Goal: Information Seeking & Learning: Learn about a topic

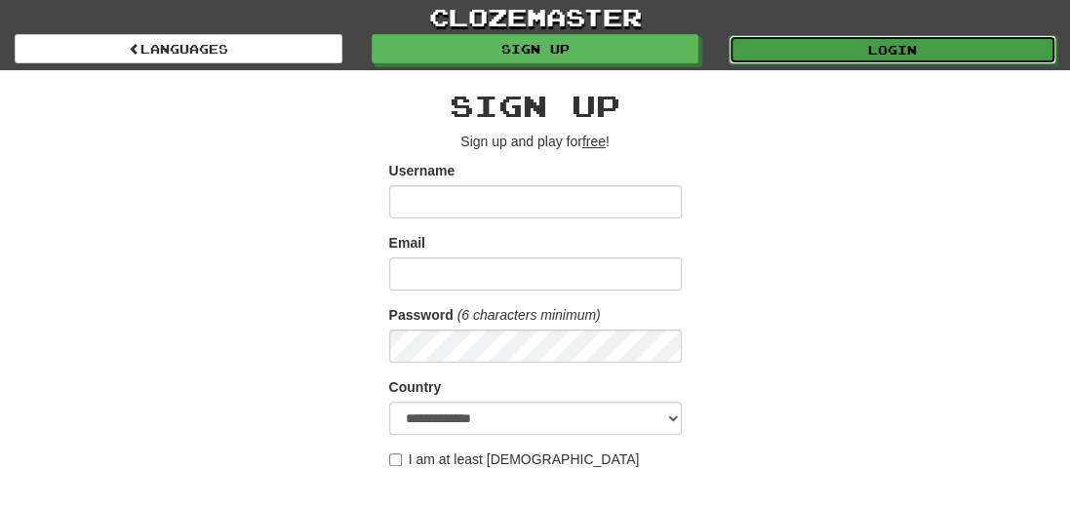
click at [880, 50] on link "Login" at bounding box center [893, 49] width 328 height 29
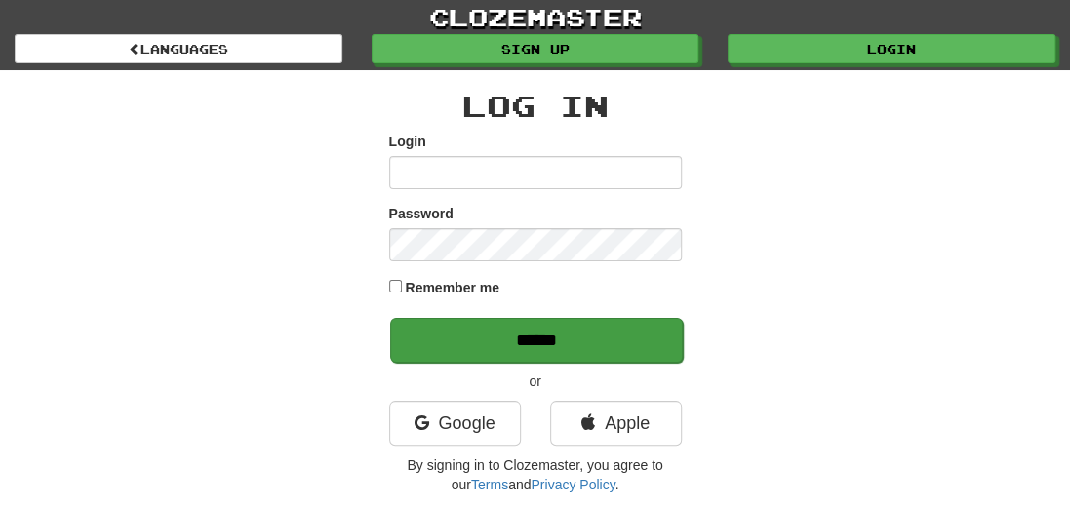
type input "**********"
click at [491, 344] on input "******" at bounding box center [536, 340] width 293 height 45
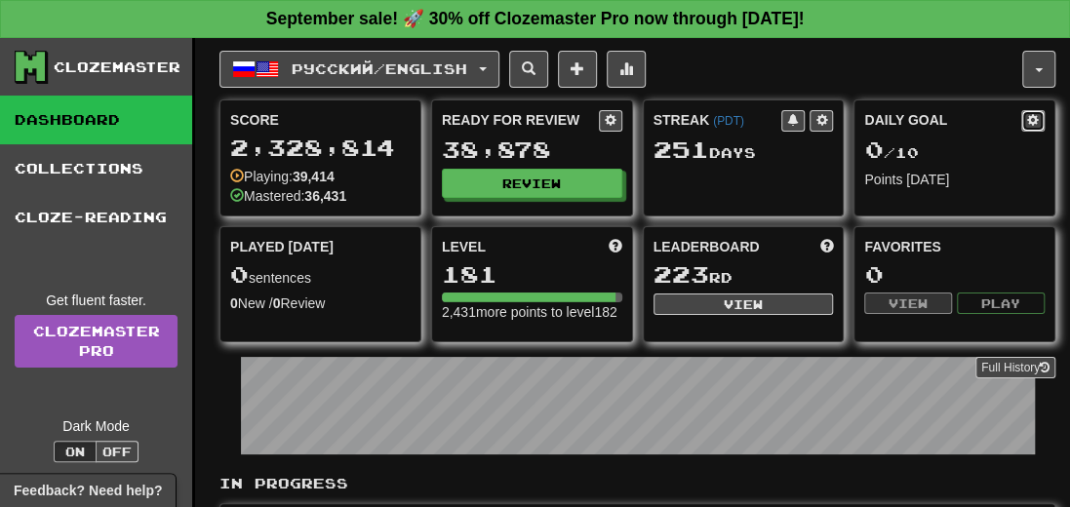
click at [1039, 116] on button at bounding box center [1032, 120] width 23 height 21
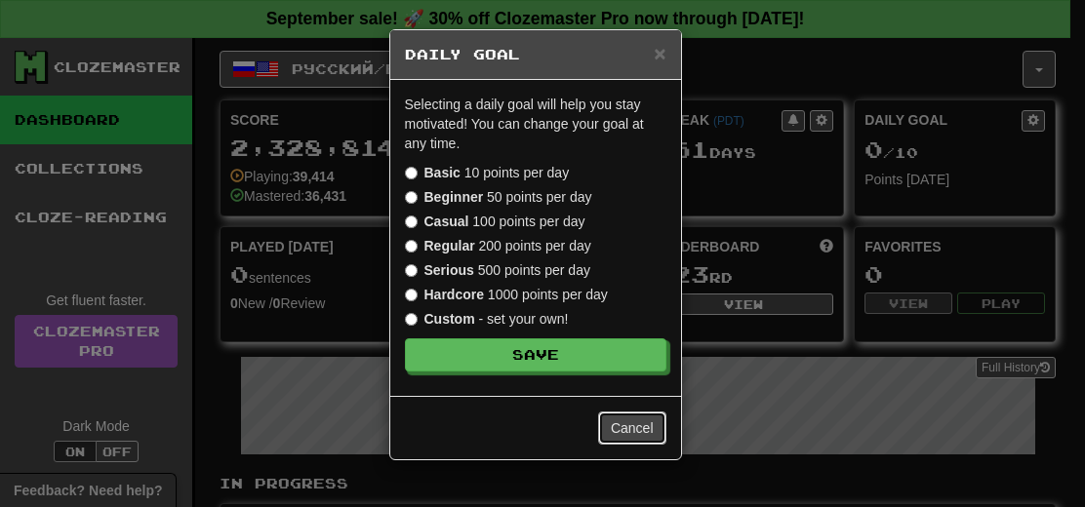
drag, startPoint x: 656, startPoint y: 419, endPoint x: 642, endPoint y: 376, distance: 45.0
click at [654, 419] on button "Cancel" at bounding box center [632, 428] width 68 height 33
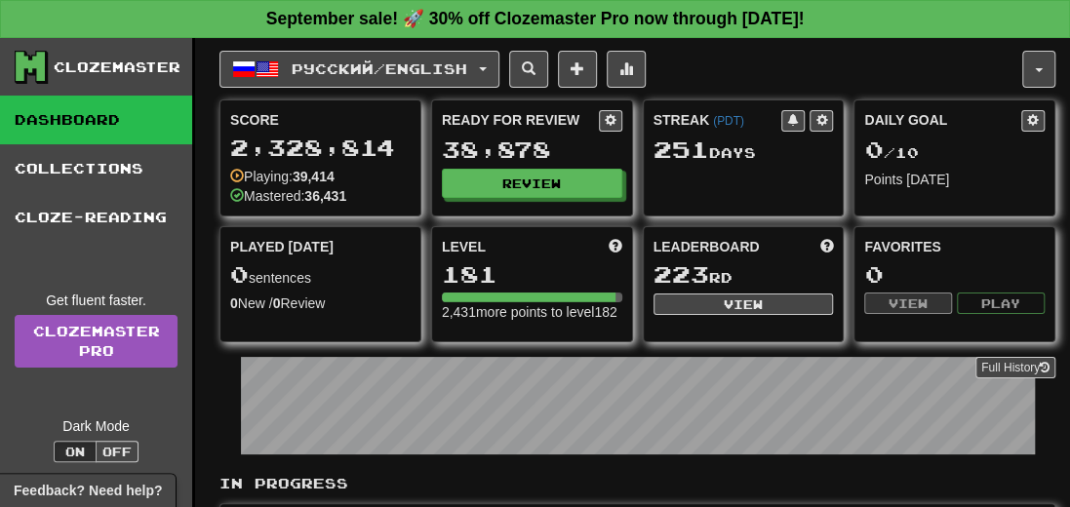
click at [39, 117] on link "Dashboard" at bounding box center [96, 120] width 192 height 49
click at [31, 69] on icon at bounding box center [30, 66] width 29 height 29
click at [41, 126] on link "Dashboard" at bounding box center [96, 120] width 192 height 49
click at [1042, 68] on span "button" at bounding box center [1039, 70] width 8 height 4
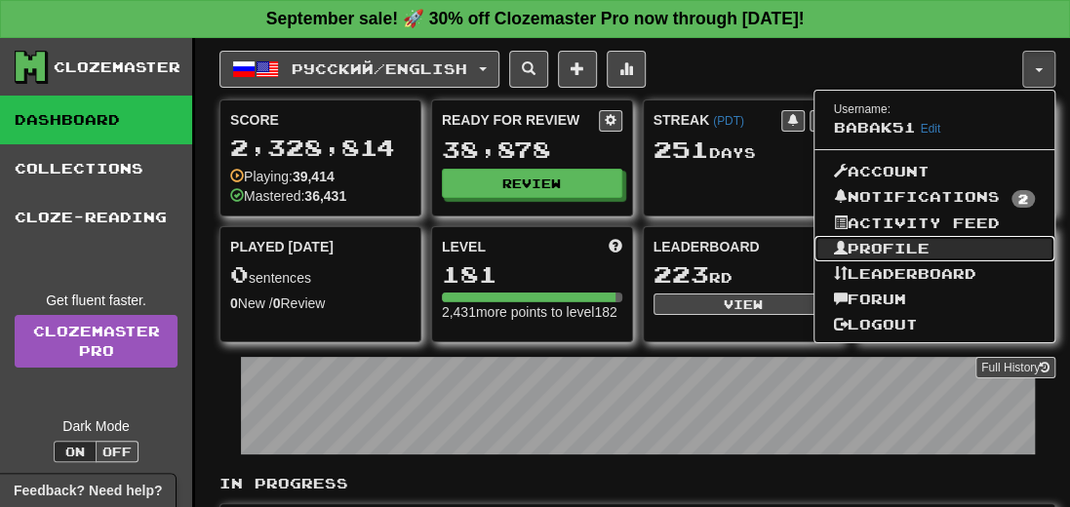
click at [901, 245] on link "Profile" at bounding box center [935, 248] width 241 height 25
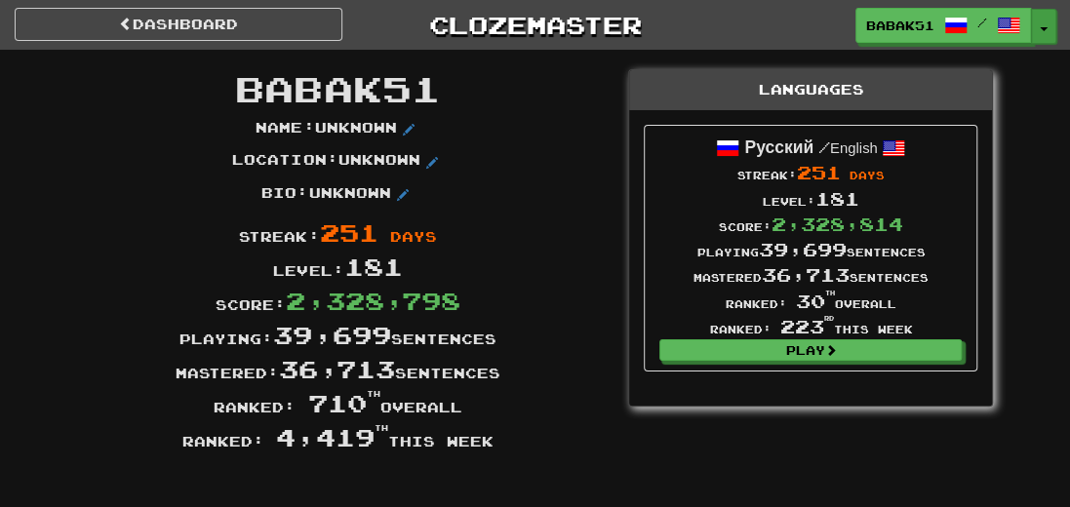
click at [1046, 28] on span "button" at bounding box center [1044, 29] width 8 height 4
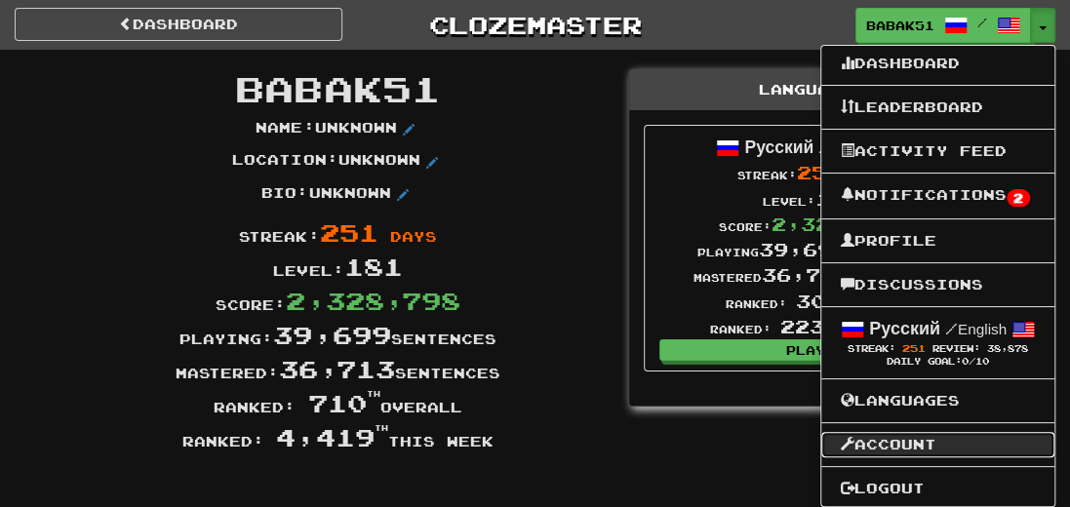
click at [876, 446] on link "Account" at bounding box center [937, 444] width 233 height 25
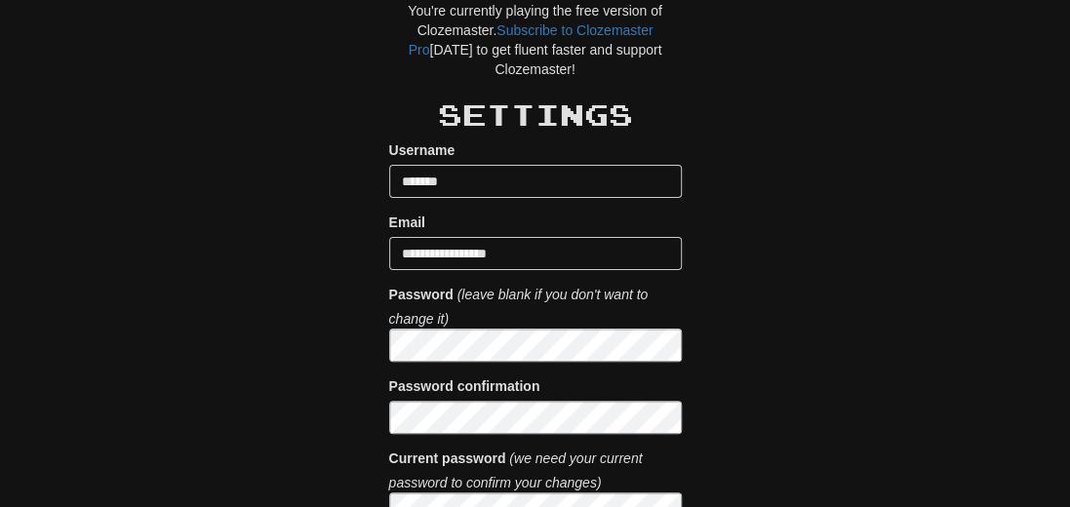
scroll to position [98, 0]
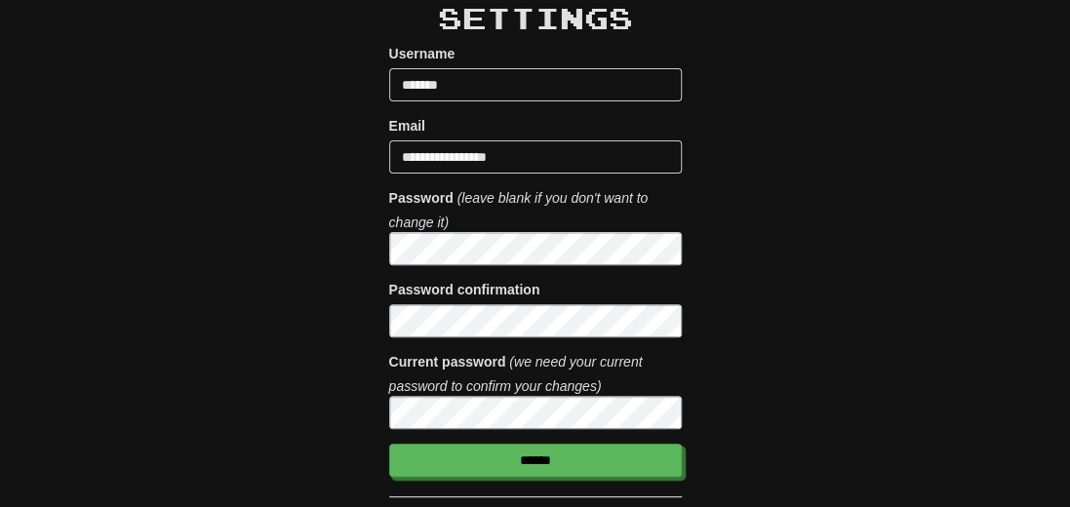
scroll to position [293, 0]
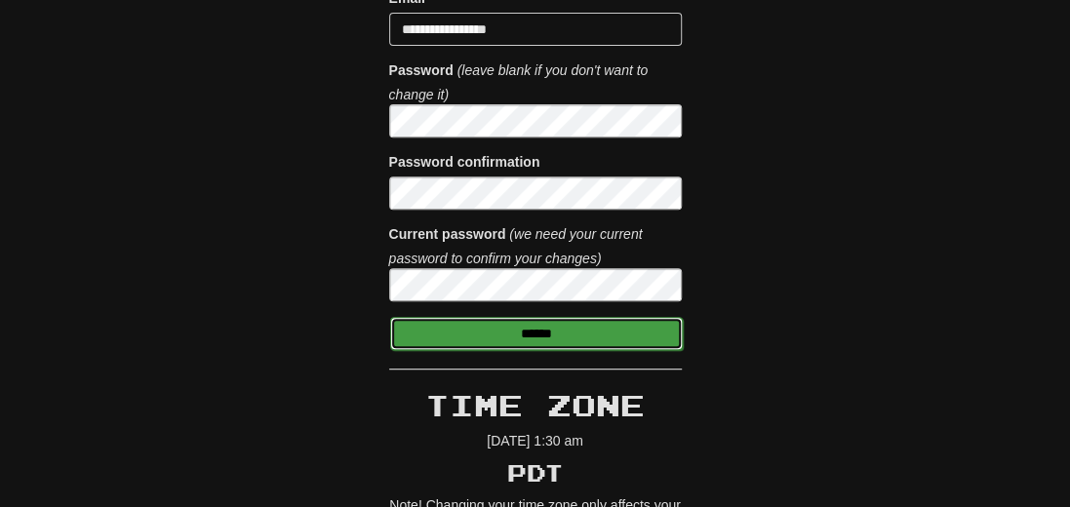
click at [554, 333] on input "******" at bounding box center [536, 333] width 293 height 33
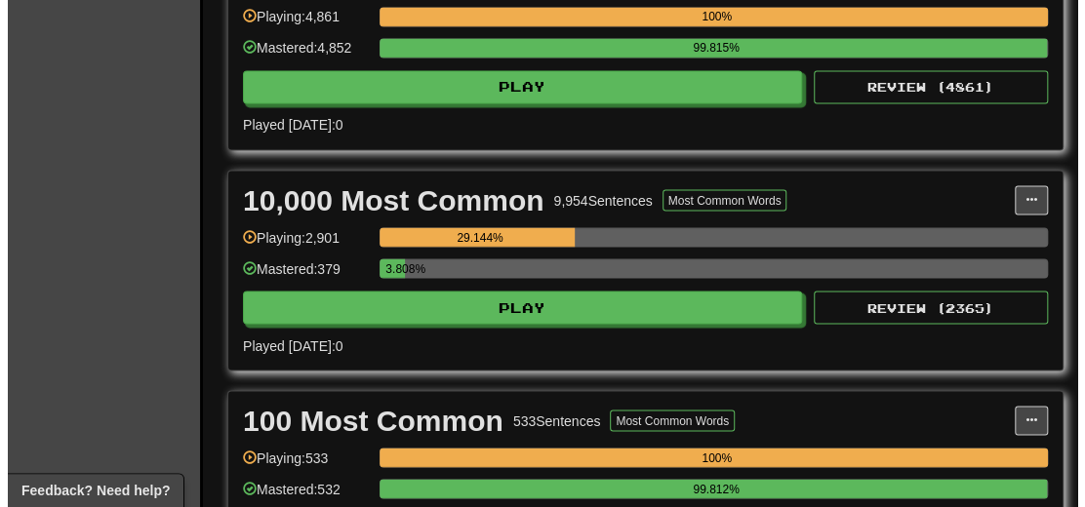
scroll to position [1463, 0]
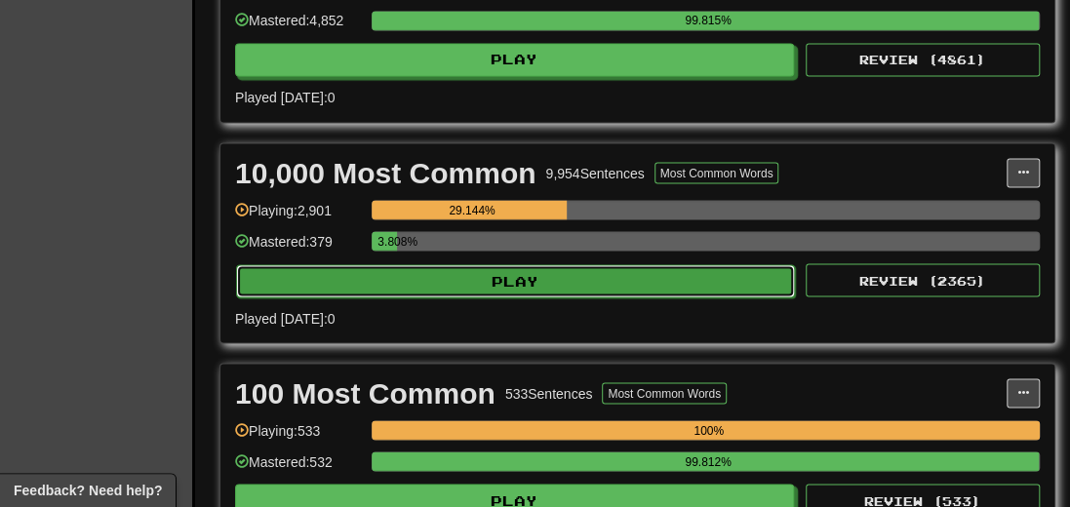
click at [572, 291] on button "Play" at bounding box center [515, 280] width 559 height 33
select select "**"
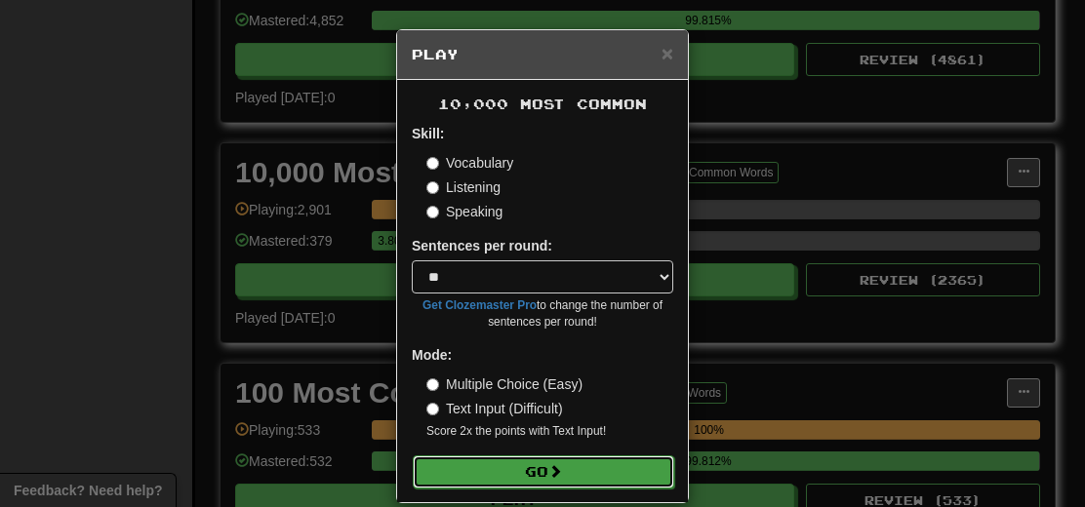
click at [531, 471] on button "Go" at bounding box center [543, 472] width 261 height 33
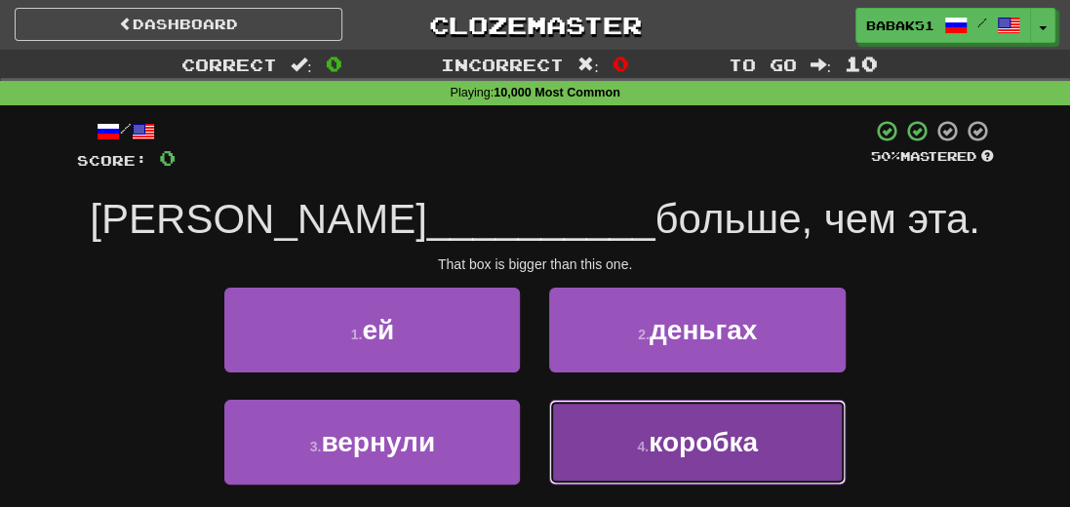
click at [673, 452] on span "коробка" at bounding box center [703, 442] width 109 height 30
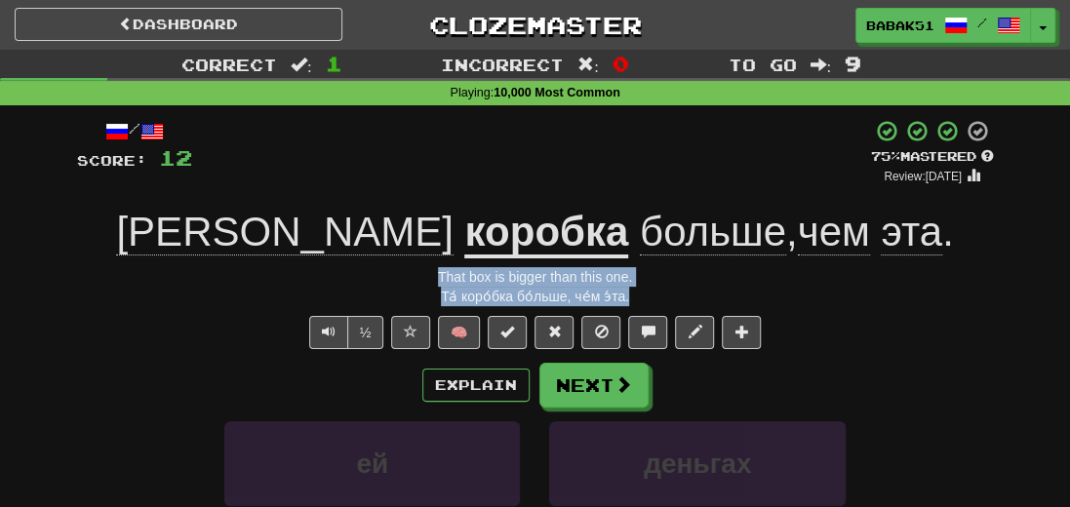
drag, startPoint x: 669, startPoint y: 294, endPoint x: 426, endPoint y: 279, distance: 243.4
click at [426, 279] on div "/ Score: 12 + 12 75 % Mastered Review: [DATE] Та коробка больше , чем эта . Tha…" at bounding box center [535, 434] width 917 height 631
copy div "That box is bigger than this one. Та́ коро́бка бо́льше, че́м э́та."
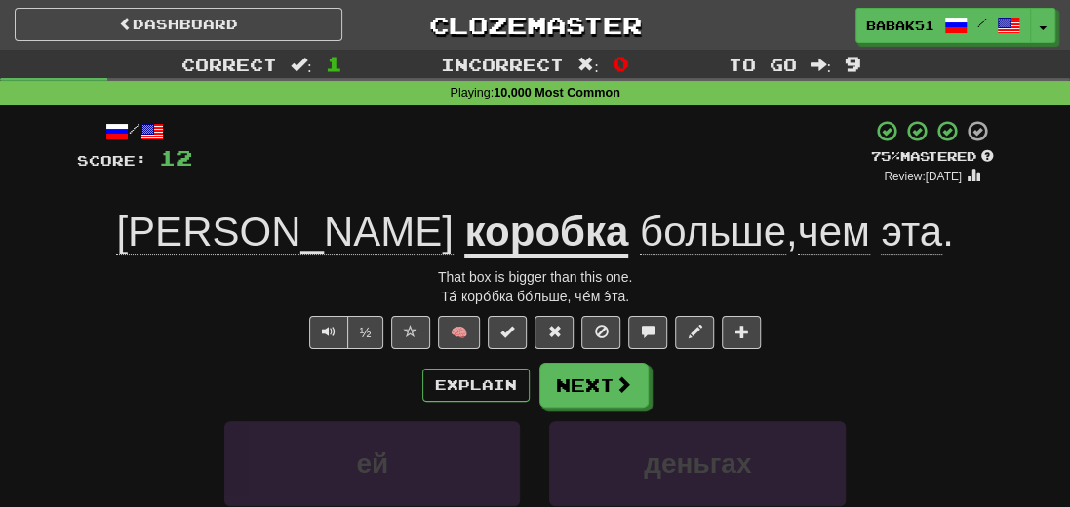
click at [818, 373] on div "Explain Next" at bounding box center [535, 385] width 917 height 45
click at [640, 378] on button "Next" at bounding box center [594, 386] width 109 height 45
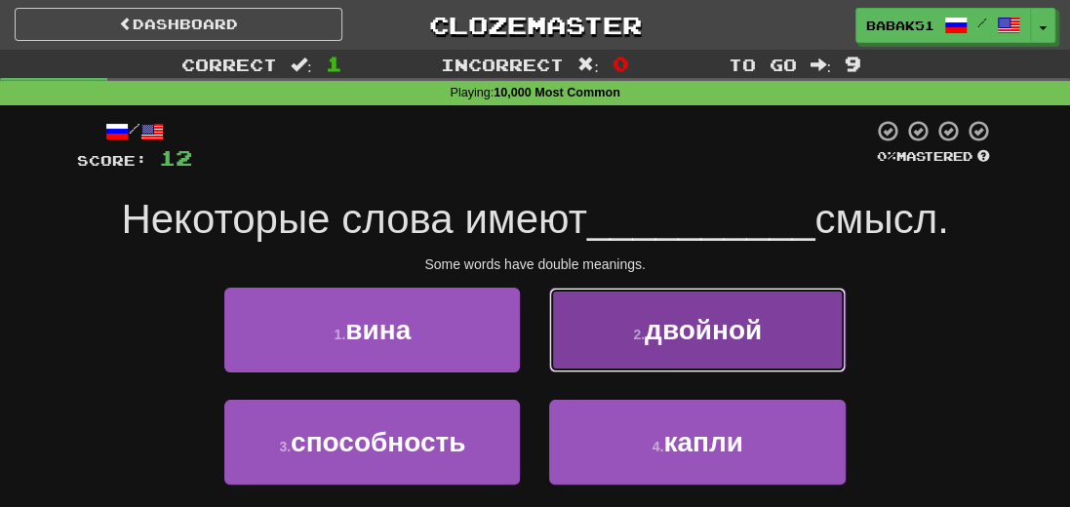
click at [746, 343] on span "двойной" at bounding box center [703, 330] width 117 height 30
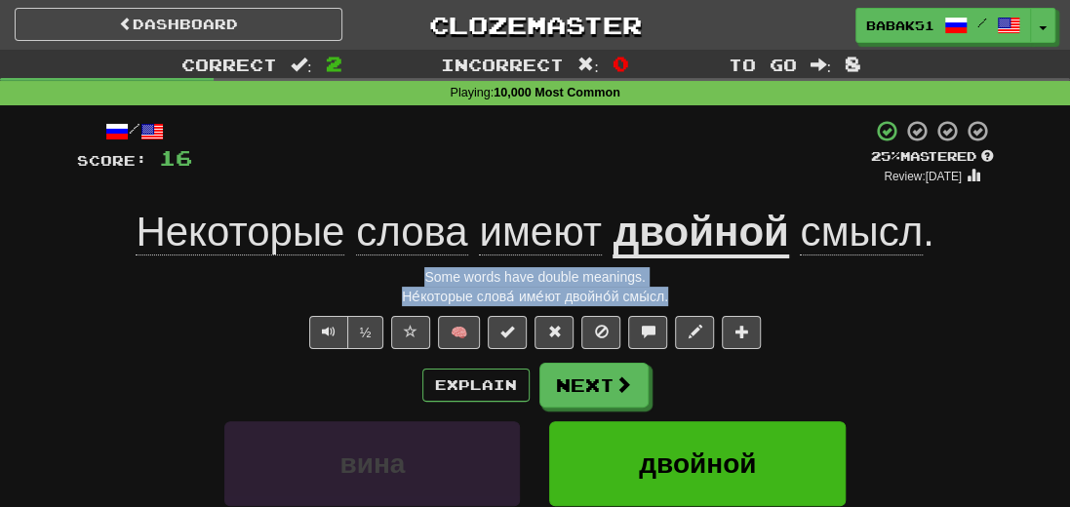
drag, startPoint x: 703, startPoint y: 294, endPoint x: 400, endPoint y: 271, distance: 304.2
click at [400, 271] on div "/ Score: 16 + 4 25 % Mastered Review: [DATE] Некоторые слова имеют двойной смыс…" at bounding box center [535, 434] width 917 height 631
copy div "Some words have double meanings. Не́которые слова́ име́ют двойно́й смы́сл."
click at [622, 395] on button "Next" at bounding box center [594, 386] width 109 height 45
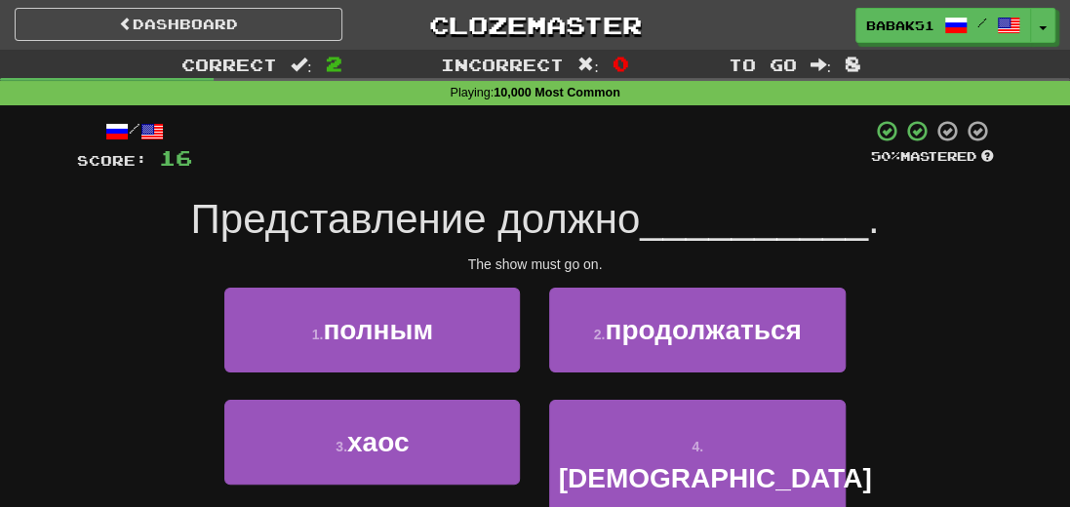
click at [943, 288] on div "1 . полным 2 . продолжаться" at bounding box center [536, 344] width 976 height 112
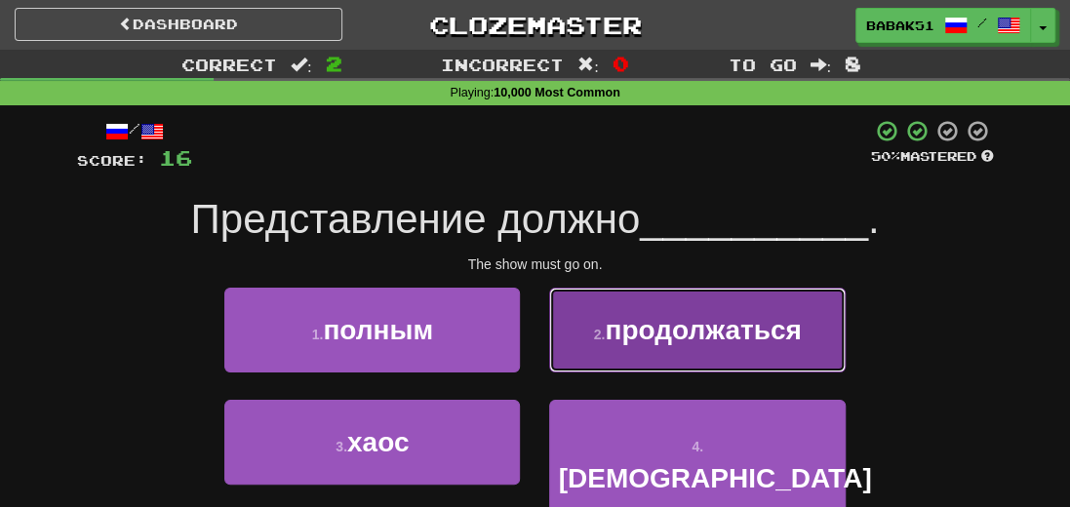
click at [758, 321] on span "продолжаться" at bounding box center [703, 330] width 196 height 30
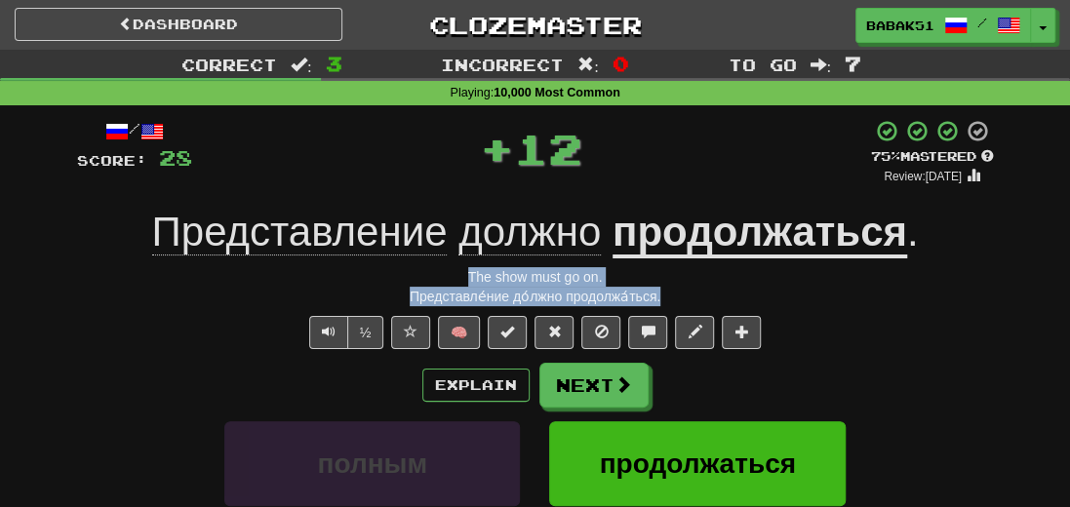
drag, startPoint x: 690, startPoint y: 300, endPoint x: 406, endPoint y: 284, distance: 284.3
click at [406, 284] on div "/ Score: 28 + 12 75 % Mastered Review: [DATE] Представление должно продолжаться…" at bounding box center [535, 434] width 917 height 631
copy div "The show must go on. Представле́ние до́лжно продолжа́ться."
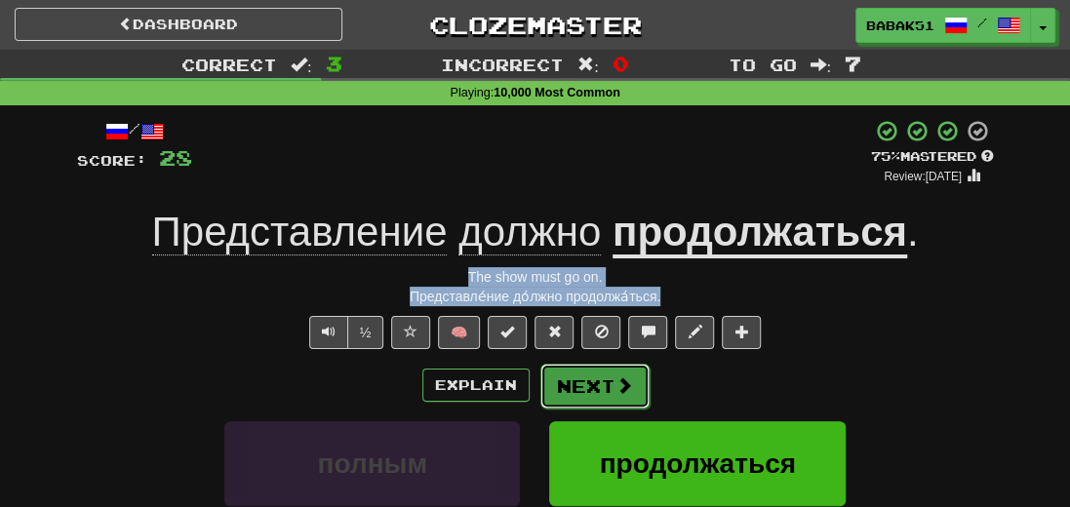
click at [580, 390] on button "Next" at bounding box center [594, 386] width 109 height 45
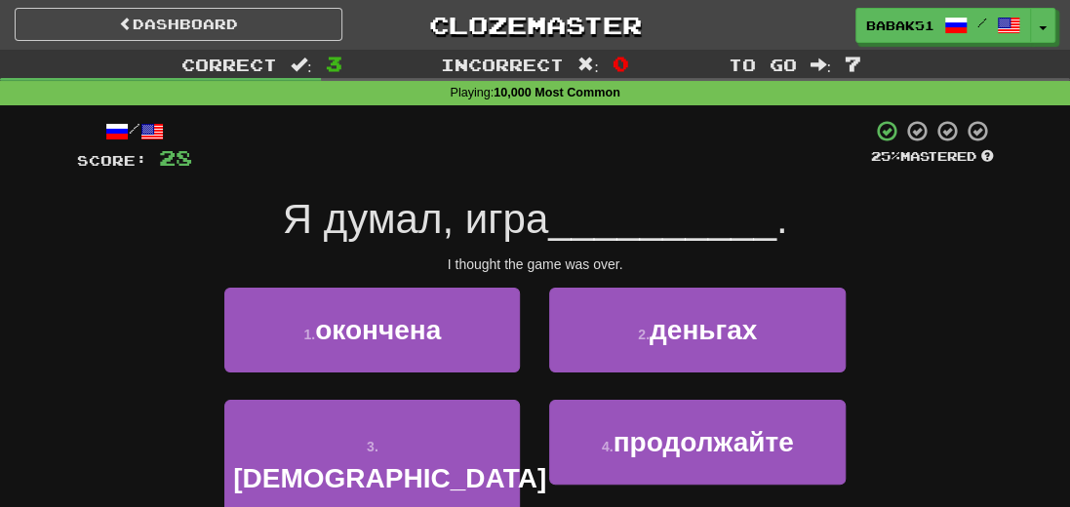
click at [980, 325] on div "1 . окончена 2 . деньгах" at bounding box center [536, 344] width 976 height 112
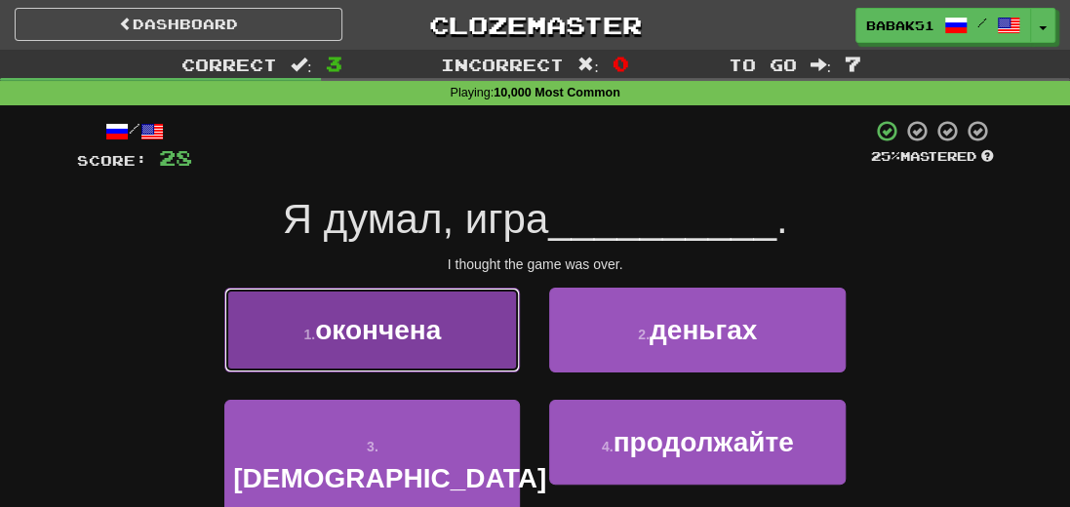
click at [386, 337] on span "окончена" at bounding box center [378, 330] width 126 height 30
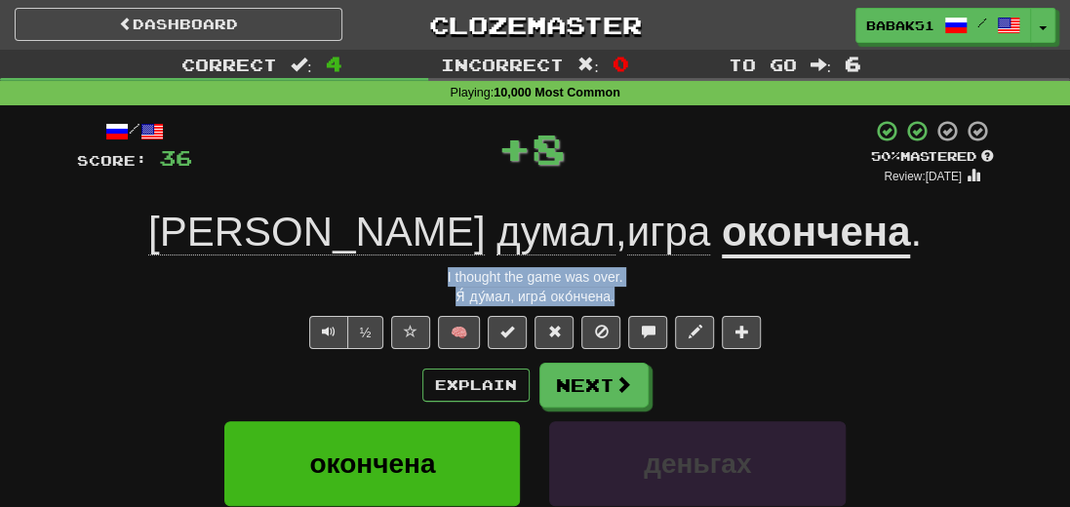
drag, startPoint x: 659, startPoint y: 300, endPoint x: 444, endPoint y: 276, distance: 215.9
click at [444, 276] on div "/ Score: 36 + 8 50 % Mastered Review: [DATE] Я думал , игра окончена . I though…" at bounding box center [535, 434] width 917 height 631
copy div "I thought the game was over. Я́ ду́мал, игра́ око́нчена."
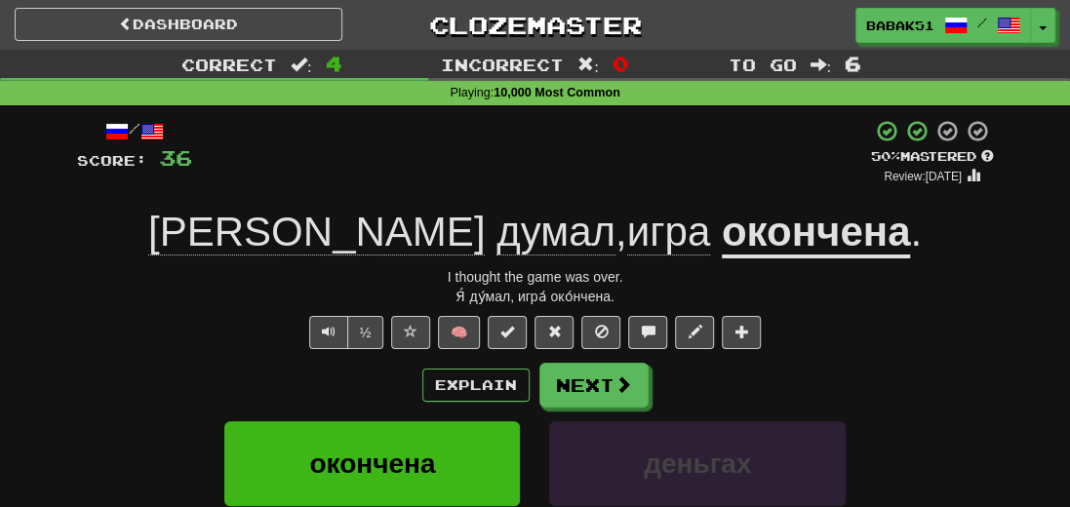
click at [876, 340] on div "½ 🧠" at bounding box center [535, 332] width 917 height 33
click at [588, 393] on button "Next" at bounding box center [594, 386] width 109 height 45
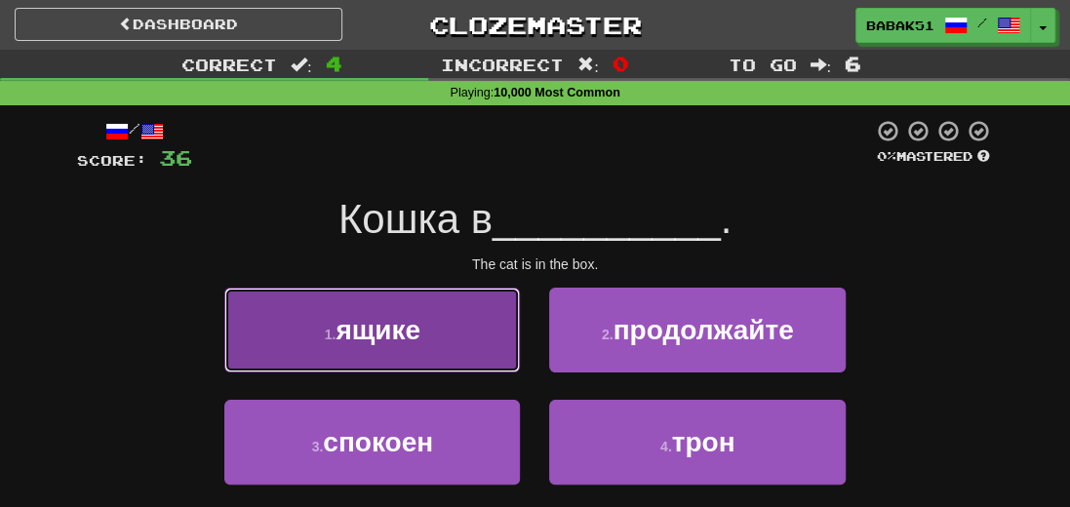
click at [396, 345] on button "1 . ящике" at bounding box center [372, 330] width 296 height 85
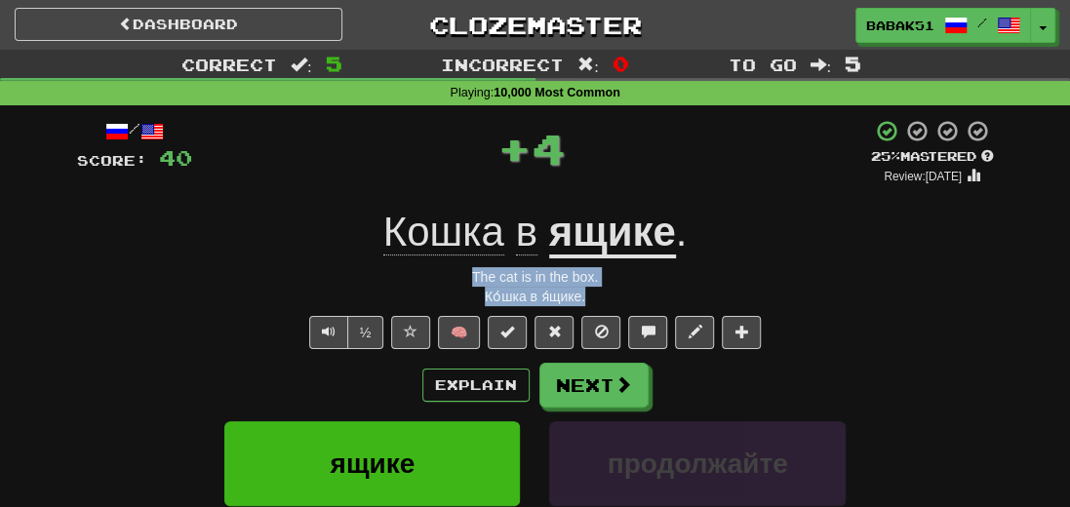
drag, startPoint x: 601, startPoint y: 296, endPoint x: 447, endPoint y: 272, distance: 155.9
click at [447, 272] on div "/ Score: 40 + 4 25 % Mastered Review: [DATE] Кошка в ящике . The cat is in the …" at bounding box center [535, 434] width 917 height 631
copy div "The cat is in the box. Ко́шка в я́щике."
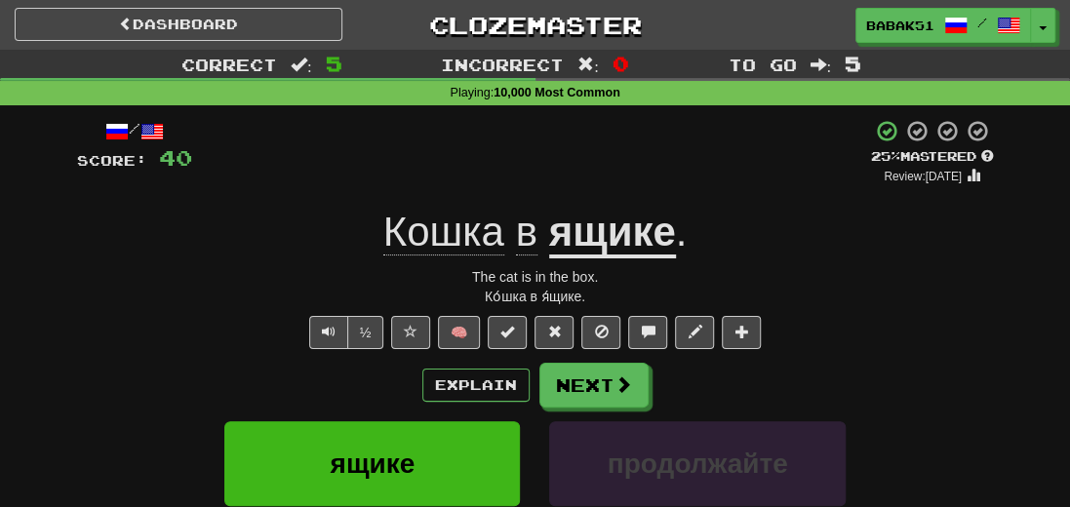
click at [890, 334] on div "½ 🧠" at bounding box center [535, 332] width 917 height 33
click at [609, 383] on button "Next" at bounding box center [594, 386] width 109 height 45
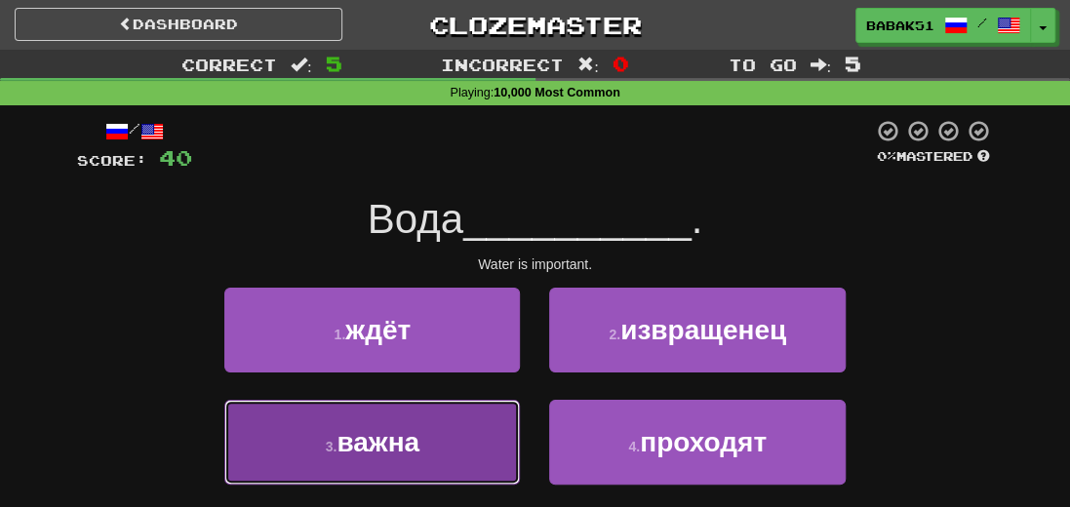
click at [356, 443] on span "важна" at bounding box center [378, 442] width 83 height 30
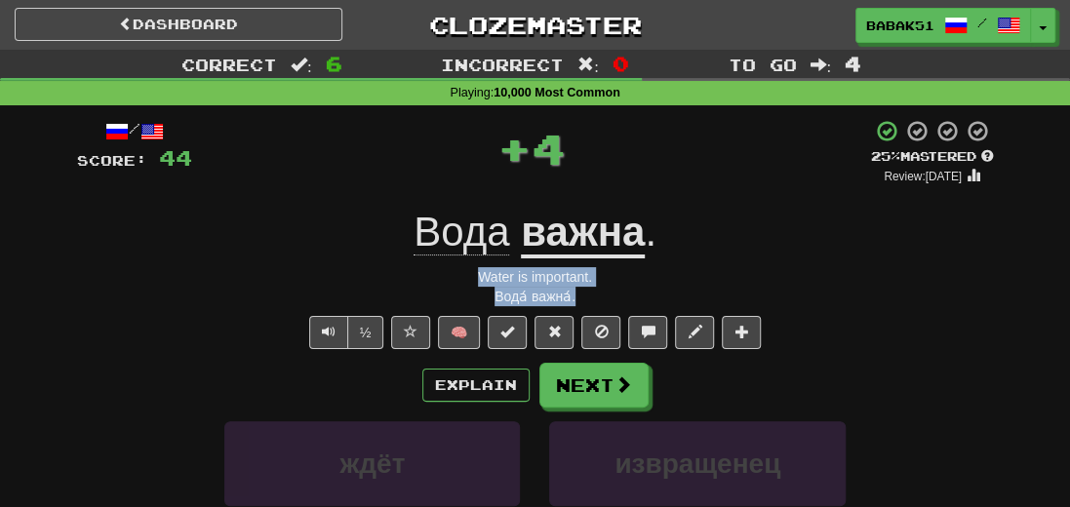
drag, startPoint x: 595, startPoint y: 305, endPoint x: 433, endPoint y: 280, distance: 163.9
click at [433, 280] on div "/ Score: 44 + 4 25 % Mastered Review: [DATE] Вода важна . Water is important. В…" at bounding box center [535, 434] width 917 height 631
copy div "Water is important. Вода́ важна́."
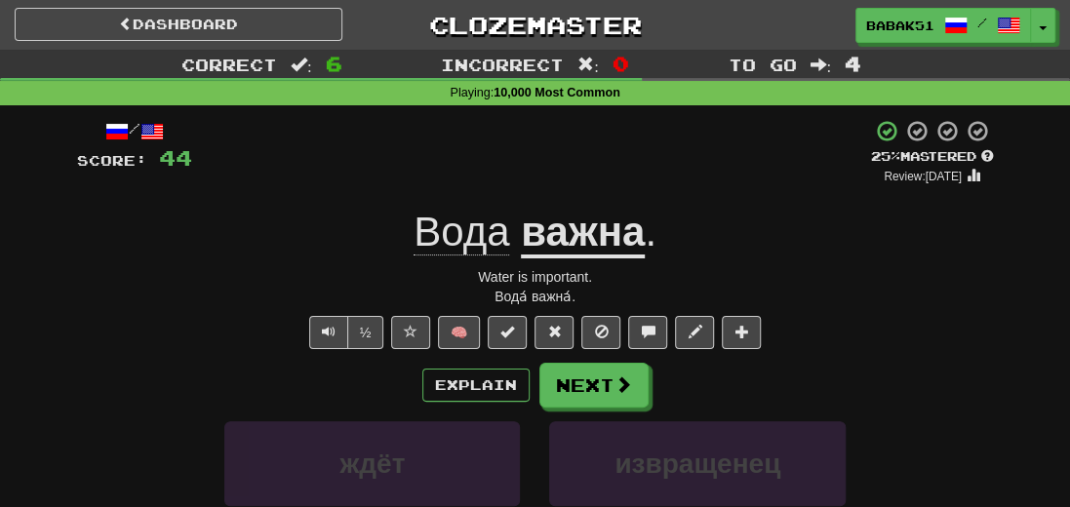
click at [893, 319] on div "½ 🧠" at bounding box center [535, 332] width 917 height 33
click at [556, 393] on button "Next" at bounding box center [594, 386] width 109 height 45
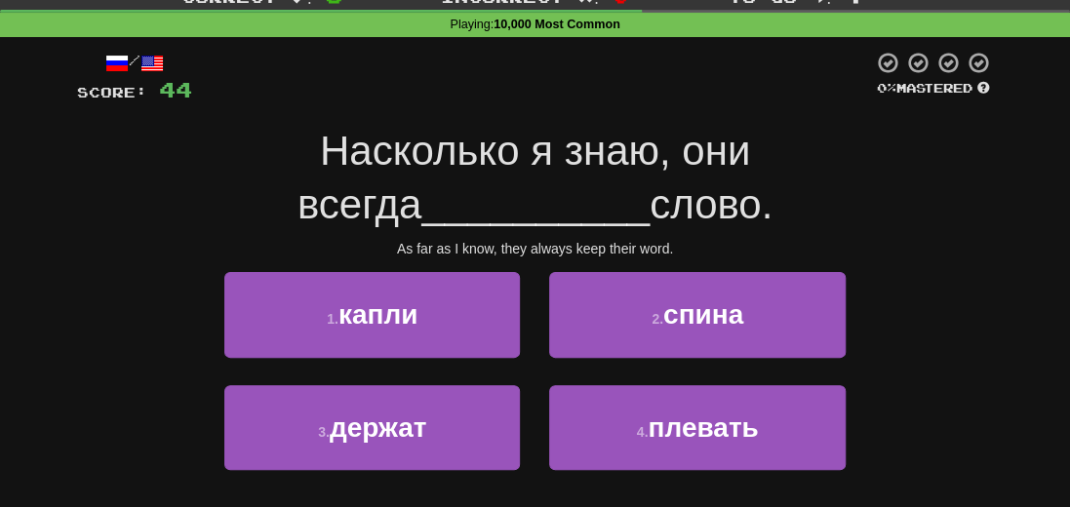
scroll to position [98, 0]
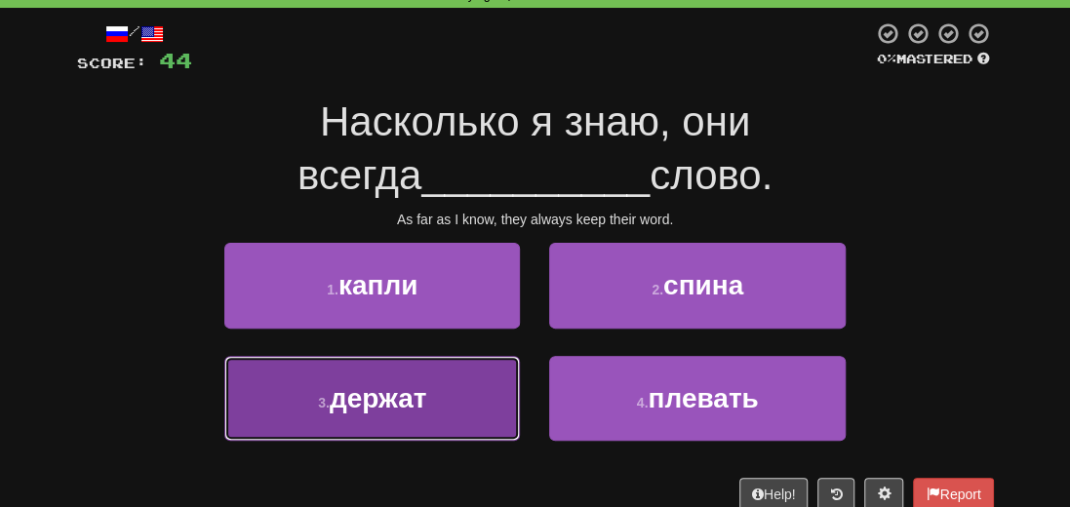
click at [386, 401] on span "держат" at bounding box center [379, 398] width 98 height 30
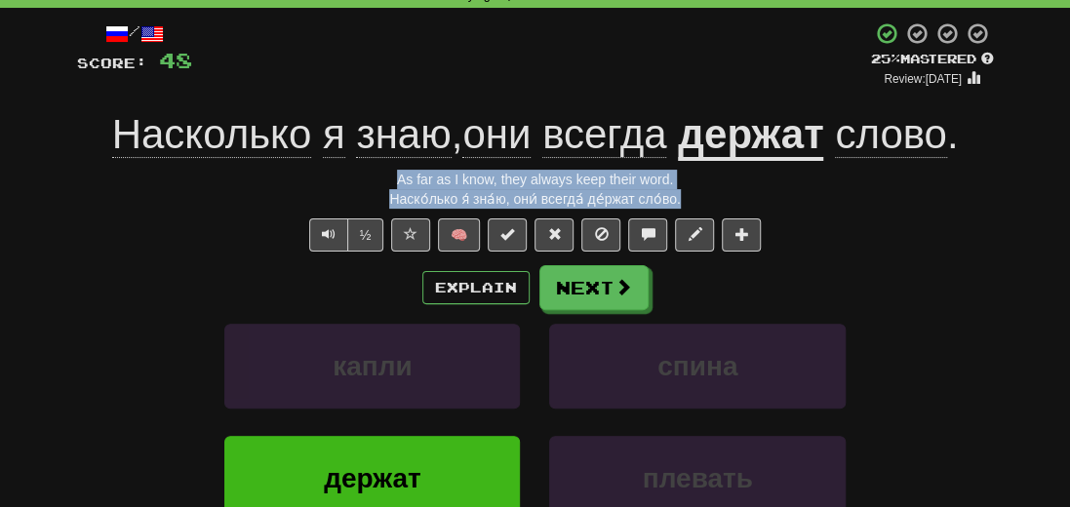
drag, startPoint x: 709, startPoint y: 192, endPoint x: 367, endPoint y: 168, distance: 343.3
click at [369, 171] on div "/ Score: 48 + 4 25 % Mastered Review: [DATE] Насколько я знаю , они всегда держ…" at bounding box center [535, 336] width 917 height 631
copy div "As far as I know, they always keep their word. Наско́лько я́ зна́ю, они́ всегда…"
click at [568, 279] on button "Next" at bounding box center [594, 288] width 109 height 45
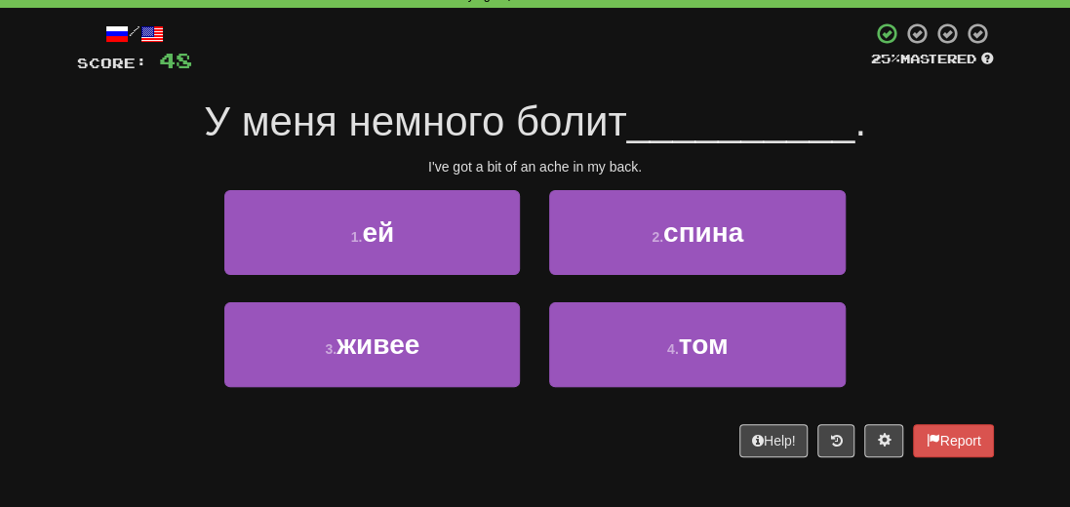
click at [909, 185] on div "/ Score: 48 25 % Mastered У меня немного болит __________ . I've got a bit of a…" at bounding box center [535, 239] width 917 height 436
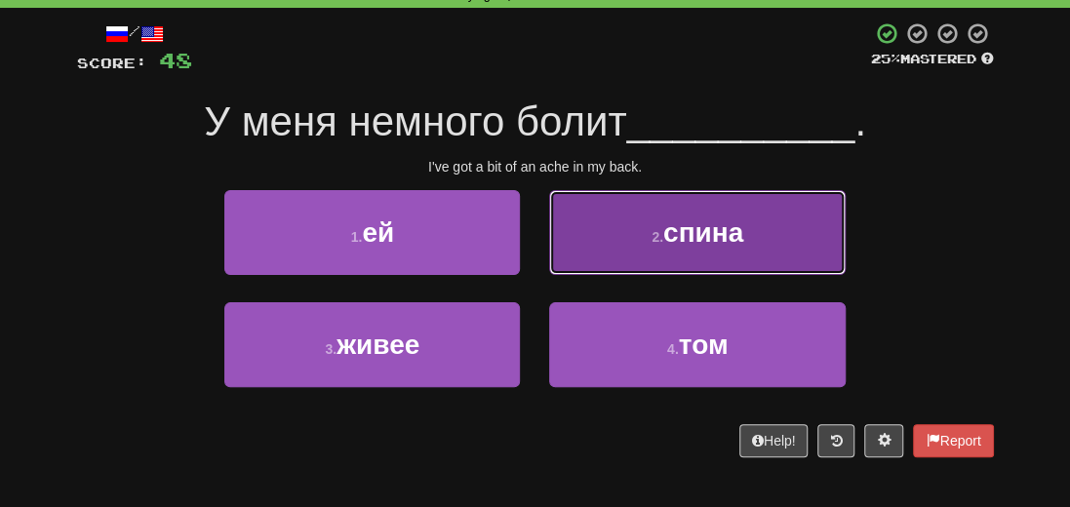
click at [700, 251] on button "2 . спина" at bounding box center [697, 232] width 296 height 85
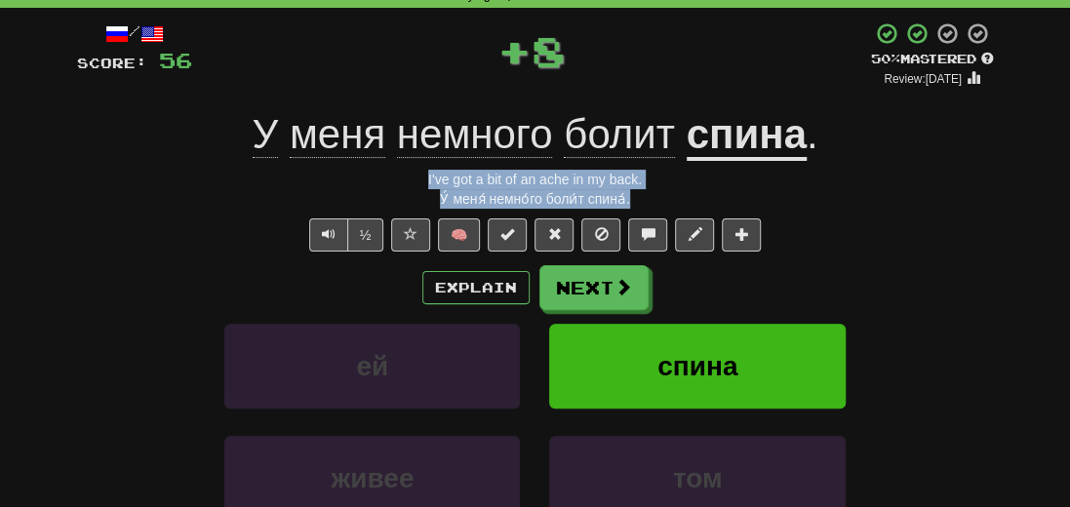
drag, startPoint x: 652, startPoint y: 202, endPoint x: 365, endPoint y: 170, distance: 288.6
click at [365, 170] on div "/ Score: 56 + 8 50 % Mastered Review: [DATE] У меня немного болит спина . I've …" at bounding box center [535, 336] width 917 height 631
copy div "I've got a bit of an ache in my back. У́ меня́ немно́го боли́т спина́."
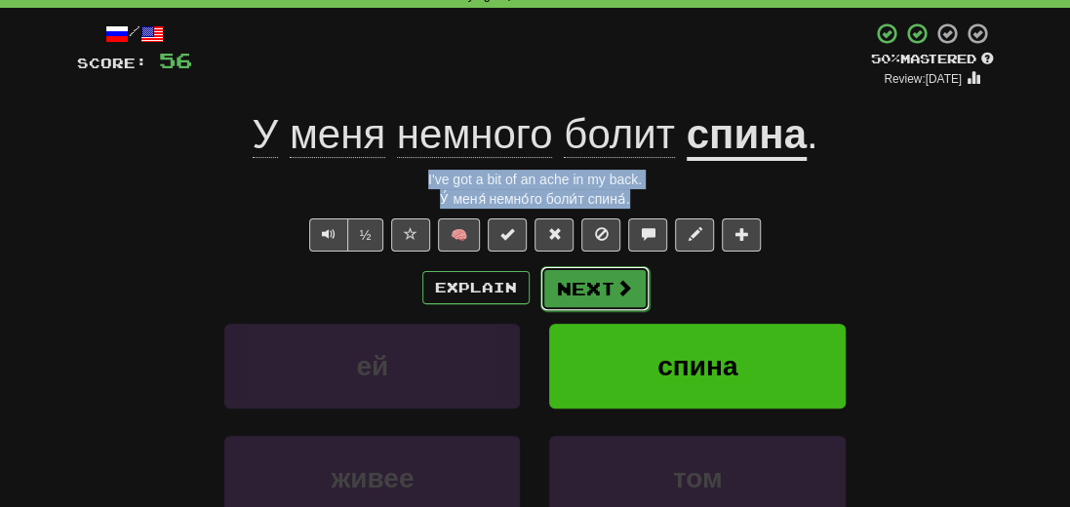
click at [597, 296] on button "Next" at bounding box center [594, 288] width 109 height 45
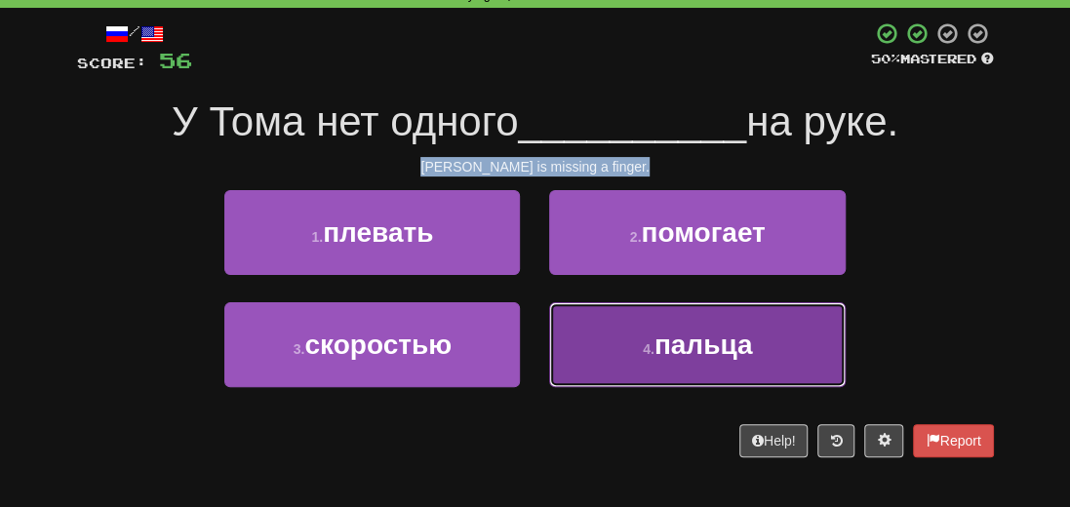
click at [712, 353] on span "пальца" at bounding box center [704, 345] width 99 height 30
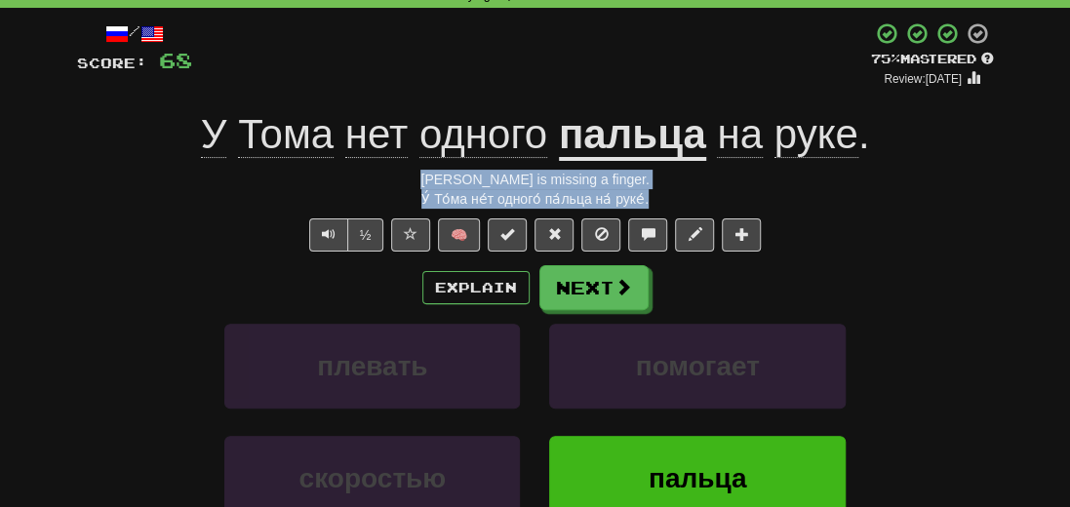
drag, startPoint x: 663, startPoint y: 199, endPoint x: 413, endPoint y: 184, distance: 251.2
click at [413, 184] on div "/ Score: 68 + 12 75 % Mastered Review: [DATE] У Тома нет одного пальца на руке …" at bounding box center [535, 336] width 917 height 631
copy div "[PERSON_NAME] is missing a finger. У́ То́ма не́т одного́ па́льца на́ руке́."
click at [595, 286] on button "Next" at bounding box center [594, 288] width 109 height 45
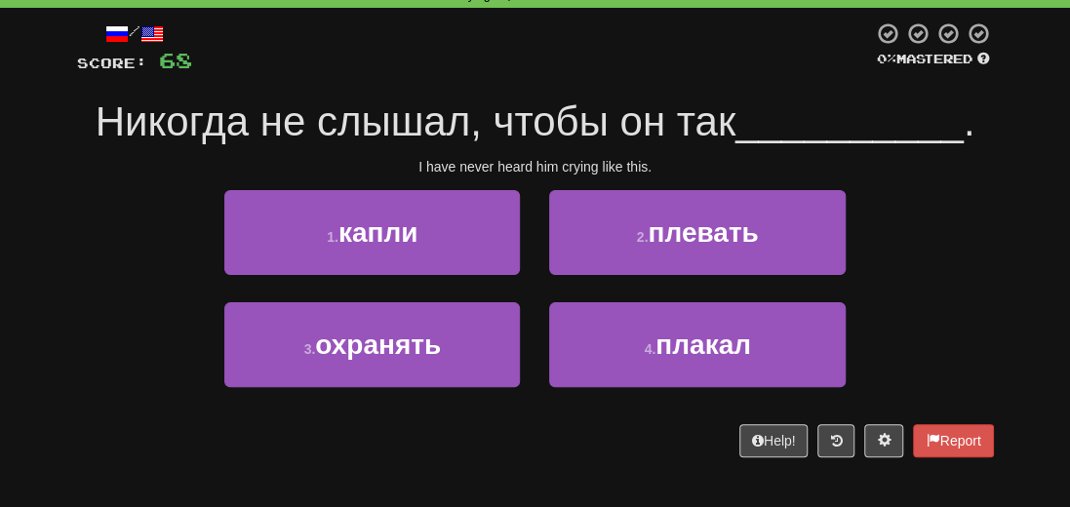
click at [925, 257] on div "1 . капли 2 . плевать" at bounding box center [536, 246] width 976 height 112
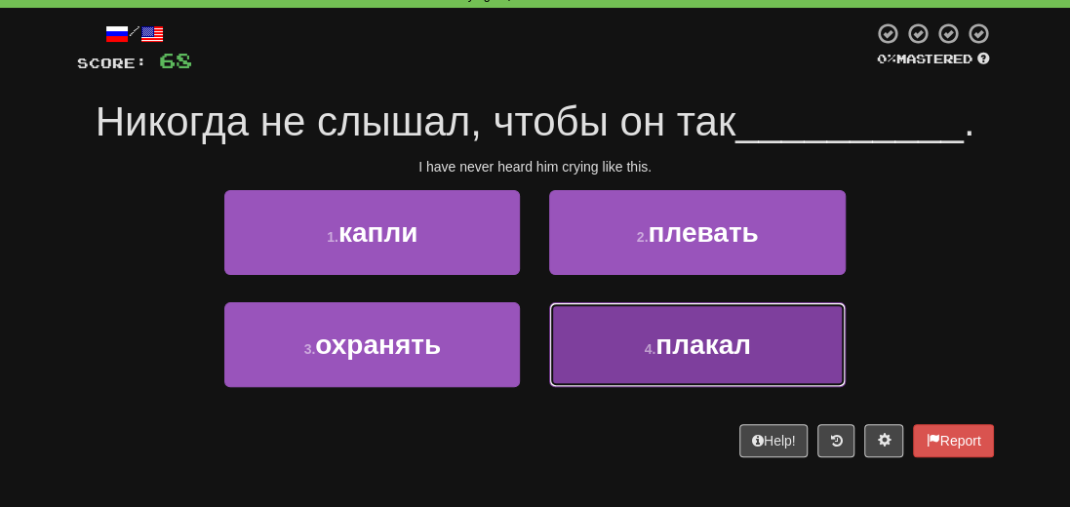
click at [709, 366] on button "4 . плакал" at bounding box center [697, 344] width 296 height 85
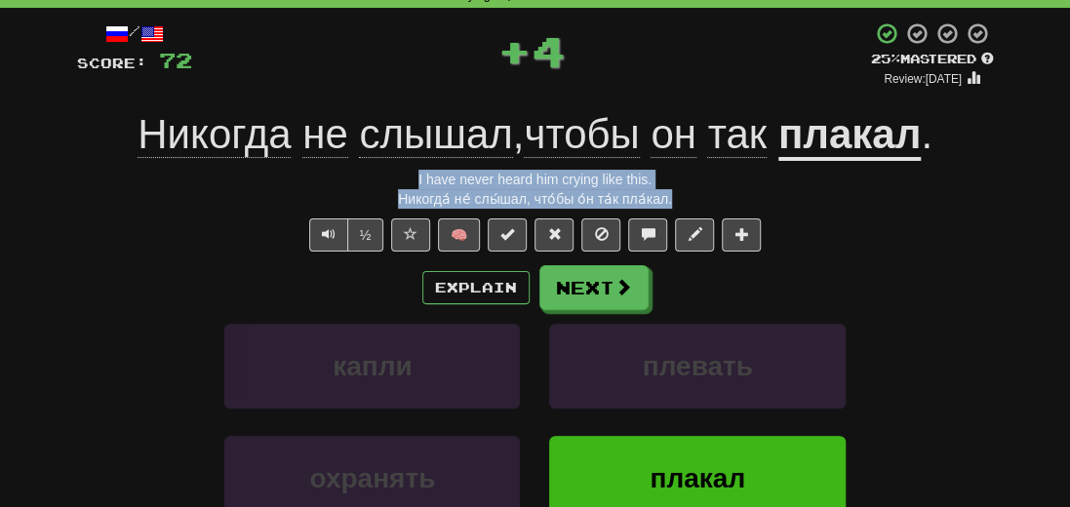
drag, startPoint x: 669, startPoint y: 201, endPoint x: 388, endPoint y: 176, distance: 282.1
click at [388, 176] on div "/ Score: 72 + 4 25 % Mastered Review: [DATE] Никогда не слышал , чтобы он так п…" at bounding box center [535, 336] width 917 height 631
copy div "I have never heard him crying like this. Никогда́ не́ слы́шал, что́бы о́н та́к …"
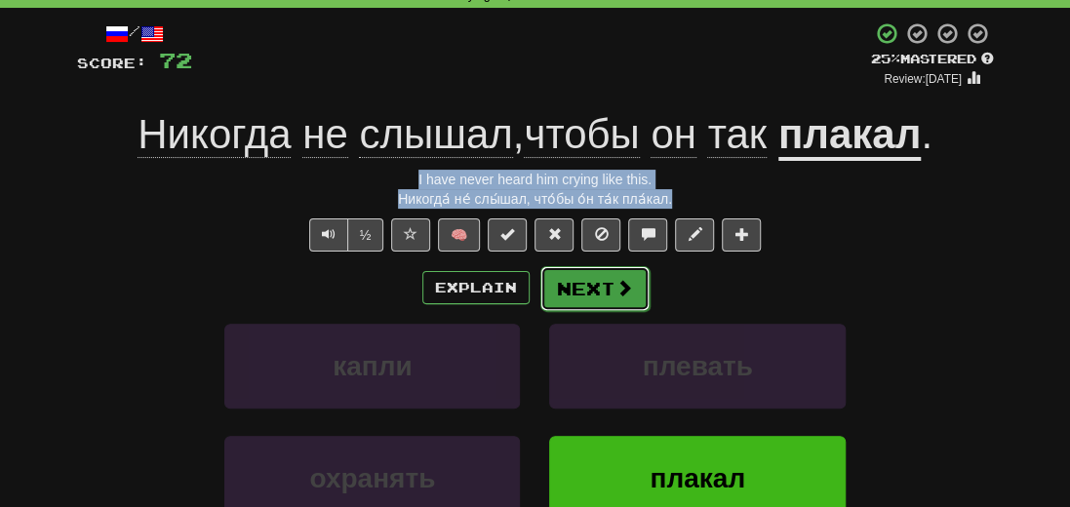
click at [595, 303] on button "Next" at bounding box center [594, 288] width 109 height 45
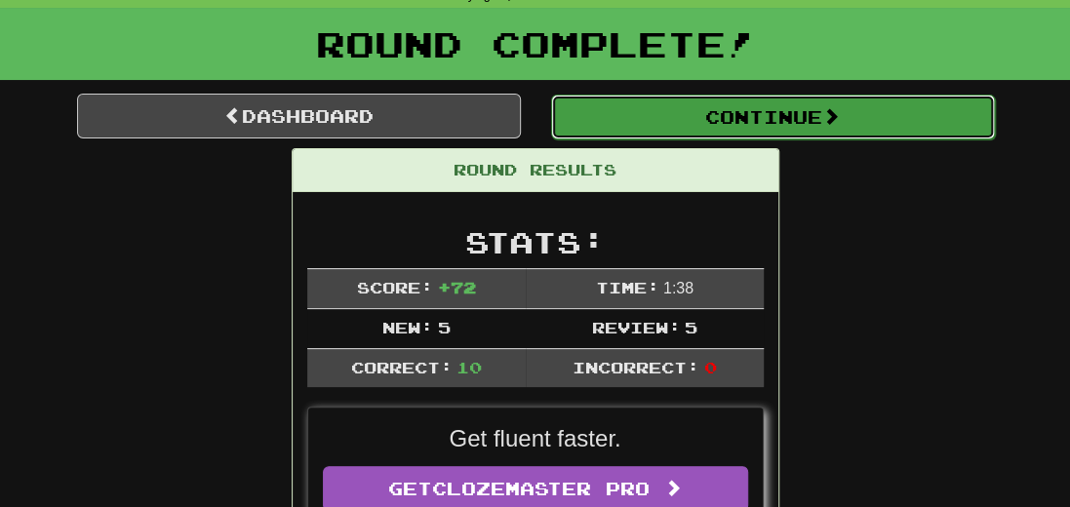
click at [790, 126] on button "Continue" at bounding box center [773, 117] width 444 height 45
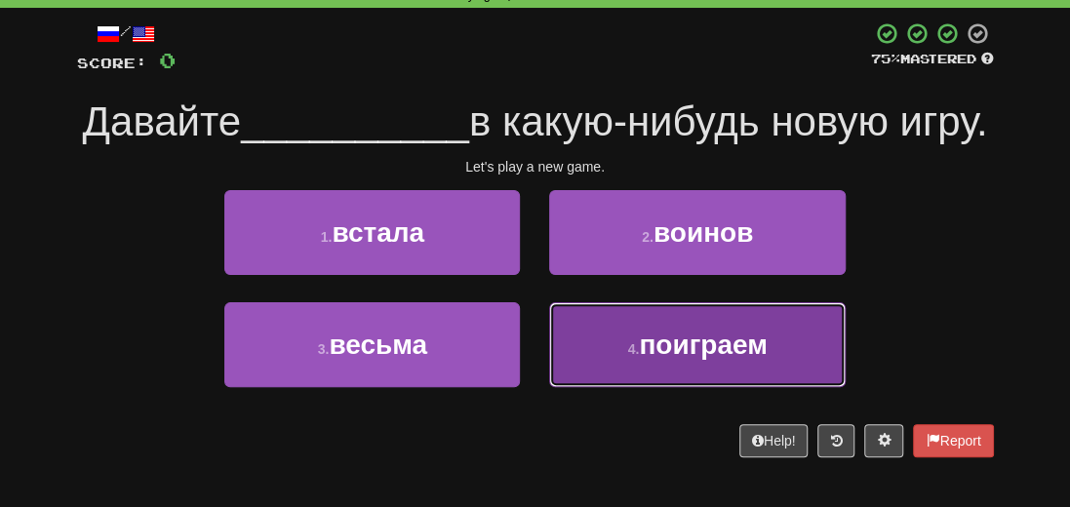
click at [660, 360] on span "поиграем" at bounding box center [703, 345] width 128 height 30
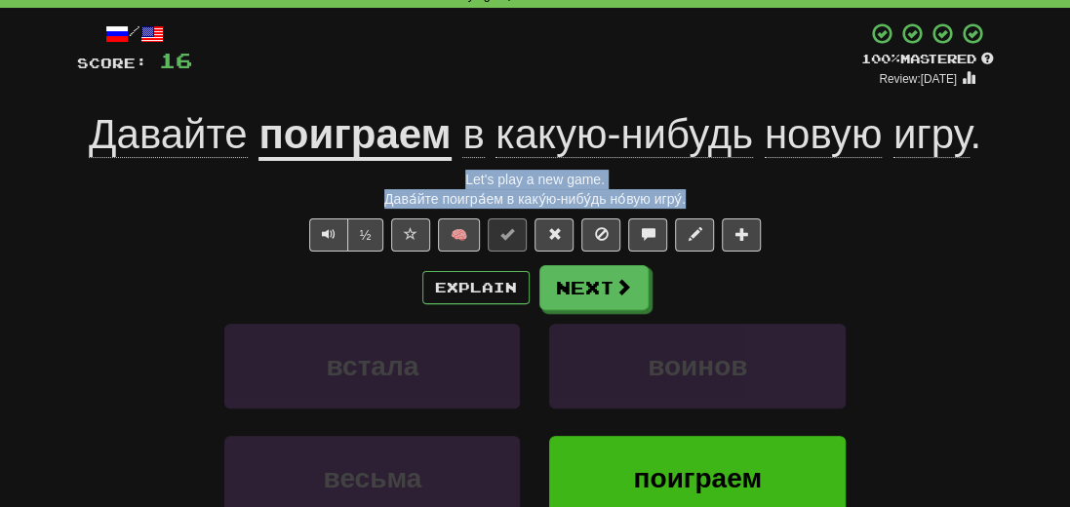
drag, startPoint x: 706, startPoint y: 197, endPoint x: 404, endPoint y: 174, distance: 303.3
click at [404, 174] on div "/ Score: 16 + 16 100 % Mastered Review: [DATE] Давайте поиграем в какую-нибудь …" at bounding box center [535, 336] width 917 height 631
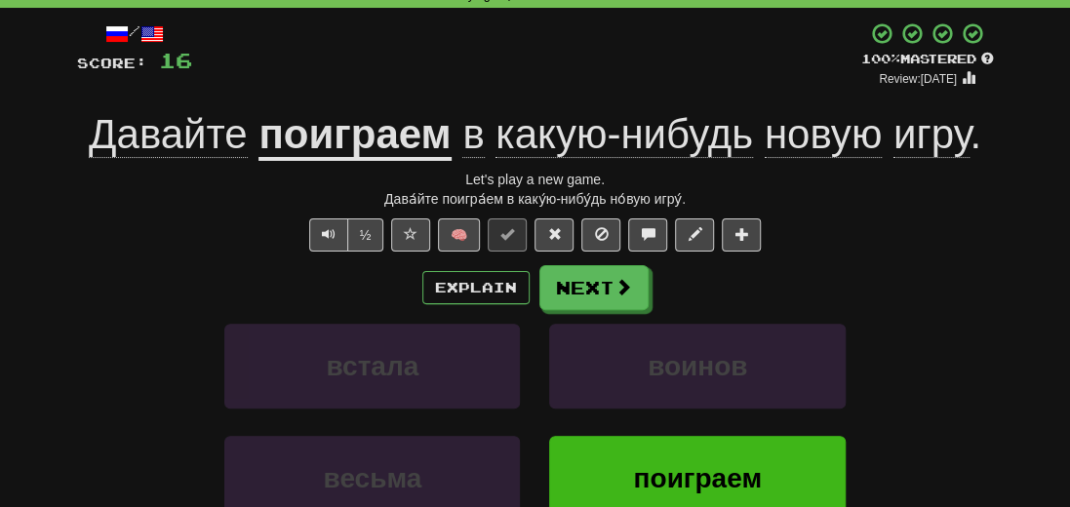
click at [911, 268] on div "Explain Next" at bounding box center [535, 287] width 917 height 45
click at [631, 298] on button "Next" at bounding box center [594, 288] width 109 height 45
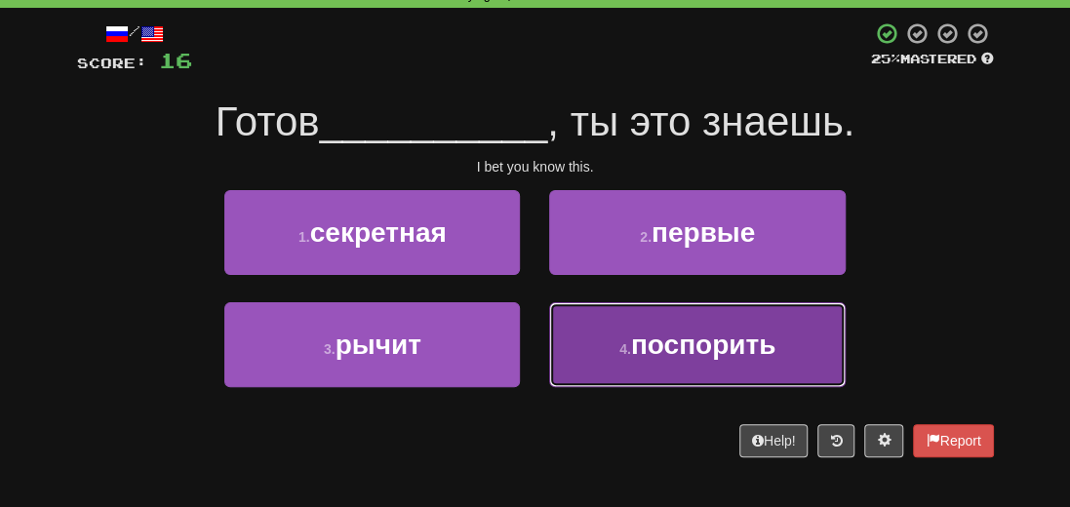
click at [723, 358] on span "поспорить" at bounding box center [703, 345] width 144 height 30
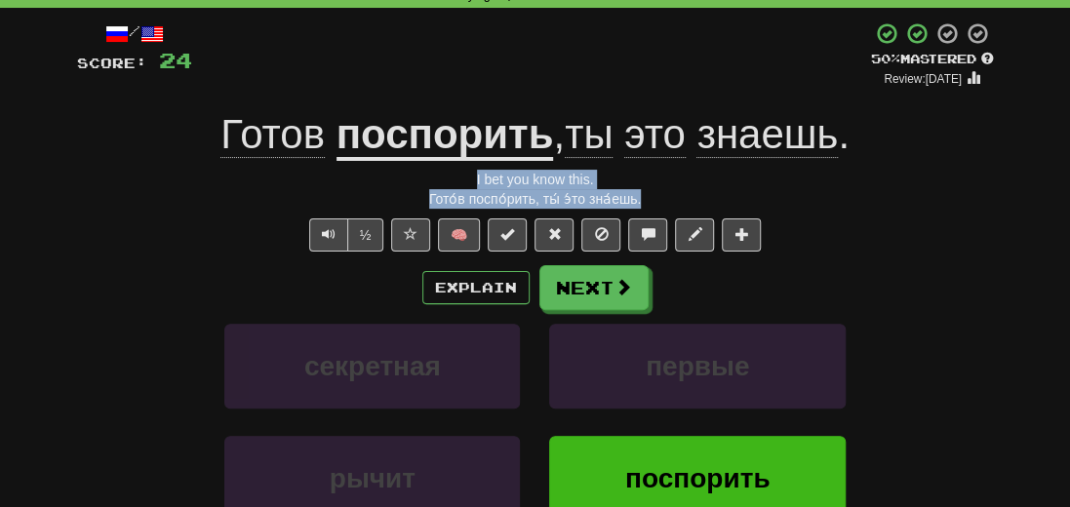
drag, startPoint x: 657, startPoint y: 196, endPoint x: 395, endPoint y: 182, distance: 261.8
click at [395, 182] on div "/ Score: 24 + 8 50 % Mastered Review: [DATE] Готов поспорить , ты это знаешь . …" at bounding box center [535, 336] width 917 height 631
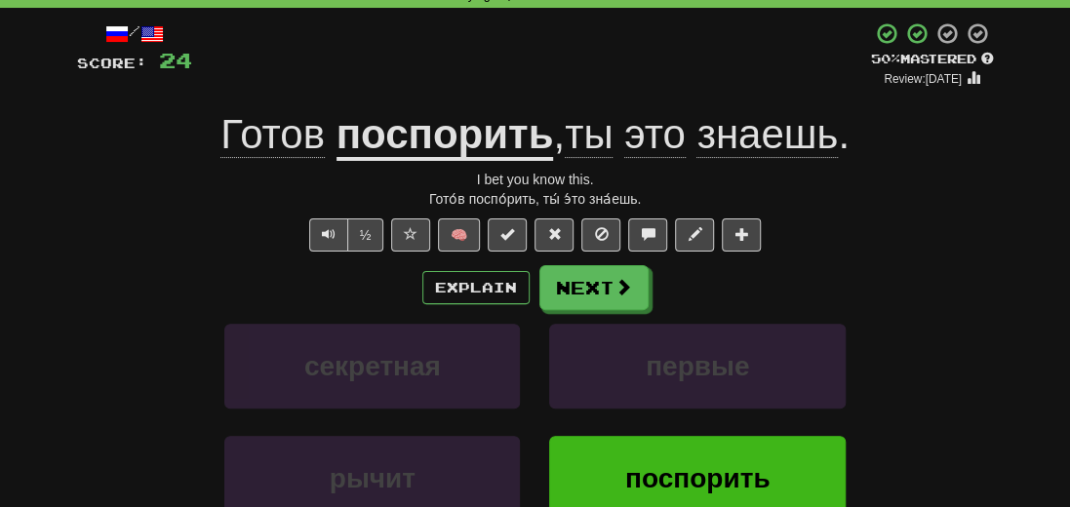
drag, startPoint x: 862, startPoint y: 253, endPoint x: 856, endPoint y: 244, distance: 11.1
click at [860, 250] on div "/ Score: 24 + 8 50 % Mastered Review: [DATE] Готов поспорить , ты это знаешь . …" at bounding box center [535, 336] width 917 height 631
click at [570, 272] on button "Next" at bounding box center [594, 288] width 109 height 45
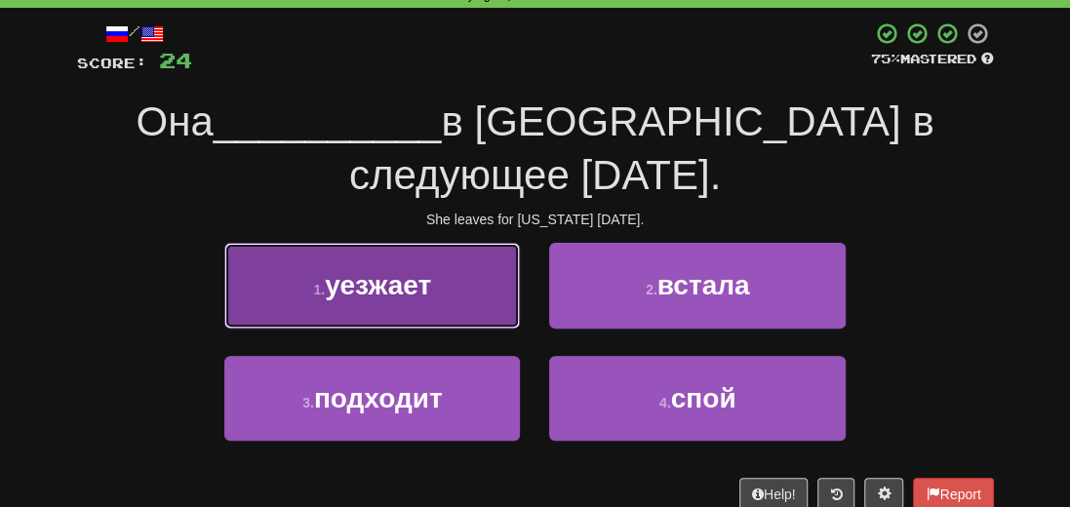
click at [429, 282] on span "уезжает" at bounding box center [378, 285] width 106 height 30
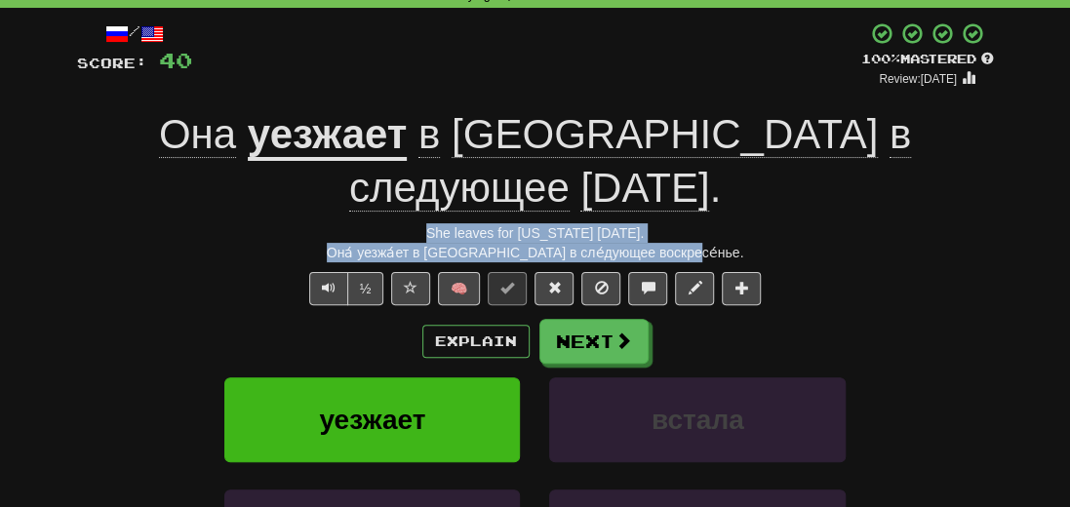
drag, startPoint x: 741, startPoint y: 255, endPoint x: 400, endPoint y: 225, distance: 342.7
click at [400, 225] on div "/ Score: 40 + 16 100 % Mastered Review: [DATE] Она уезжает в [GEOGRAPHIC_DATA] …" at bounding box center [535, 363] width 917 height 684
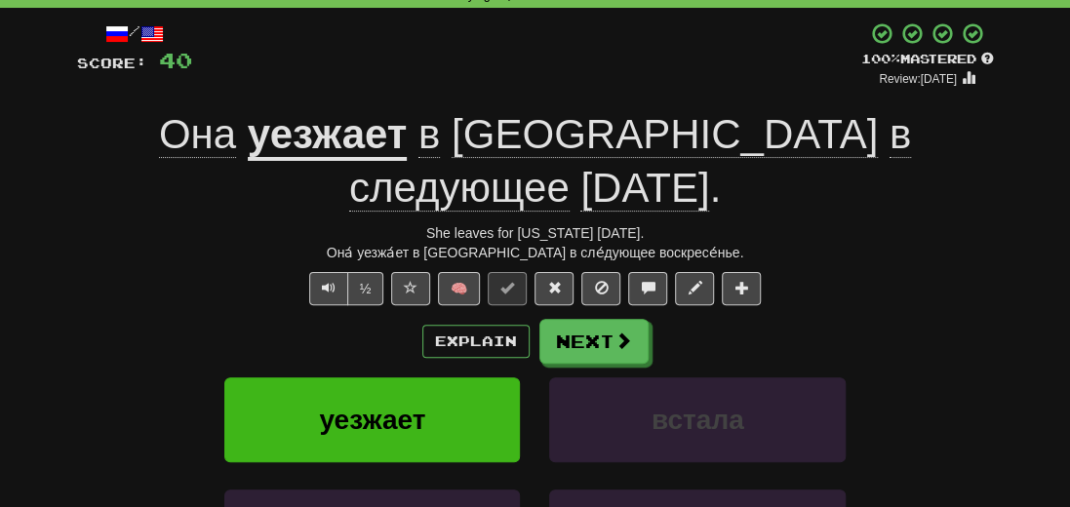
click at [868, 264] on div "/ Score: 40 + 16 100 % Mastered Review: [DATE] Она уезжает в [GEOGRAPHIC_DATA] …" at bounding box center [535, 363] width 917 height 684
click at [596, 338] on button "Next" at bounding box center [594, 342] width 109 height 45
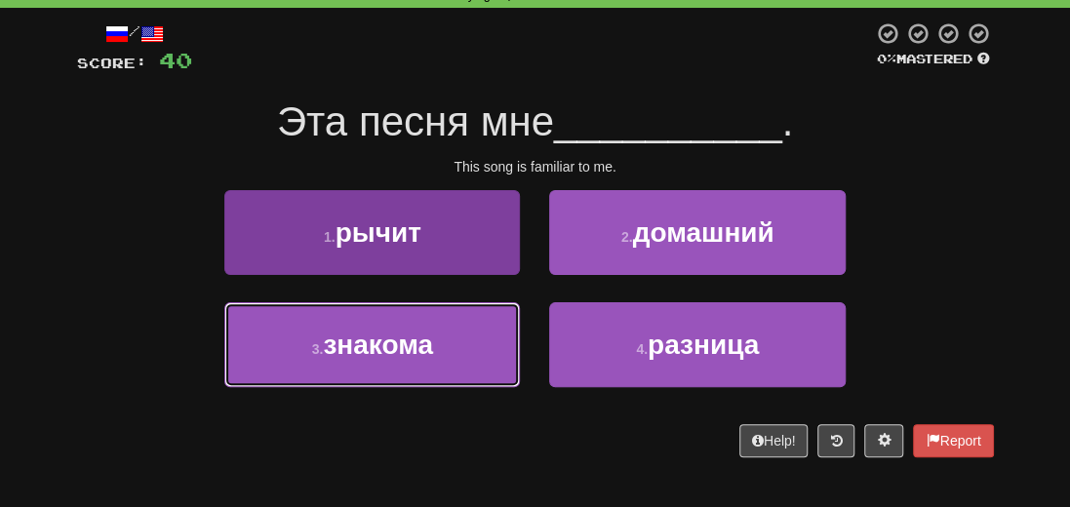
click at [369, 349] on span "знакома" at bounding box center [378, 345] width 110 height 30
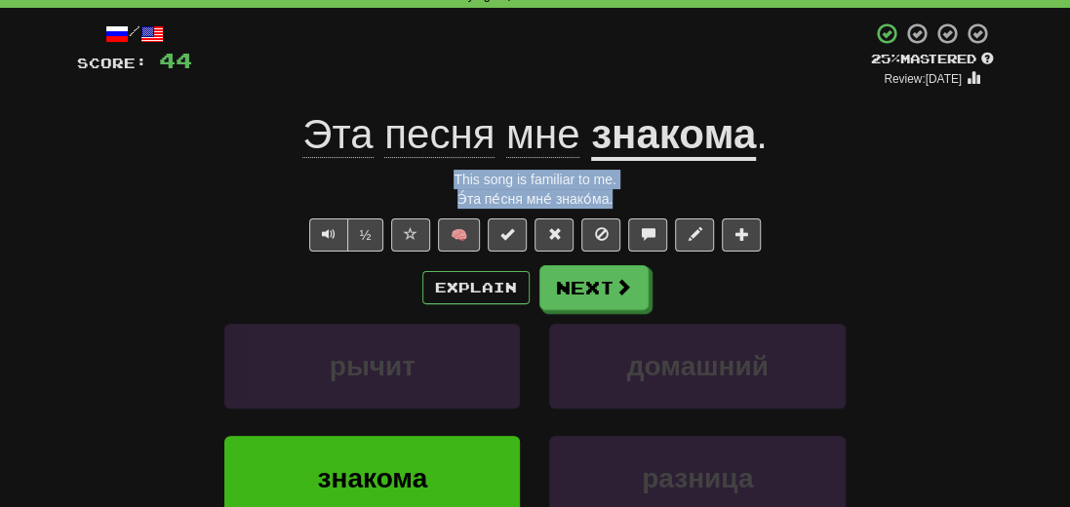
drag, startPoint x: 637, startPoint y: 196, endPoint x: 423, endPoint y: 177, distance: 214.5
click at [423, 177] on div "/ Score: 44 + 4 25 % Mastered Review: [DATE] Эта песня мне знакома . This song …" at bounding box center [535, 336] width 917 height 631
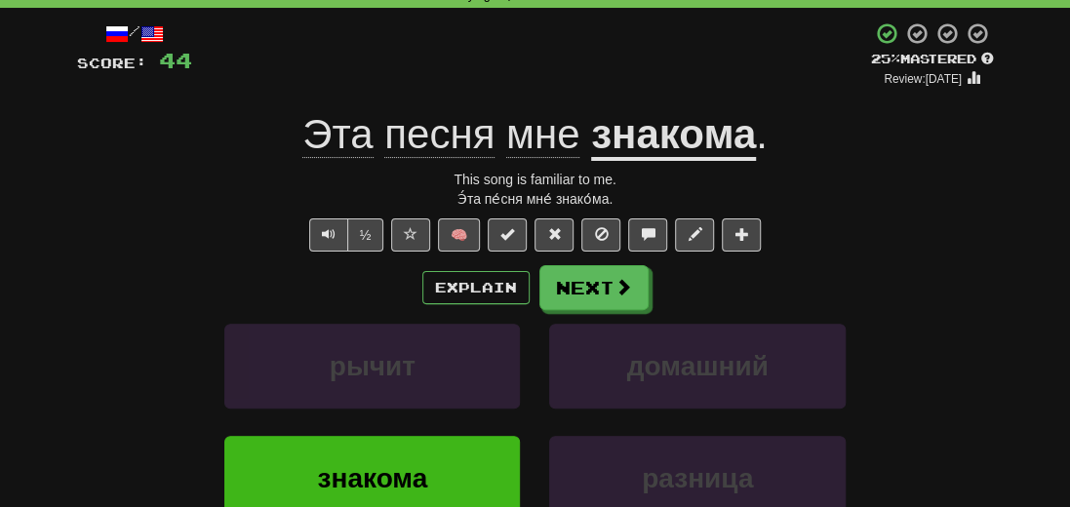
click at [809, 286] on div "Explain Next" at bounding box center [535, 287] width 917 height 45
click at [635, 292] on button "Next" at bounding box center [594, 288] width 109 height 45
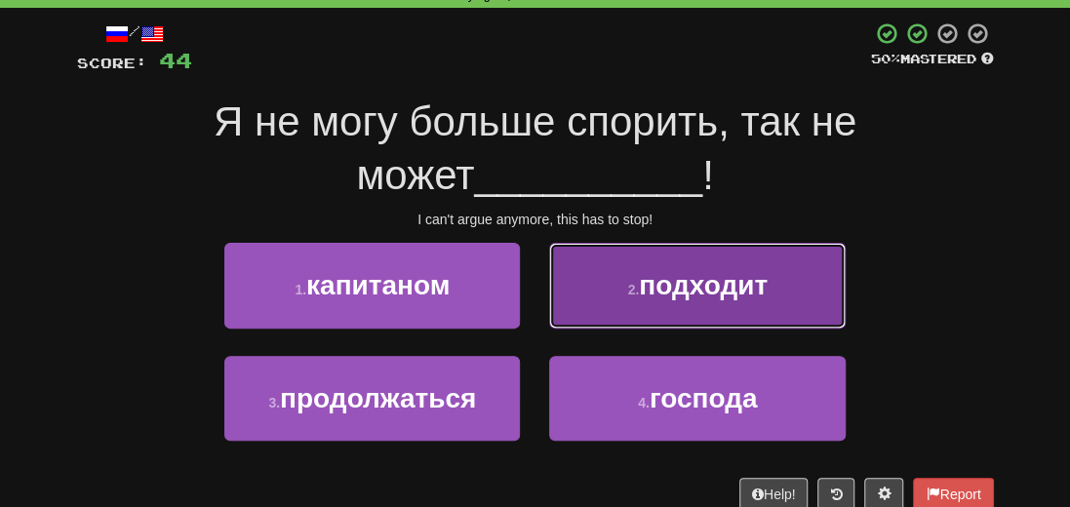
click at [706, 298] on span "подходит" at bounding box center [703, 285] width 129 height 30
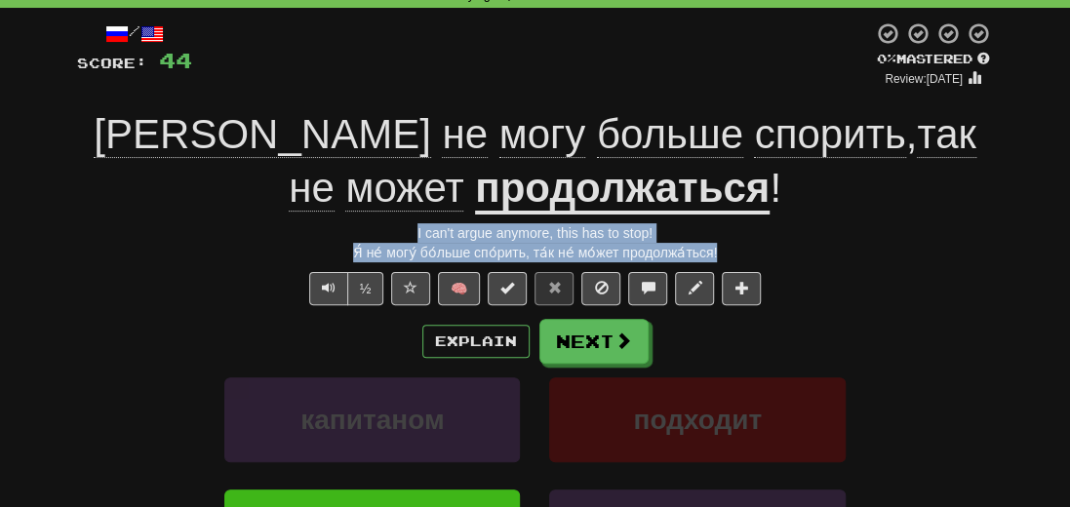
drag, startPoint x: 755, startPoint y: 250, endPoint x: 335, endPoint y: 235, distance: 420.7
click at [335, 235] on div "/ Score: 44 0 % Mastered Review: [DATE] Я не могу больше спорить , так не может…" at bounding box center [535, 363] width 917 height 684
click at [590, 341] on button "Next" at bounding box center [594, 342] width 109 height 45
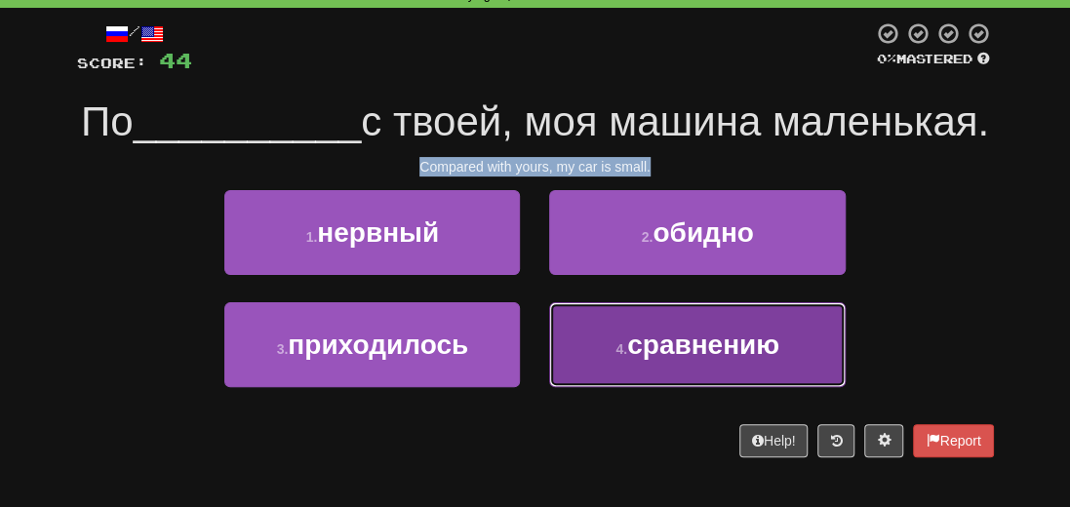
click at [772, 387] on button "4 . сравнению" at bounding box center [697, 344] width 296 height 85
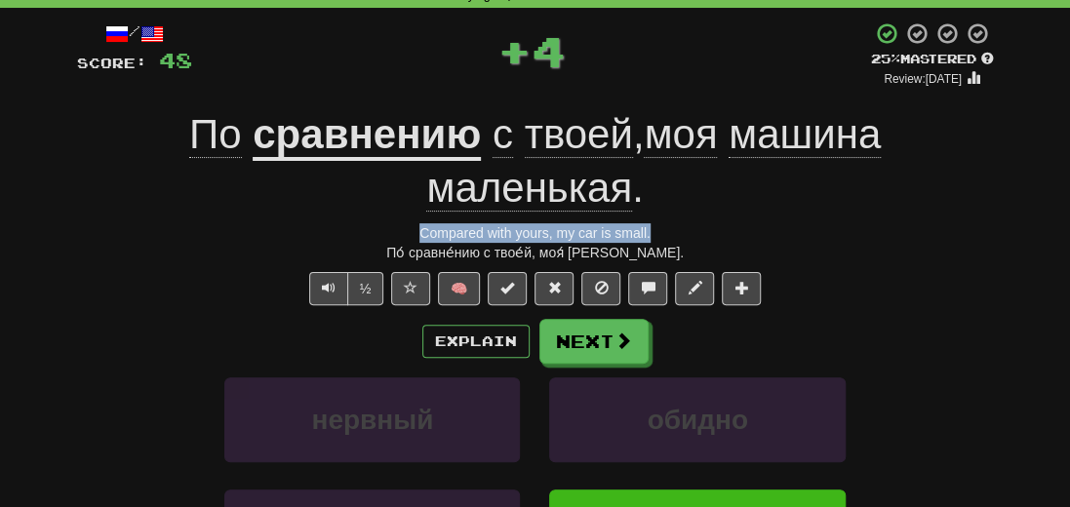
drag, startPoint x: 724, startPoint y: 250, endPoint x: 381, endPoint y: 233, distance: 342.8
click at [381, 233] on div "/ Score: 48 + 4 25 % Mastered Review: [DATE] По сравнению с твоей , моя машина …" at bounding box center [535, 363] width 917 height 684
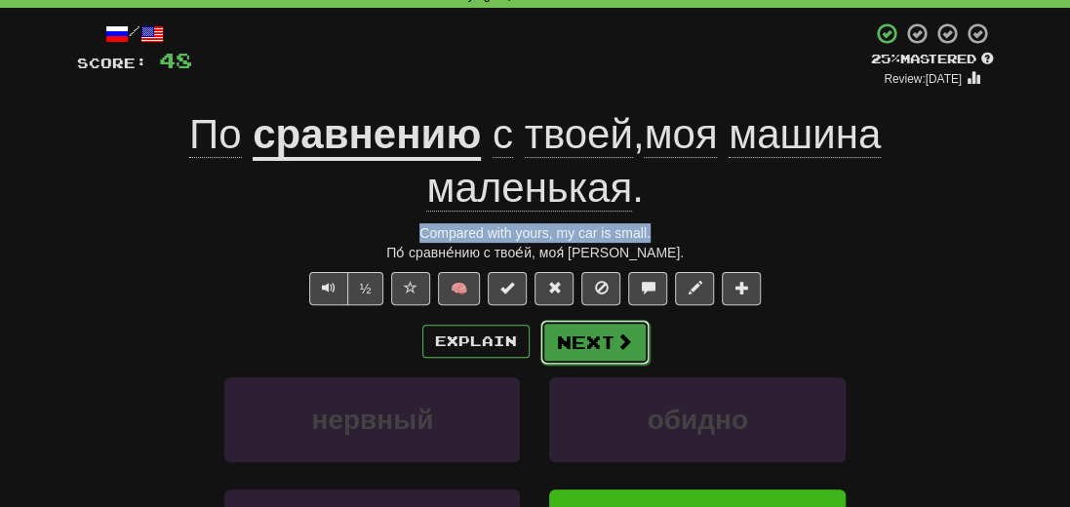
click at [621, 360] on button "Next" at bounding box center [594, 342] width 109 height 45
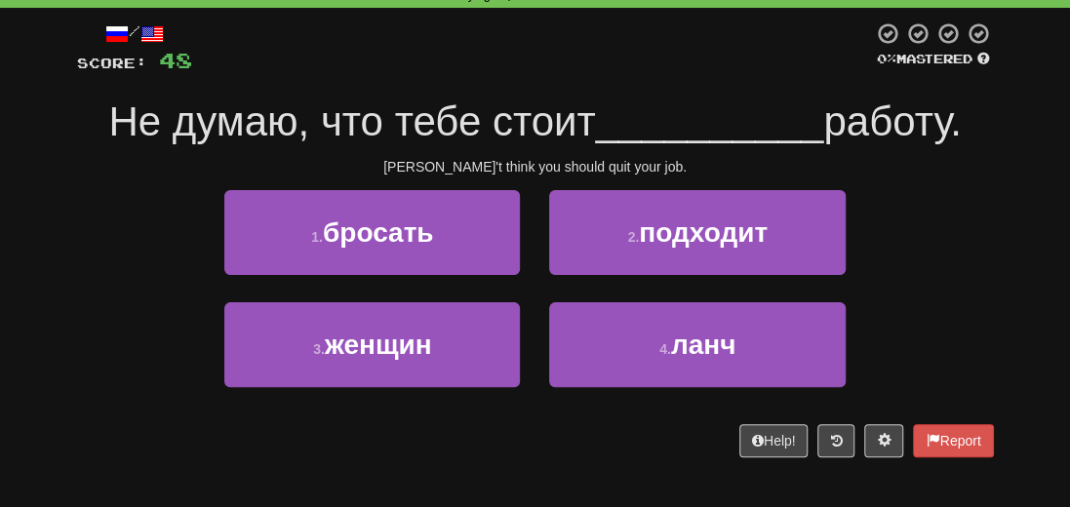
click at [955, 181] on div "/ Score: 48 0 % Mastered Не думаю, что тебе стоит __________ работу. [PERSON_NA…" at bounding box center [535, 239] width 917 height 436
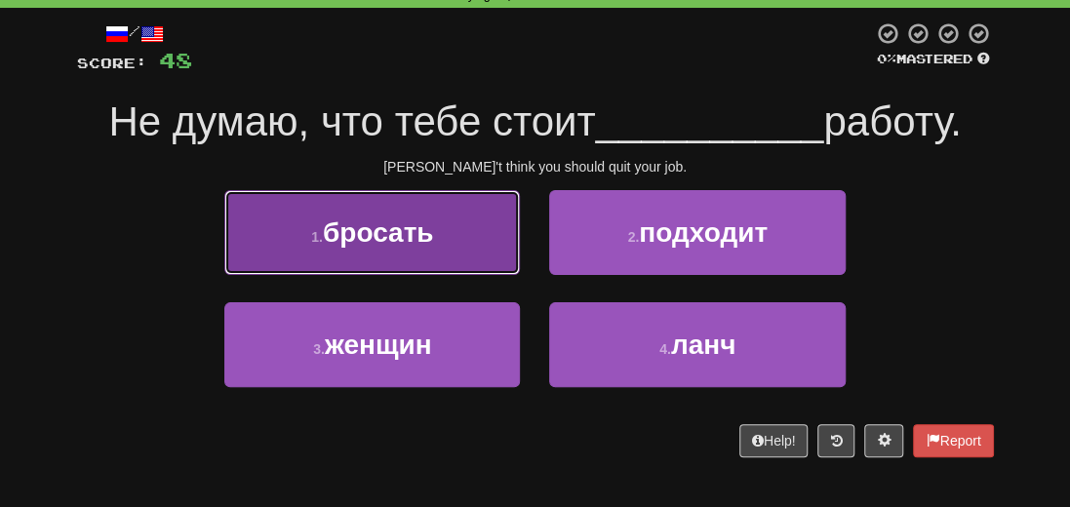
click at [414, 239] on span "бросать" at bounding box center [378, 233] width 111 height 30
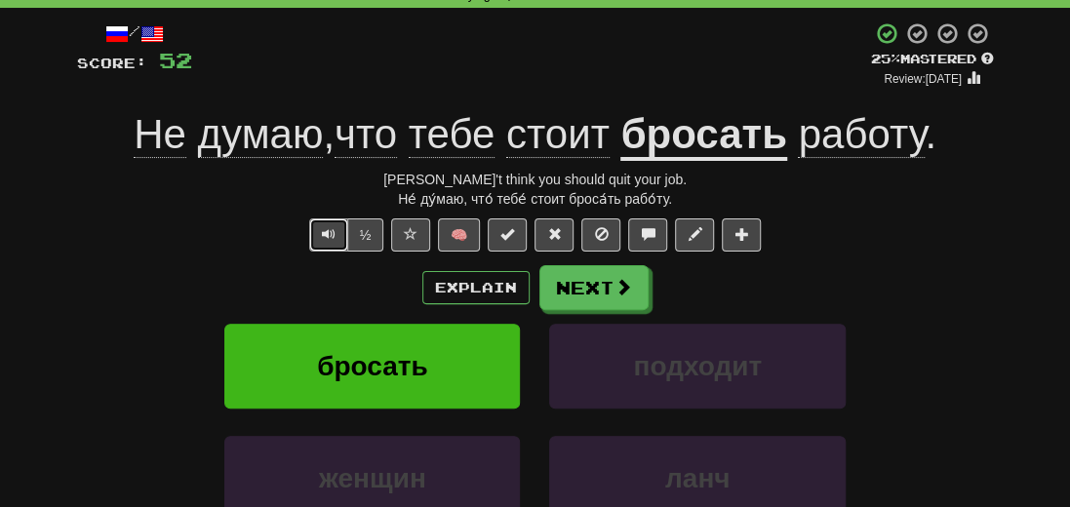
click at [318, 236] on button "Text-to-speech controls" at bounding box center [328, 235] width 39 height 33
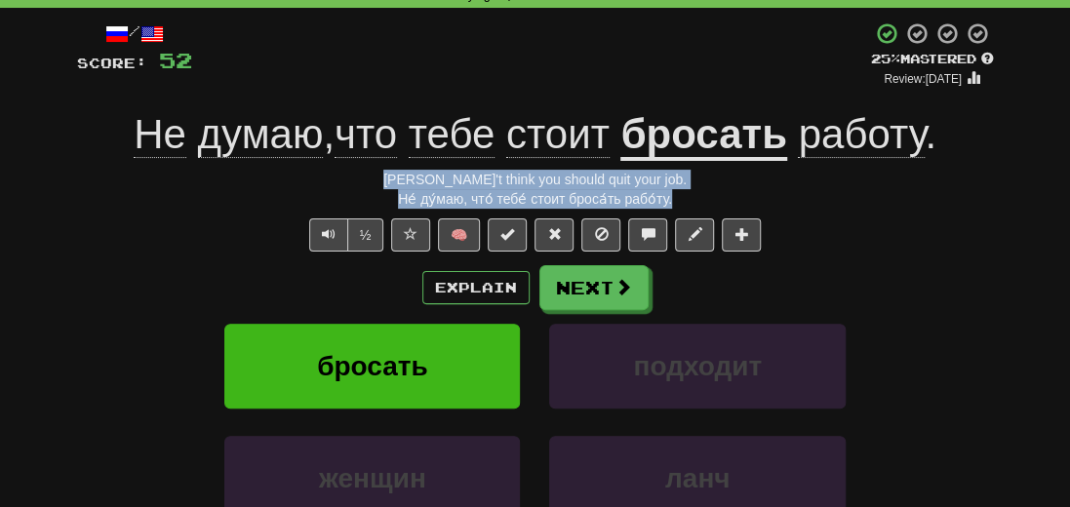
drag, startPoint x: 689, startPoint y: 194, endPoint x: 377, endPoint y: 180, distance: 312.5
click at [377, 180] on div "/ Score: 52 + 4 25 % Mastered Review: [DATE] Не думаю , что тебе стоит бросать …" at bounding box center [535, 336] width 917 height 631
click at [676, 196] on div "Не́ ду́маю, что́ тебе́ стоит броса́ть рабо́ту." at bounding box center [535, 199] width 917 height 20
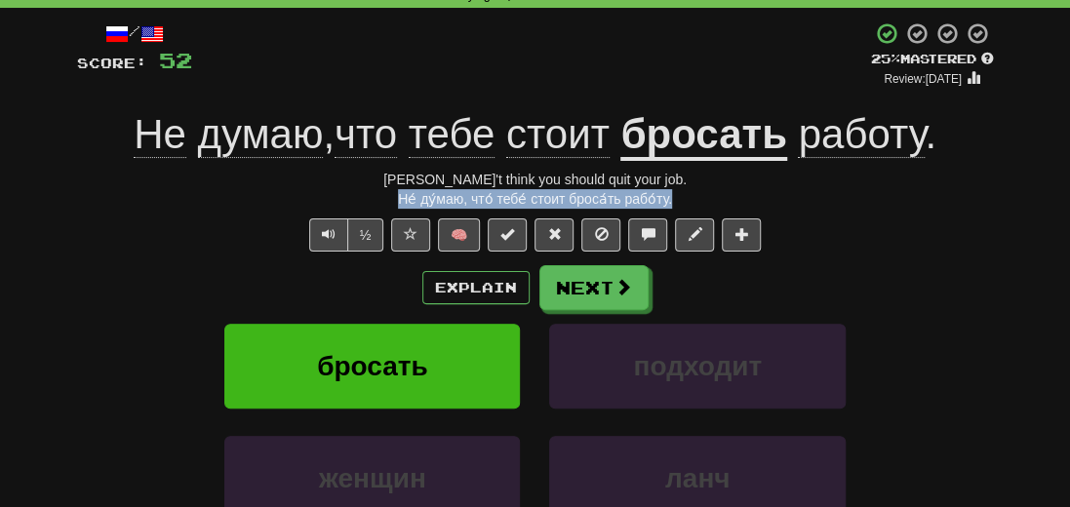
drag, startPoint x: 683, startPoint y: 202, endPoint x: 365, endPoint y: 203, distance: 318.1
click at [365, 203] on div "Не́ ду́маю, что́ тебе́ стоит броса́ть рабо́ту." at bounding box center [535, 199] width 917 height 20
click at [696, 201] on div "Не́ ду́маю, что́ тебе́ стоит броса́ть рабо́ту." at bounding box center [535, 199] width 917 height 20
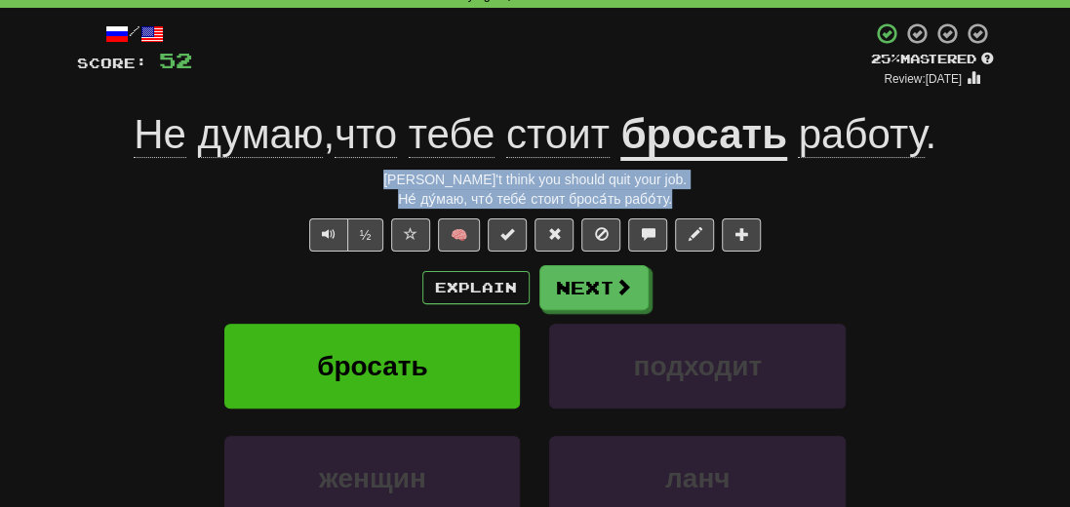
drag, startPoint x: 690, startPoint y: 199, endPoint x: 417, endPoint y: 180, distance: 273.8
click at [417, 180] on div "/ Score: 52 + 4 25 % Mastered Review: [DATE] Не думаю , что тебе стоит бросать …" at bounding box center [535, 336] width 917 height 631
click at [607, 309] on button "Next" at bounding box center [594, 288] width 109 height 45
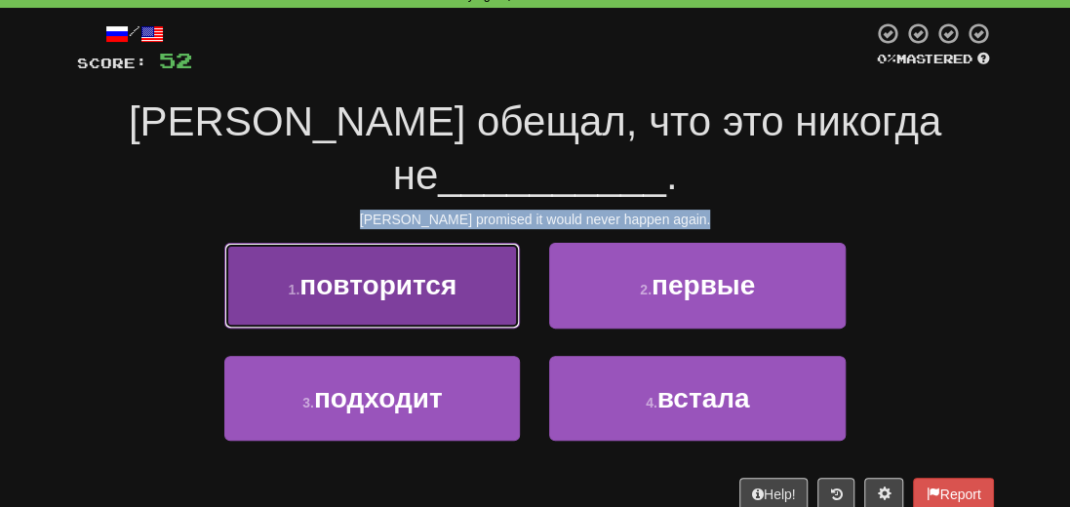
click at [400, 270] on span "повторится" at bounding box center [378, 285] width 157 height 30
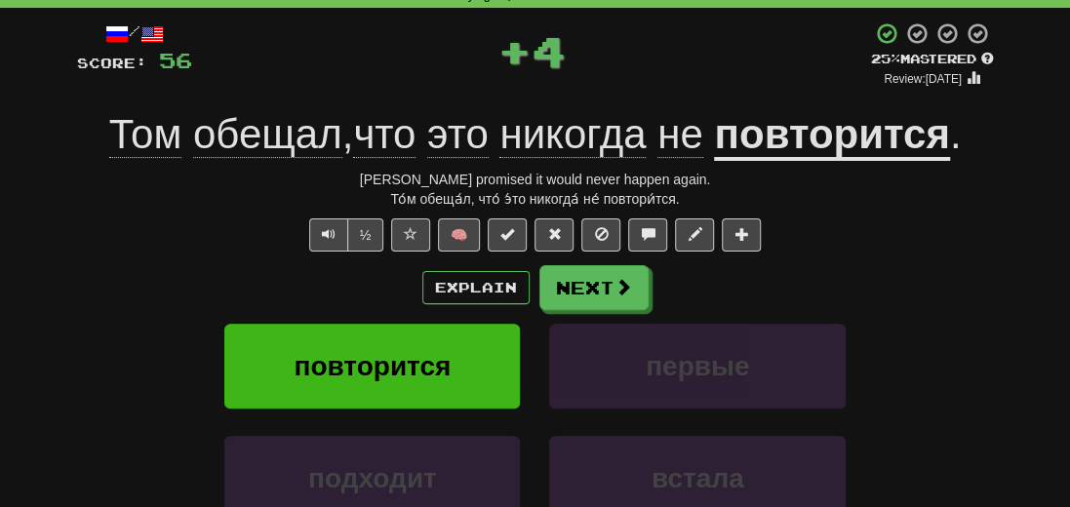
click at [715, 203] on div "То́м обеща́л, что́ э́то никогда́ не́ повтори́тся." at bounding box center [535, 199] width 917 height 20
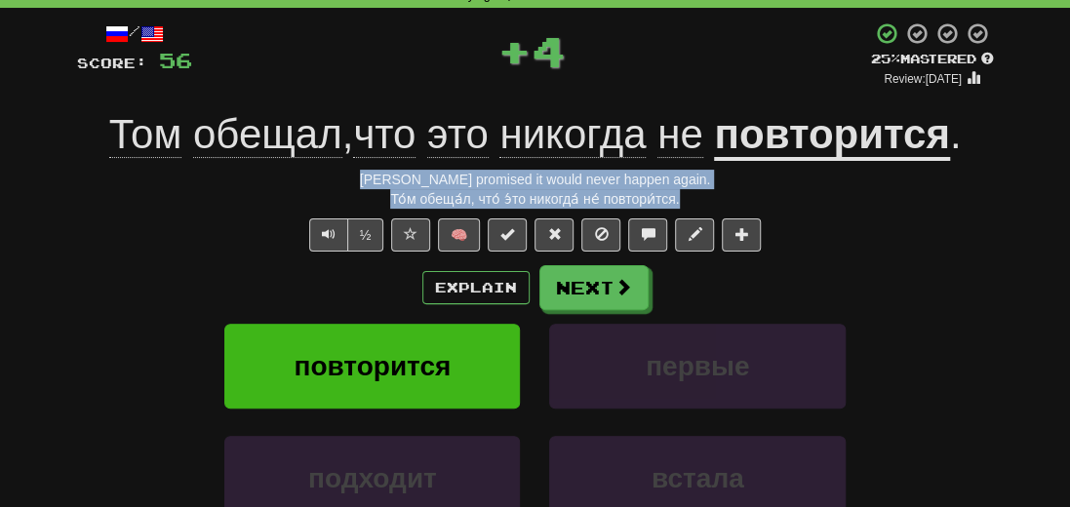
drag, startPoint x: 716, startPoint y: 201, endPoint x: 385, endPoint y: 165, distance: 332.7
click at [385, 165] on div "/ Score: 56 + 4 25 % Mastered Review: [DATE] Том обещал , что это никогда не по…" at bounding box center [535, 336] width 917 height 631
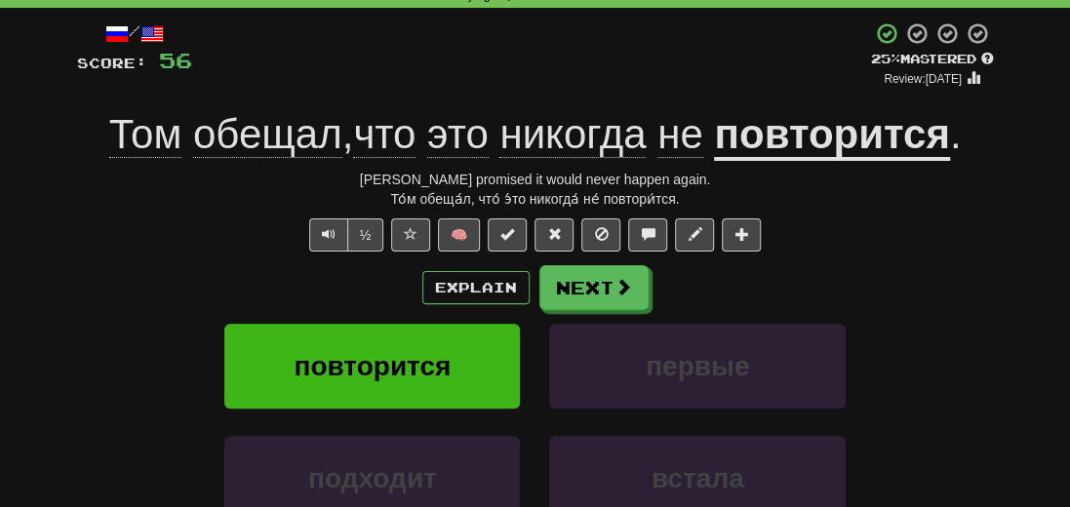
click at [855, 250] on div "½ 🧠" at bounding box center [535, 235] width 917 height 33
click at [640, 282] on button "Next" at bounding box center [594, 288] width 109 height 45
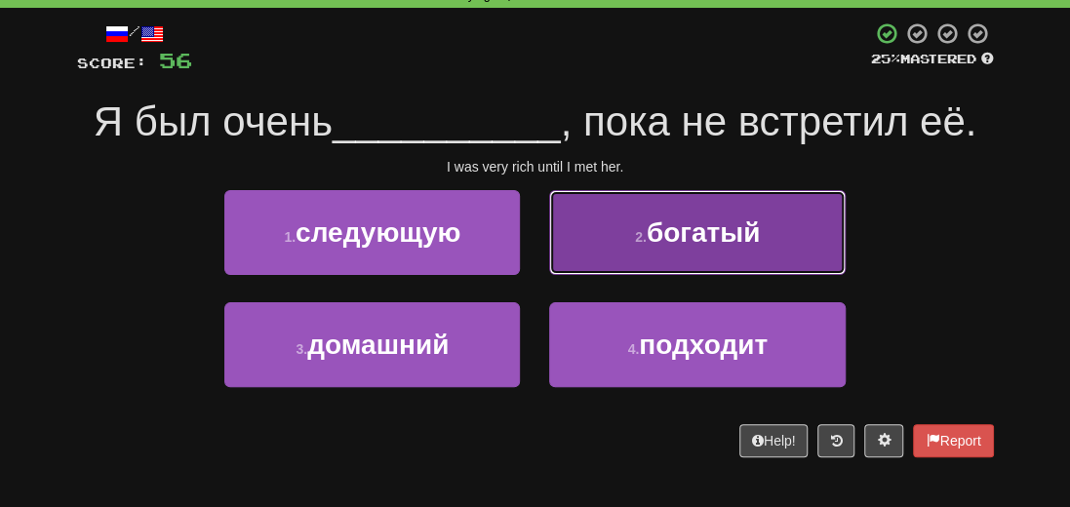
click at [733, 210] on button "2 . богатый" at bounding box center [697, 232] width 296 height 85
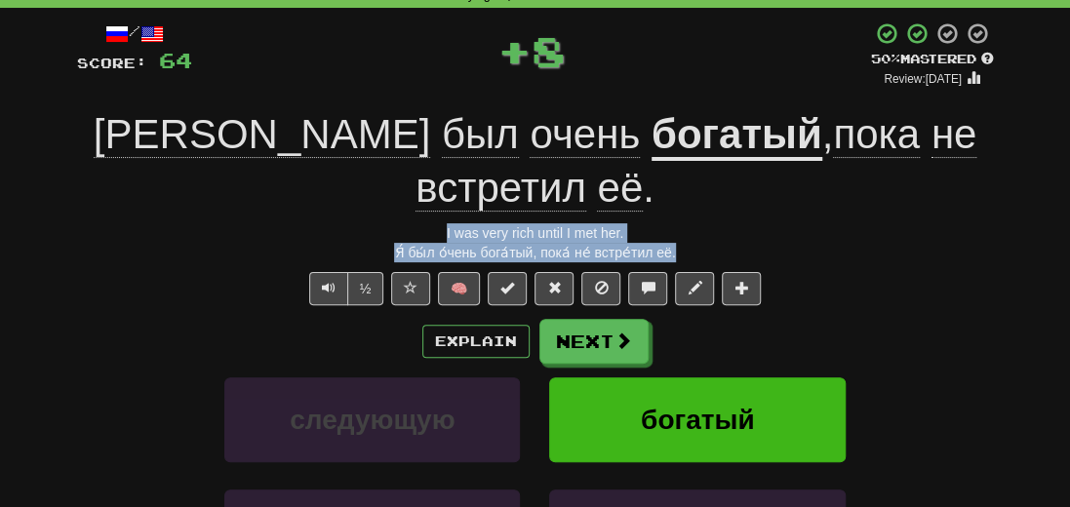
drag, startPoint x: 686, startPoint y: 191, endPoint x: 366, endPoint y: 179, distance: 320.3
click at [366, 179] on div "/ Score: 64 + 8 50 % Mastered Review: [DATE] Я был очень богатый , пока не встр…" at bounding box center [535, 363] width 917 height 684
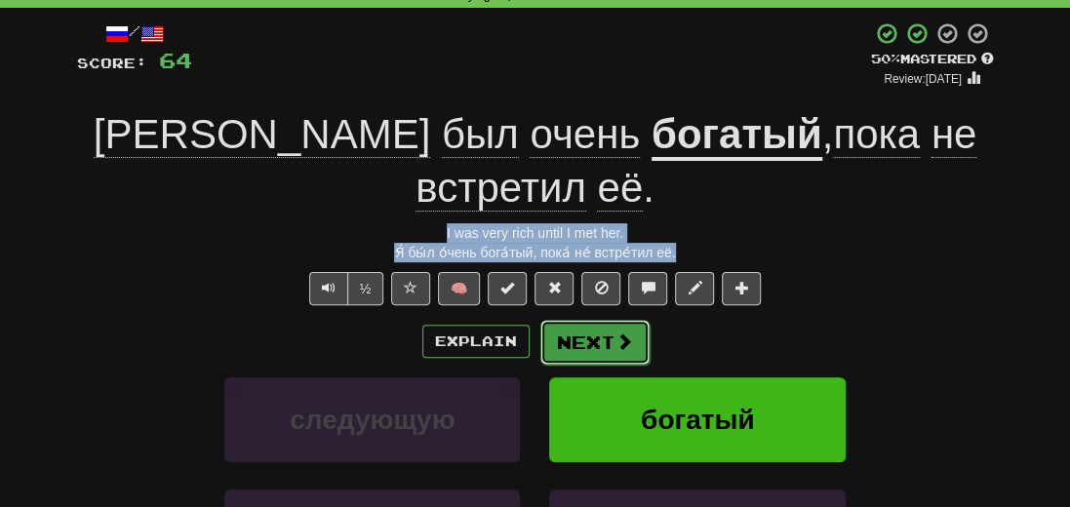
click at [593, 320] on button "Next" at bounding box center [594, 342] width 109 height 45
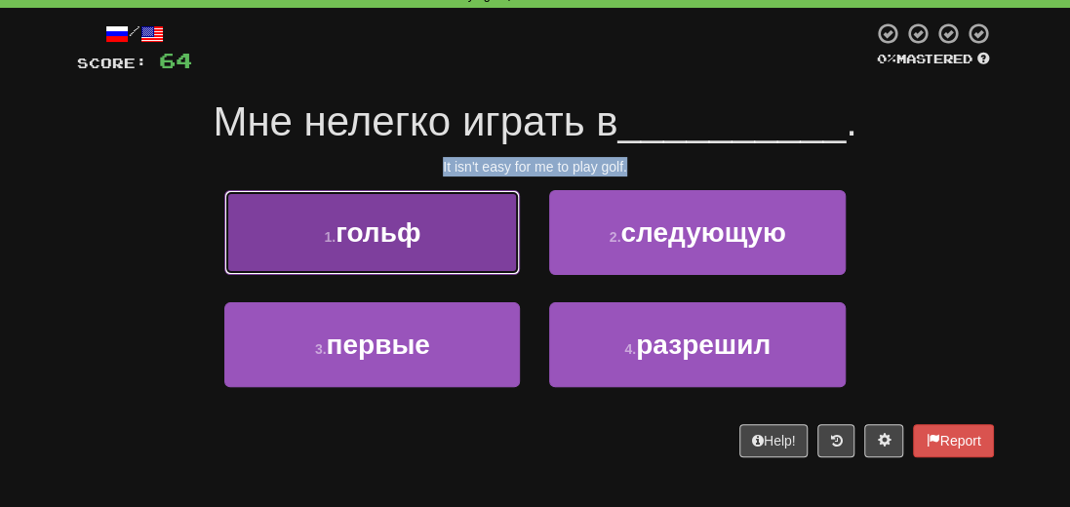
click at [382, 222] on span "гольф" at bounding box center [378, 233] width 85 height 30
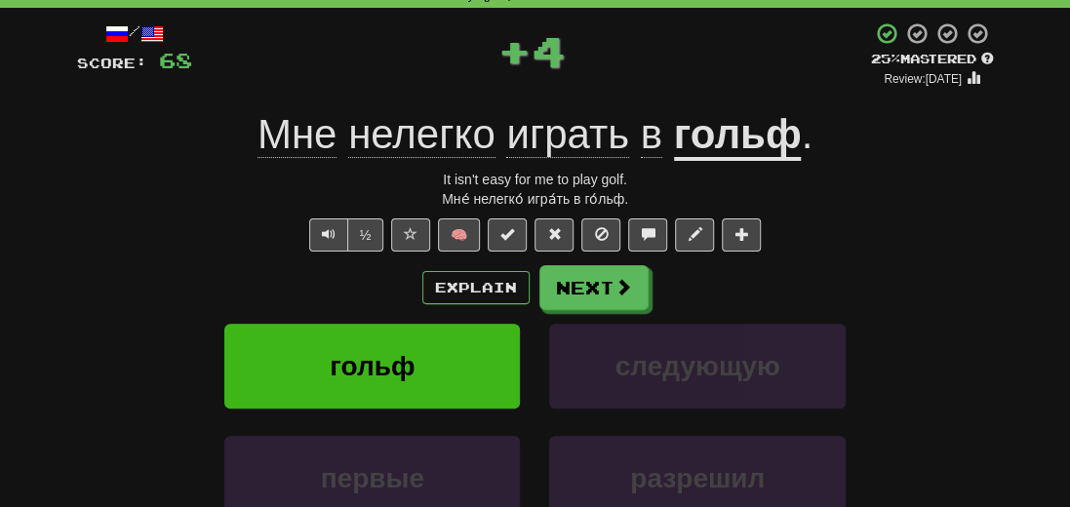
click at [674, 194] on div "Мне́ нелегко́ игра́ть в го́льф." at bounding box center [535, 199] width 917 height 20
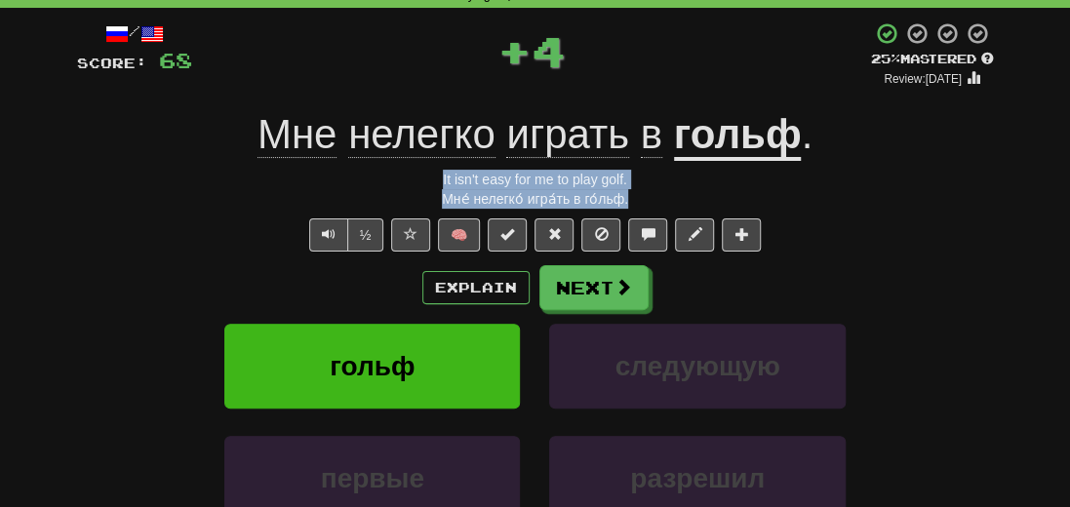
drag, startPoint x: 651, startPoint y: 194, endPoint x: 423, endPoint y: 180, distance: 227.7
click at [423, 180] on div "/ Score: 68 + 4 25 % Mastered Review: [DATE] Мне нелегко играть в гольф . It is…" at bounding box center [535, 336] width 917 height 631
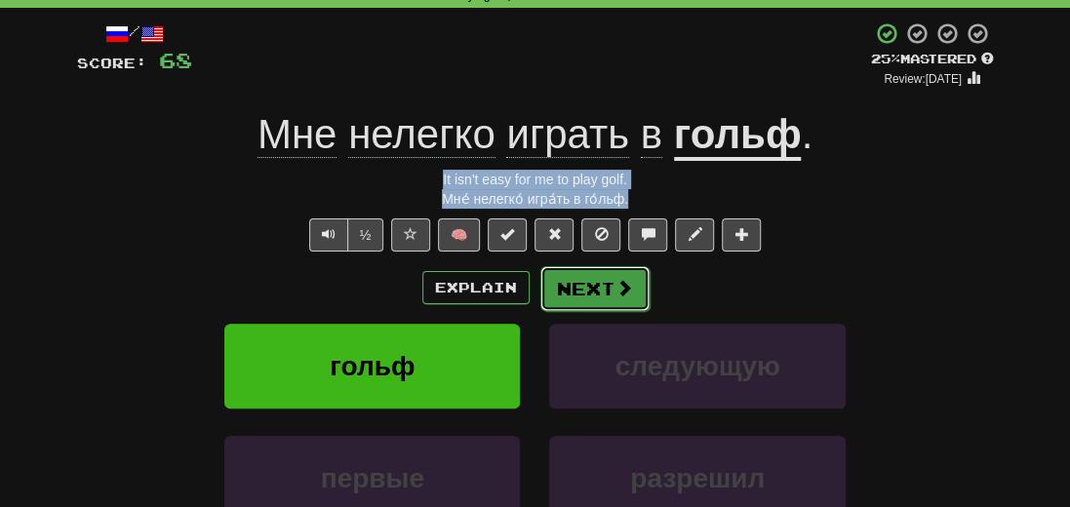
click at [611, 280] on button "Next" at bounding box center [594, 288] width 109 height 45
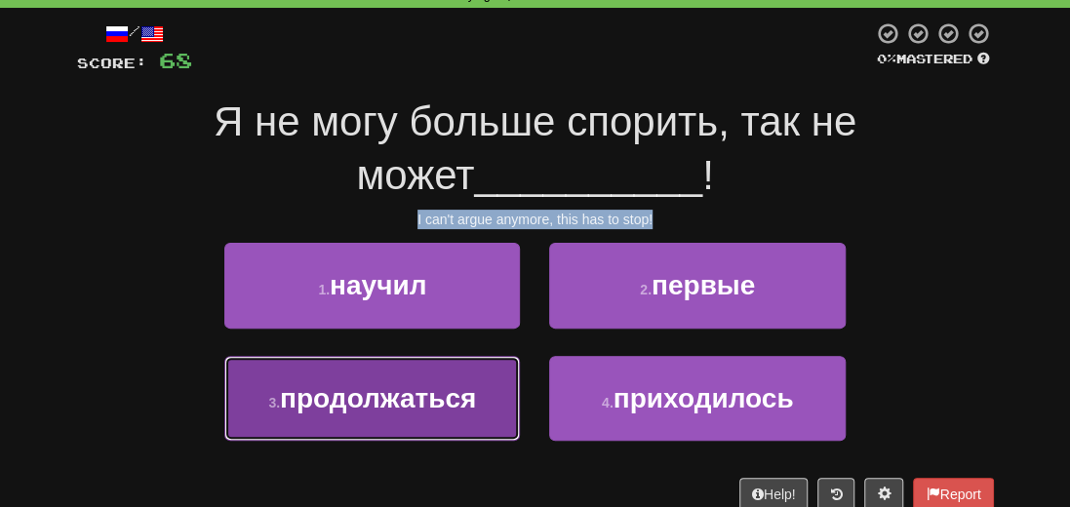
click at [400, 407] on span "продолжаться" at bounding box center [378, 398] width 196 height 30
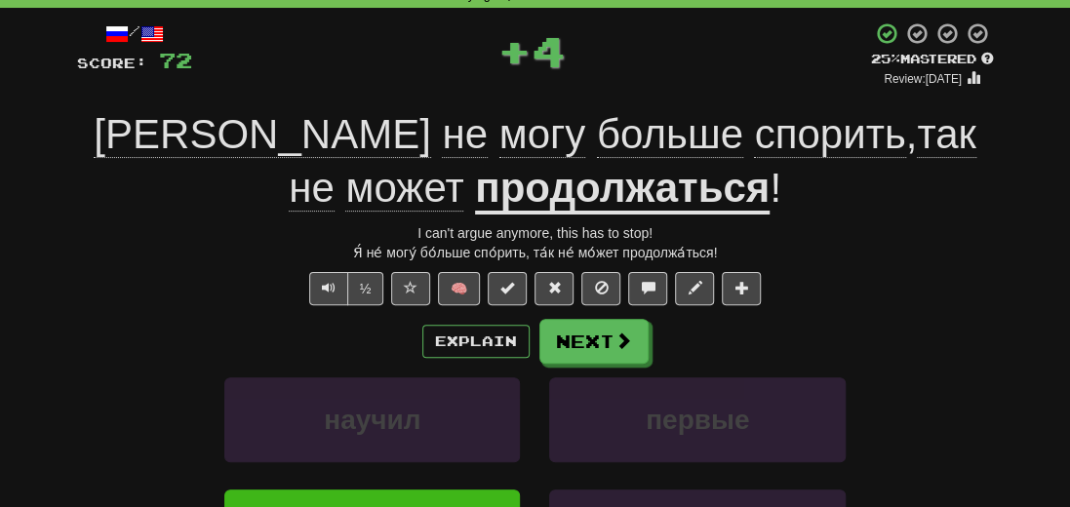
click at [777, 243] on div "Я́ не́ могу́ бо́льше спо́рить, та́к не́ мо́жет продолжа́ться!" at bounding box center [535, 253] width 917 height 20
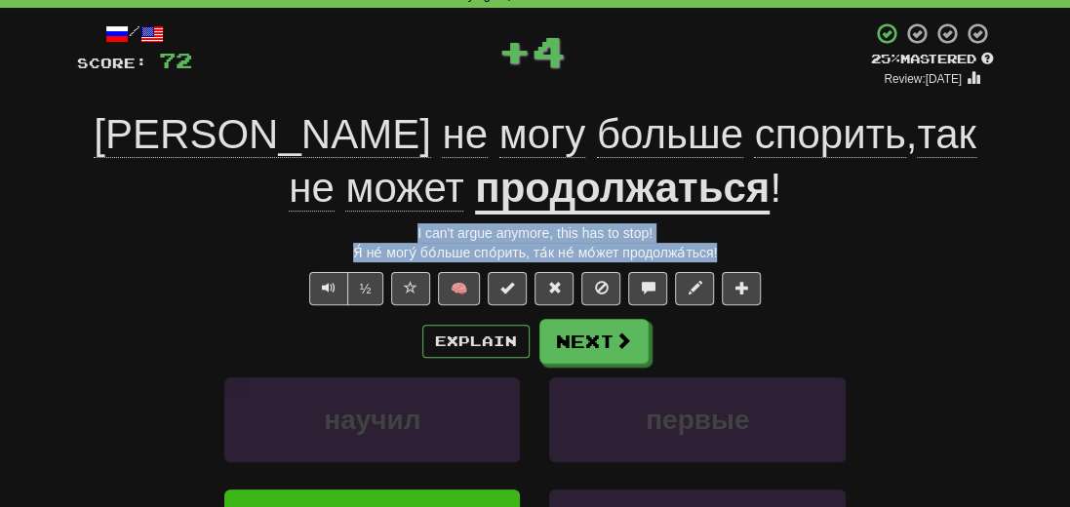
drag, startPoint x: 674, startPoint y: 251, endPoint x: 332, endPoint y: 237, distance: 342.7
click at [332, 237] on div "/ Score: 72 + 4 25 % Mastered Review: [DATE] Я не могу больше спорить , так не …" at bounding box center [535, 363] width 917 height 684
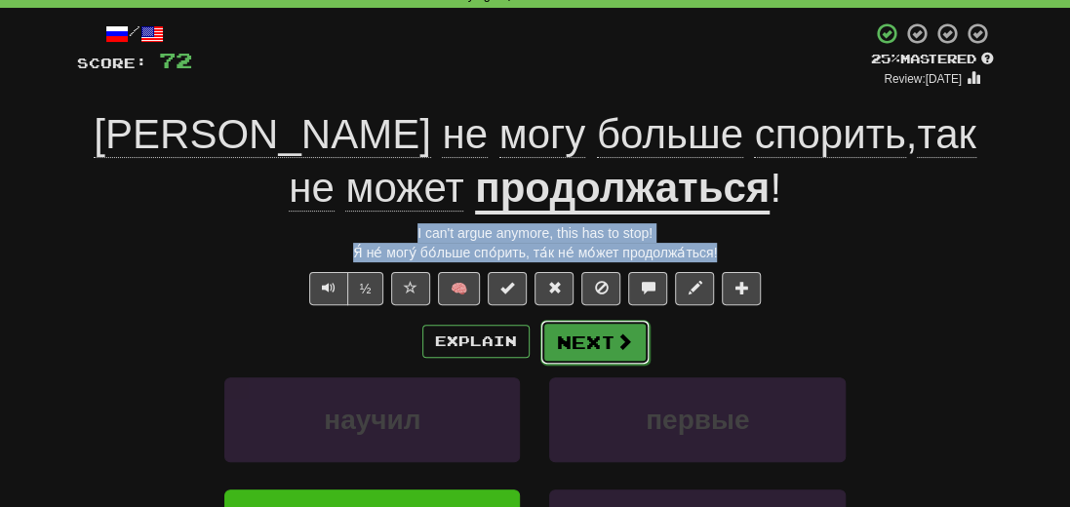
click at [595, 335] on button "Next" at bounding box center [594, 342] width 109 height 45
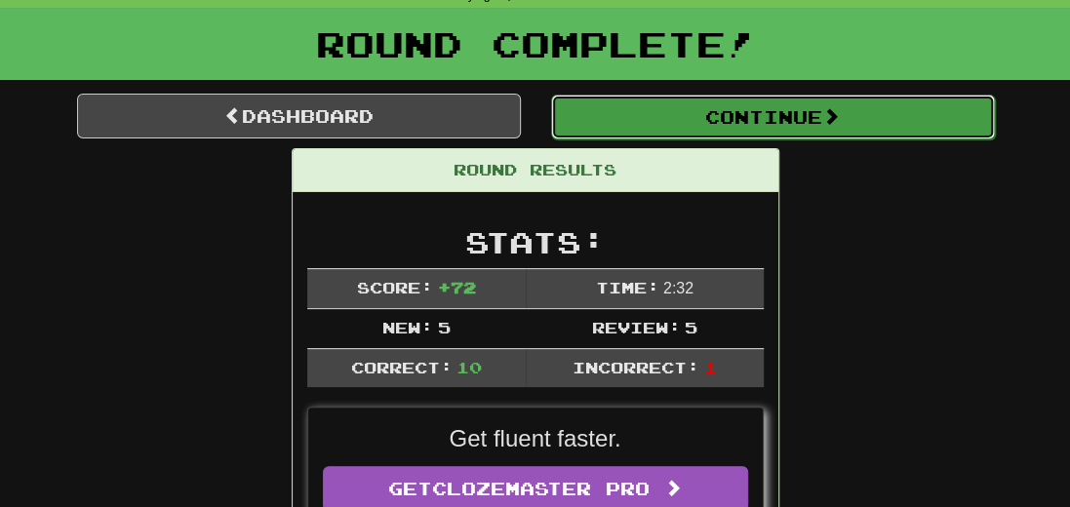
click at [726, 122] on button "Continue" at bounding box center [773, 117] width 444 height 45
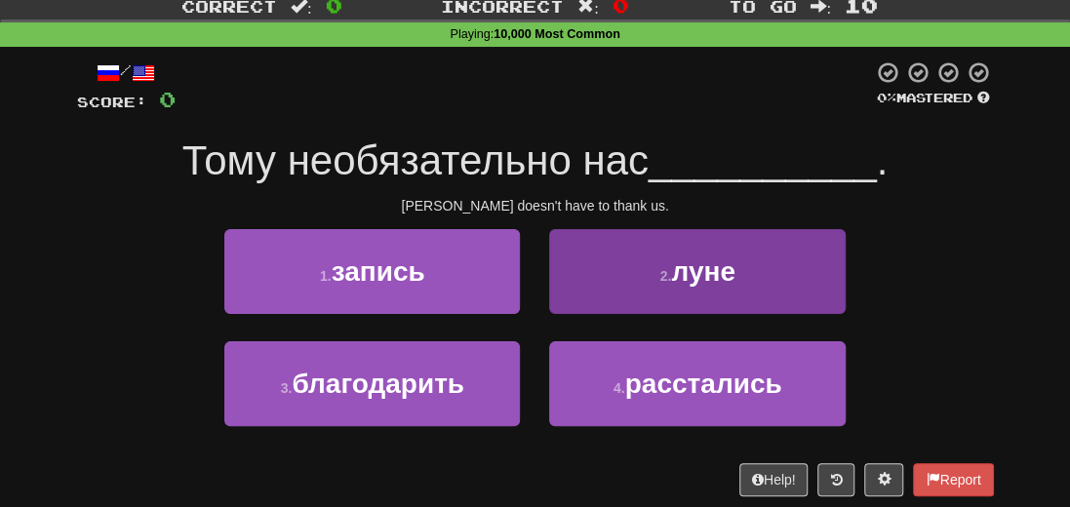
scroll to position [0, 0]
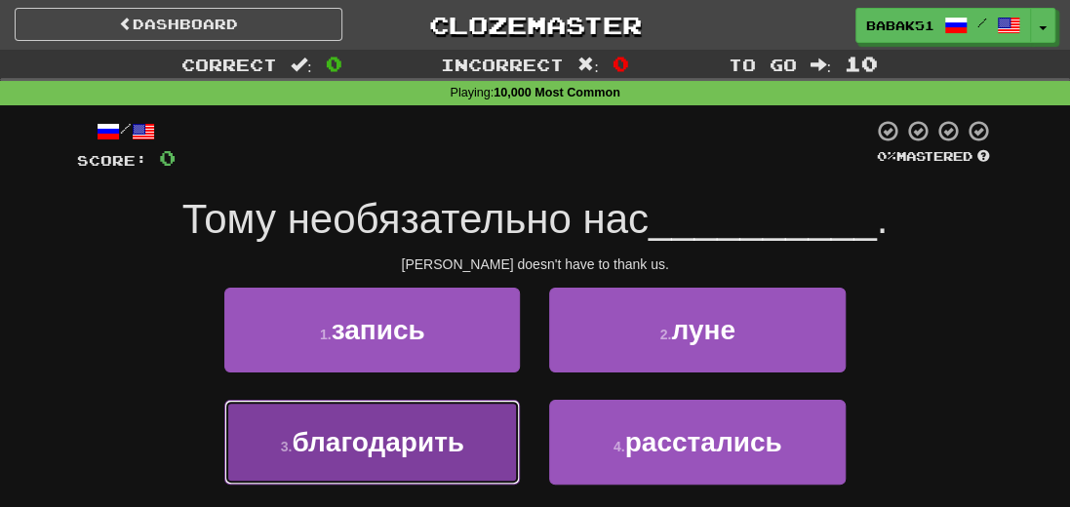
click at [384, 444] on span "благодарить" at bounding box center [378, 442] width 173 height 30
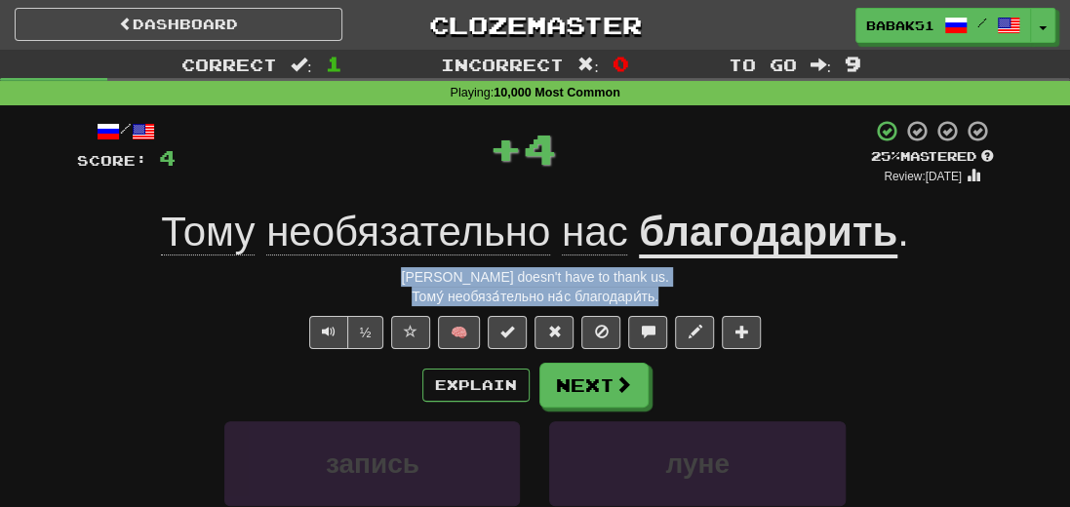
drag, startPoint x: 670, startPoint y: 296, endPoint x: 395, endPoint y: 280, distance: 275.6
click at [395, 280] on div "/ Score: 4 + 4 25 % Mastered Review: [DATE] Тому необязательно нас благодарить …" at bounding box center [535, 434] width 917 height 631
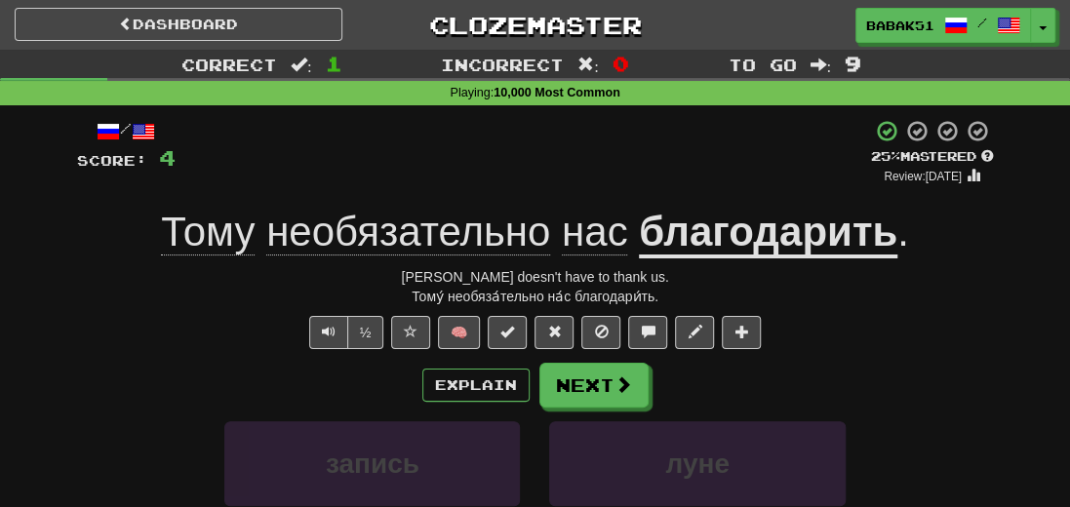
click at [882, 337] on div "½ 🧠" at bounding box center [535, 332] width 917 height 33
click at [587, 395] on button "Next" at bounding box center [594, 386] width 109 height 45
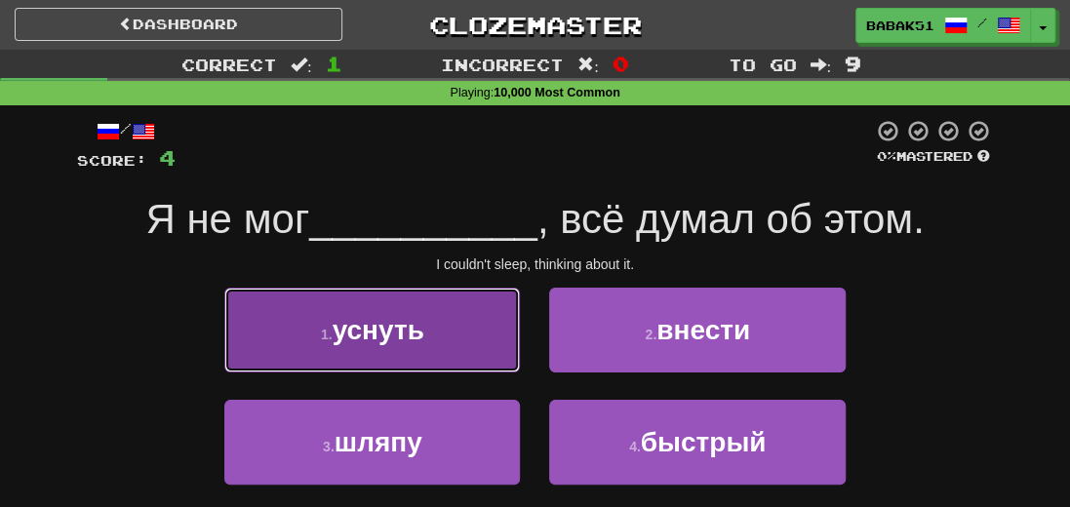
click at [423, 333] on span "уснуть" at bounding box center [379, 330] width 92 height 30
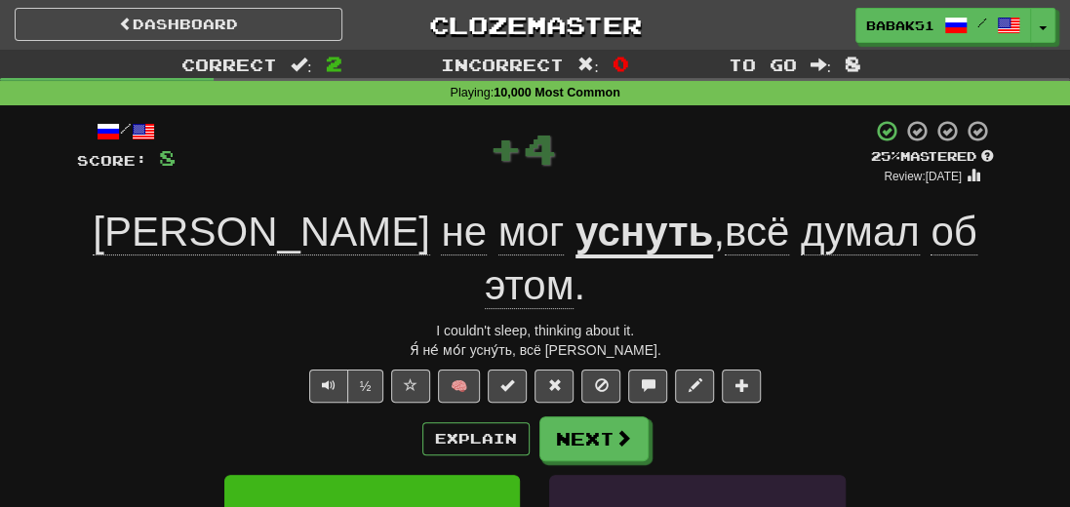
drag, startPoint x: 680, startPoint y: 296, endPoint x: 417, endPoint y: 285, distance: 263.6
click at [417, 285] on div "/ Score: 8 + 4 25 % Mastered Review: [DATE] Я не мог уснуть , всё думал об этом…" at bounding box center [535, 461] width 917 height 684
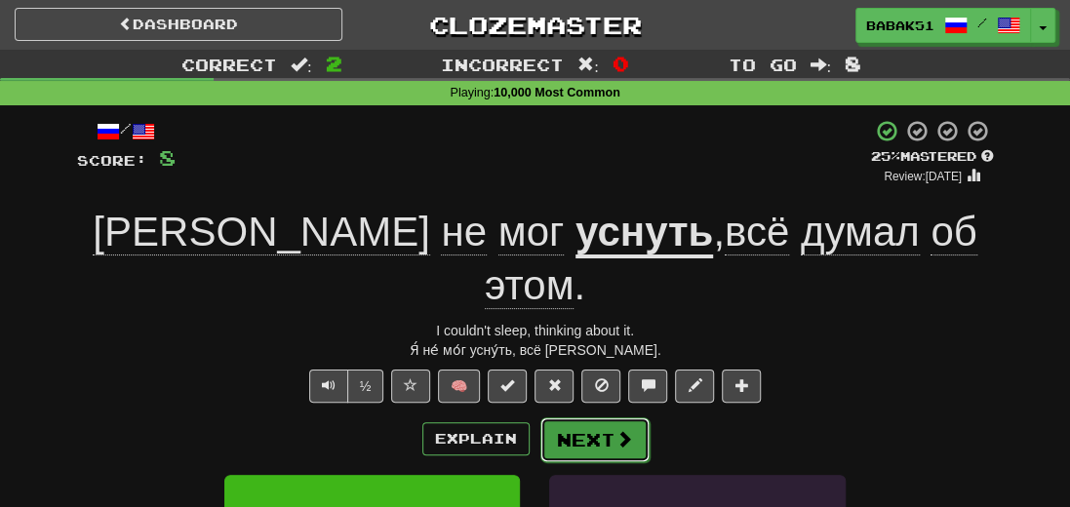
click at [593, 418] on button "Next" at bounding box center [594, 440] width 109 height 45
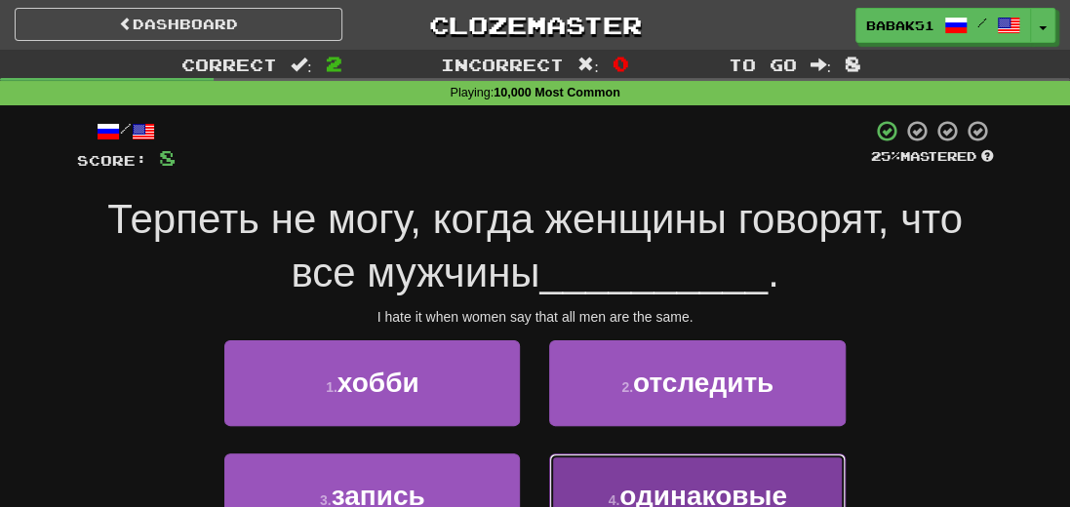
click at [769, 497] on span "одинаковые" at bounding box center [704, 496] width 168 height 30
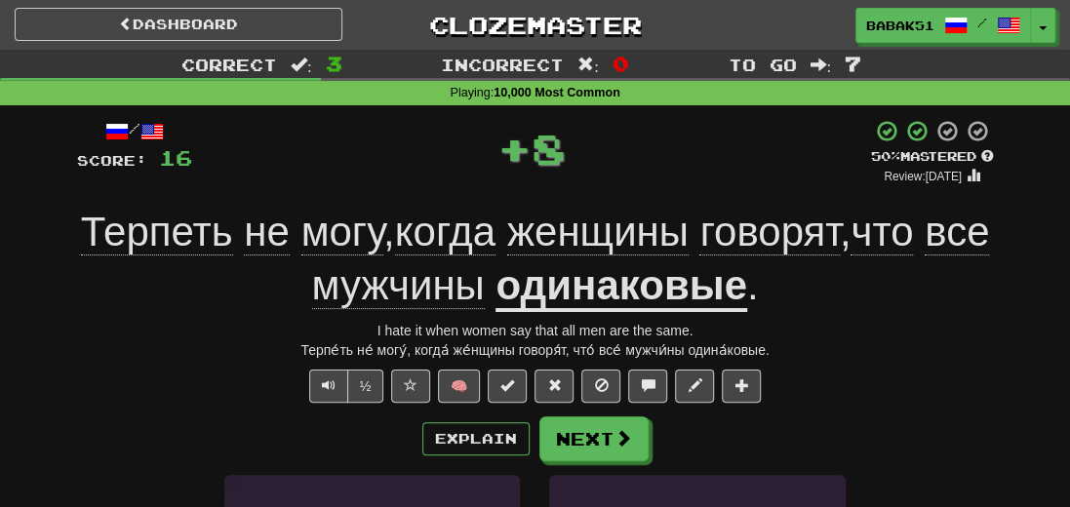
click at [780, 348] on div "Терпе́ть не́ могу́, когда́ же́нщины говоря́т, что́ все́ мужчи́ны одина́ковые." at bounding box center [535, 350] width 917 height 20
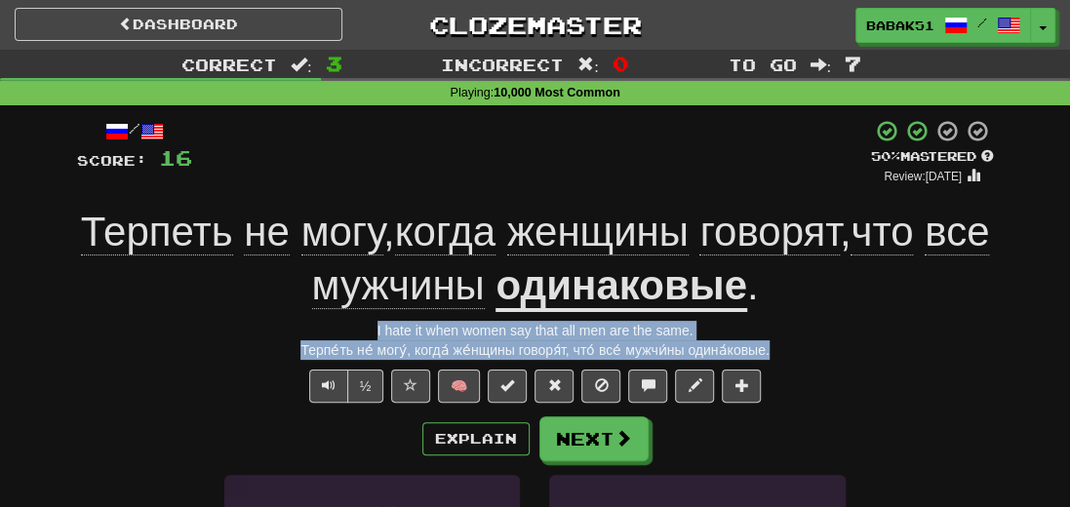
drag, startPoint x: 777, startPoint y: 346, endPoint x: 299, endPoint y: 335, distance: 478.2
click at [299, 335] on div "/ Score: 16 + 8 50 % Mastered Review: [DATE] Терпеть не могу , когда женщины го…" at bounding box center [535, 461] width 917 height 684
click at [607, 439] on button "Next" at bounding box center [594, 440] width 109 height 45
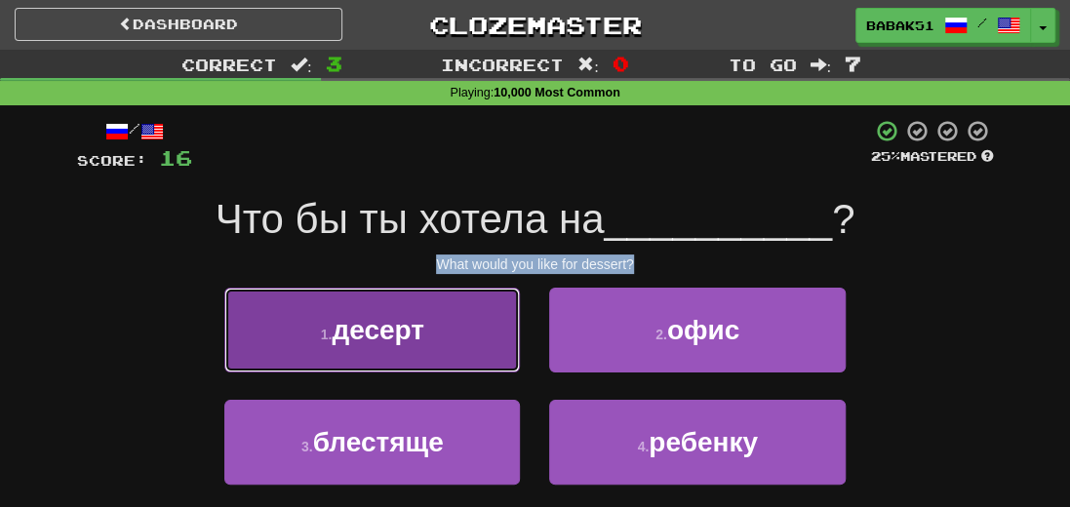
click at [407, 343] on span "десерт" at bounding box center [378, 330] width 93 height 30
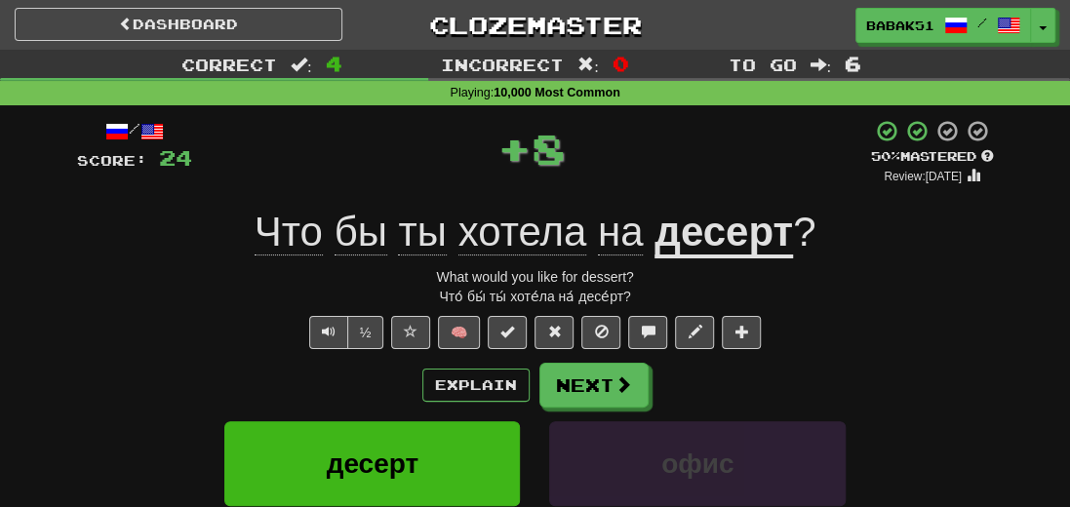
click at [919, 289] on div "Что́ бы́ ты́ хоте́ла на́ десе́рт?" at bounding box center [535, 297] width 917 height 20
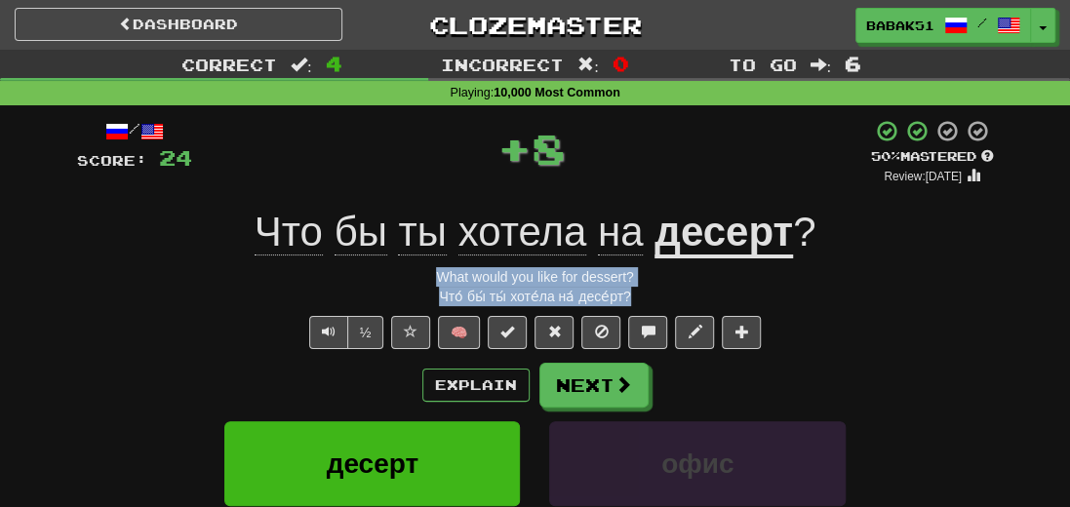
drag, startPoint x: 650, startPoint y: 290, endPoint x: 380, endPoint y: 272, distance: 270.8
click at [380, 272] on div "/ Score: 24 + 8 50 % Mastered Review: [DATE] Что бы ты хотела на десерт ? What …" at bounding box center [535, 434] width 917 height 631
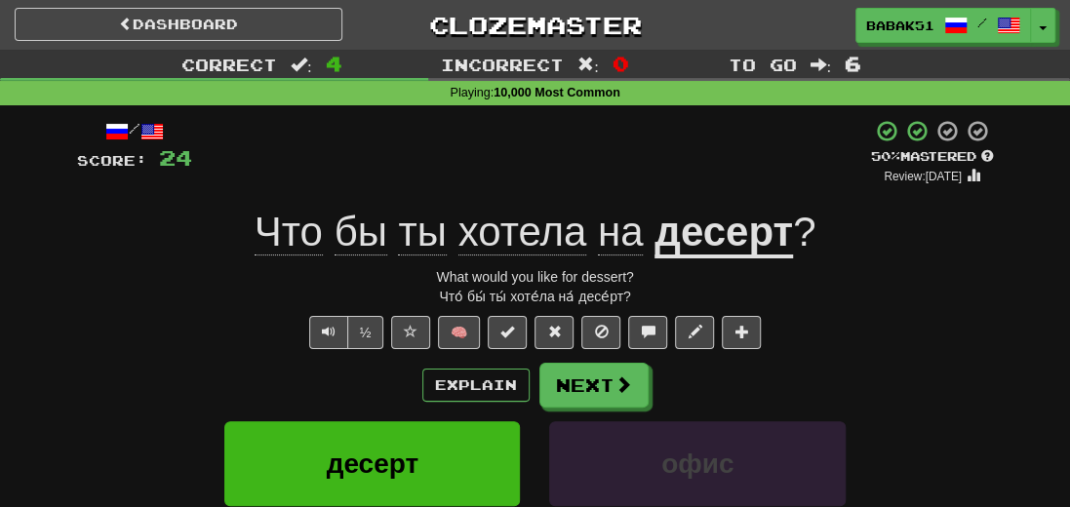
click at [885, 368] on div "Explain Next" at bounding box center [535, 385] width 917 height 45
click at [626, 395] on button "Next" at bounding box center [594, 386] width 109 height 45
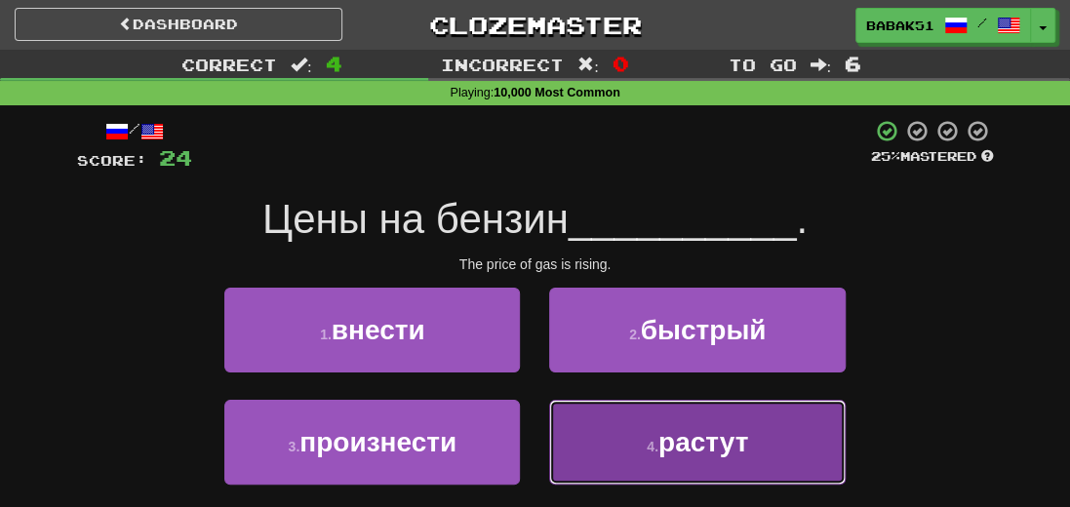
click at [695, 449] on span "растут" at bounding box center [704, 442] width 90 height 30
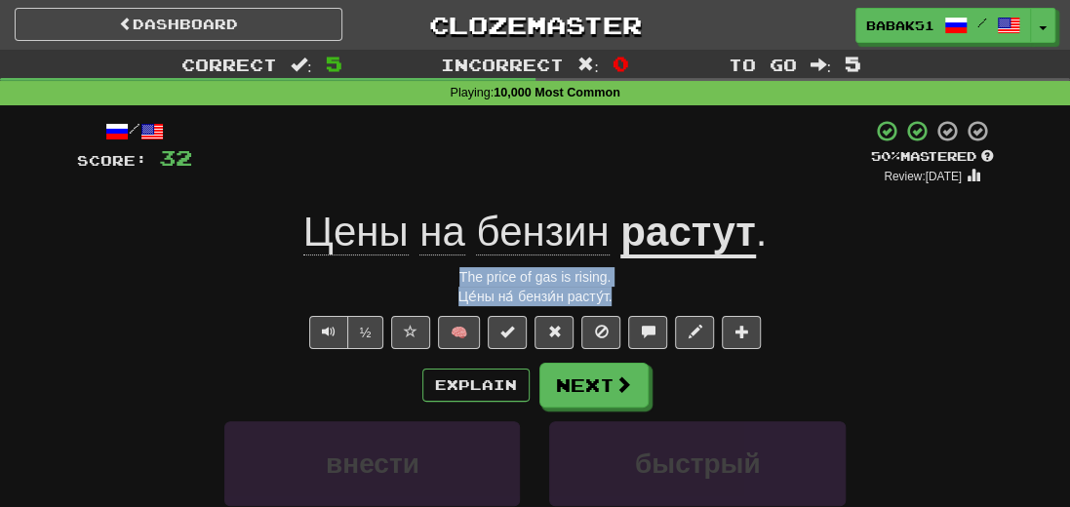
drag, startPoint x: 630, startPoint y: 301, endPoint x: 377, endPoint y: 274, distance: 255.1
click at [377, 274] on div "/ Score: 32 + 8 50 % Mastered Review: [DATE] Цены на бензин растут . The price …" at bounding box center [535, 434] width 917 height 631
click at [598, 399] on button "Next" at bounding box center [594, 386] width 109 height 45
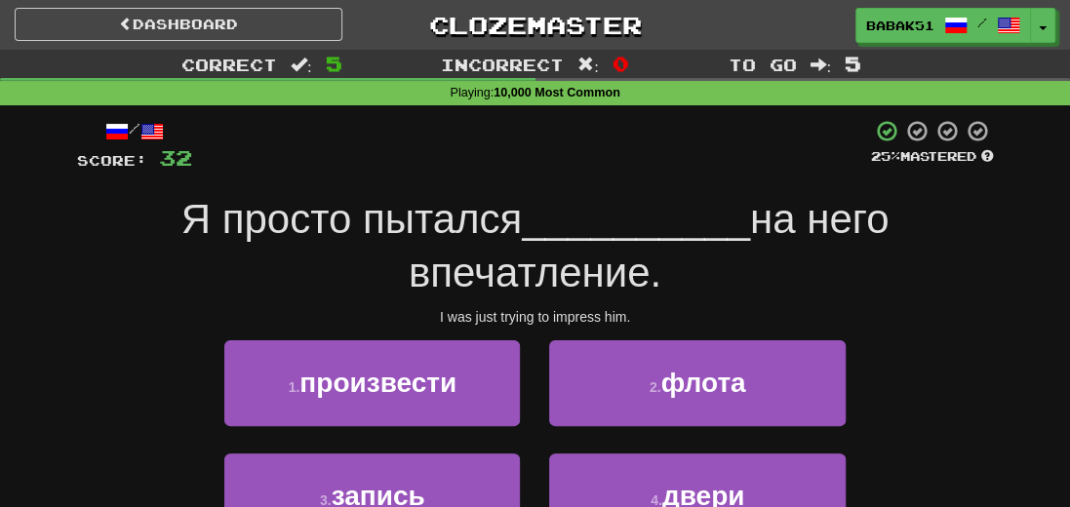
click at [984, 291] on div "Я просто пытался __________ на него впечатление." at bounding box center [535, 246] width 917 height 106
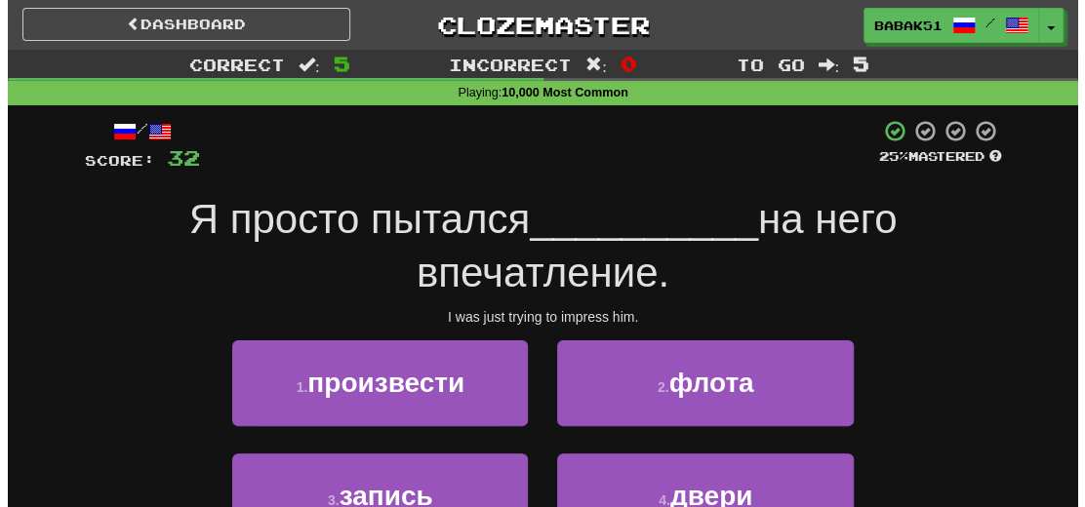
scroll to position [98, 0]
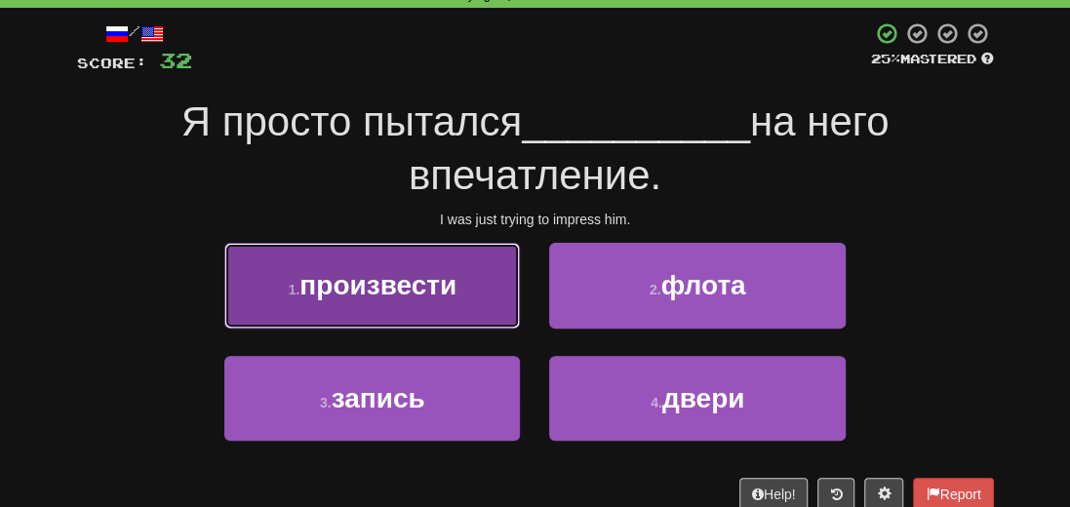
click at [372, 289] on span "произвести" at bounding box center [378, 285] width 157 height 30
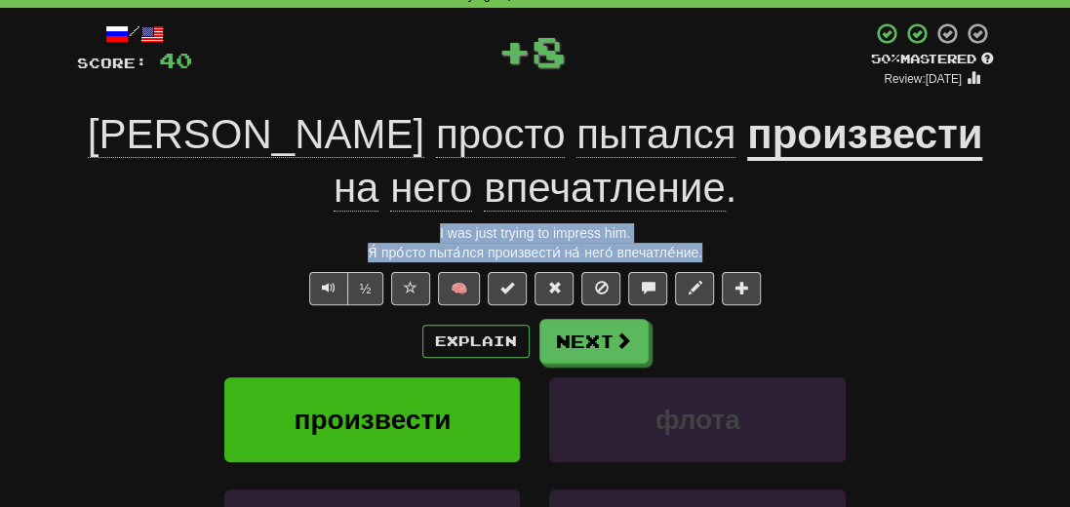
drag, startPoint x: 658, startPoint y: 247, endPoint x: 327, endPoint y: 225, distance: 331.4
click at [327, 225] on div "/ Score: 40 + 8 50 % Mastered Review: [DATE] Я просто пытался произвести на нег…" at bounding box center [535, 363] width 917 height 684
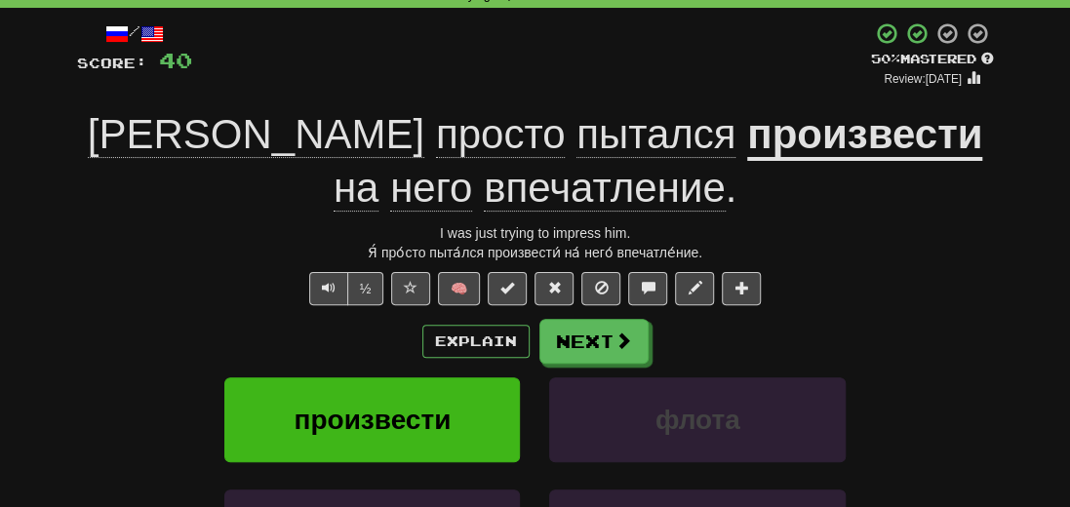
click at [851, 283] on div "½ 🧠" at bounding box center [535, 288] width 917 height 33
click at [612, 361] on button "Next" at bounding box center [594, 342] width 109 height 45
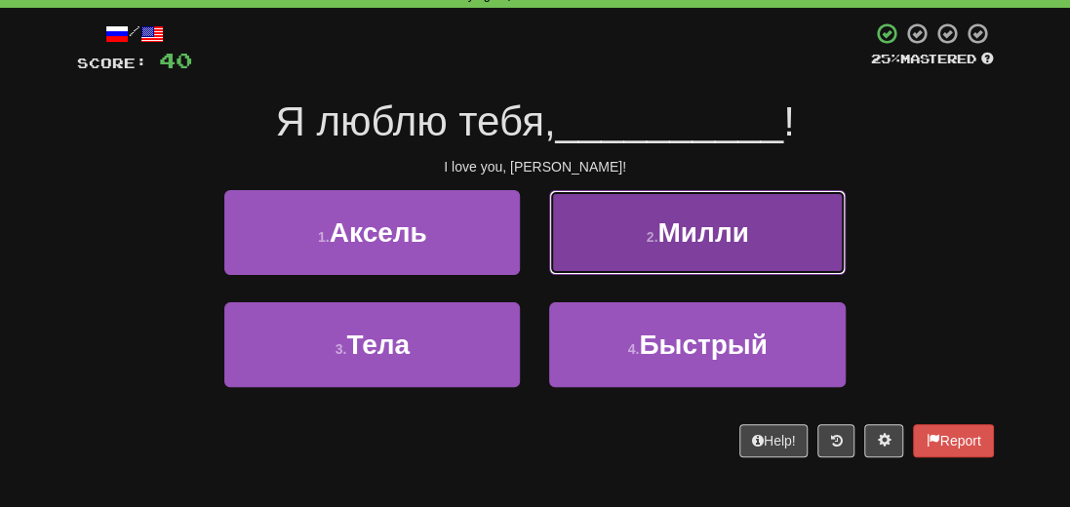
click at [716, 249] on button "2 . Милли" at bounding box center [697, 232] width 296 height 85
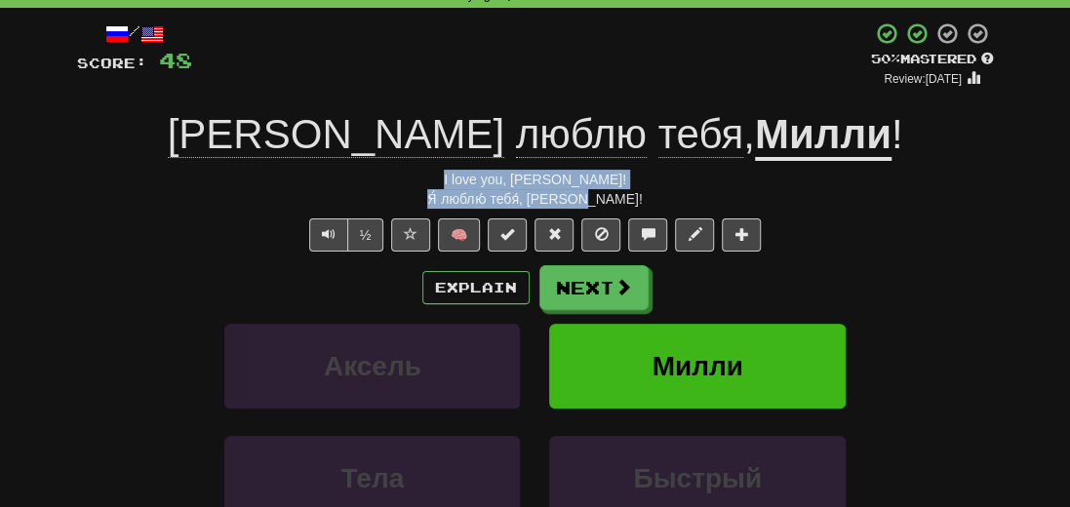
drag, startPoint x: 626, startPoint y: 204, endPoint x: 399, endPoint y: 185, distance: 228.1
click at [399, 185] on div "/ Score: 48 + 8 50 % Mastered Review: [DATE] Я люблю тебя , Милли ! I love you,…" at bounding box center [535, 336] width 917 height 631
click at [585, 290] on button "Next" at bounding box center [594, 288] width 109 height 45
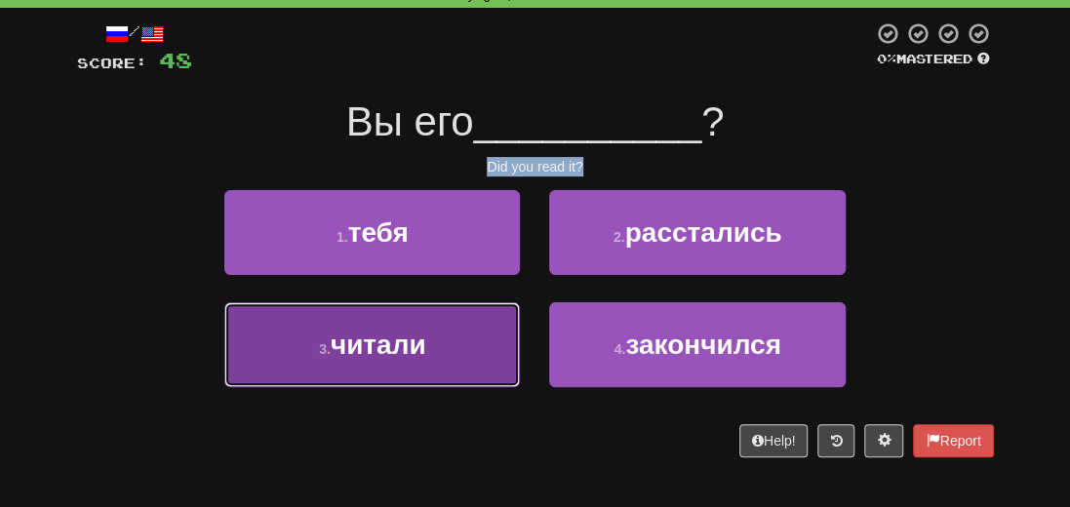
click at [389, 342] on span "читали" at bounding box center [379, 345] width 96 height 30
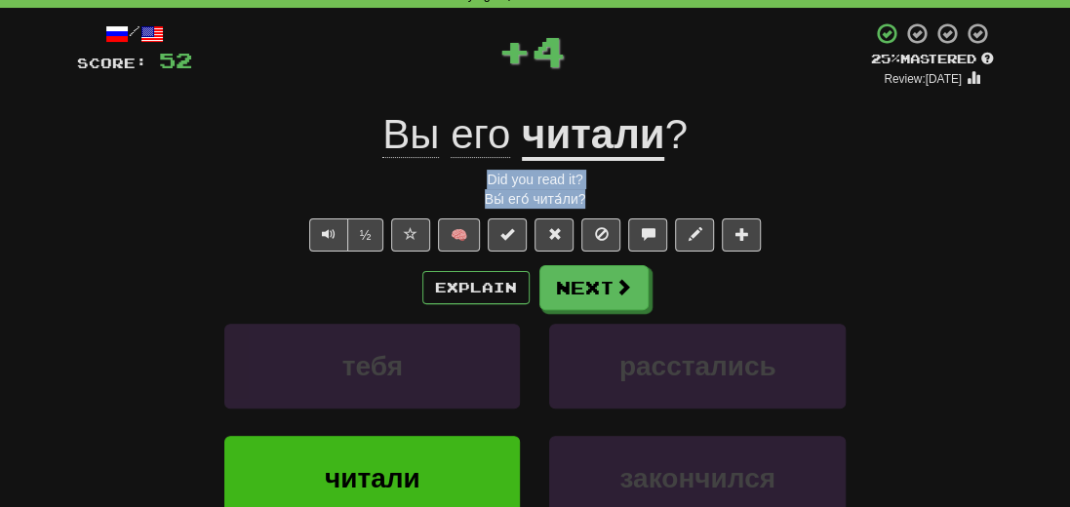
drag, startPoint x: 651, startPoint y: 196, endPoint x: 451, endPoint y: 170, distance: 201.7
click at [451, 170] on div "/ Score: 52 + 4 25 % Mastered Review: [DATE] Вы его читали ? Did you read it? В…" at bounding box center [535, 336] width 917 height 631
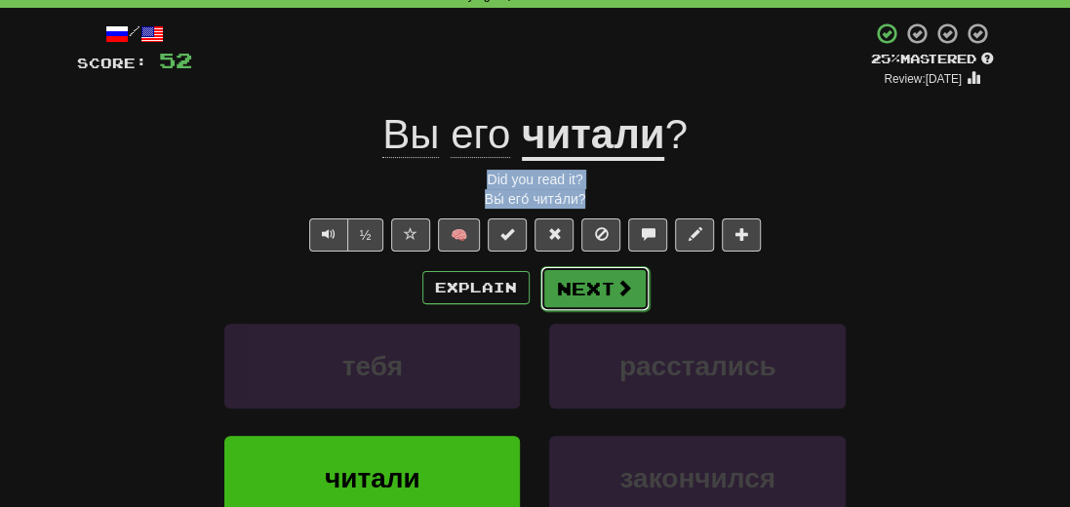
click at [561, 290] on button "Next" at bounding box center [594, 288] width 109 height 45
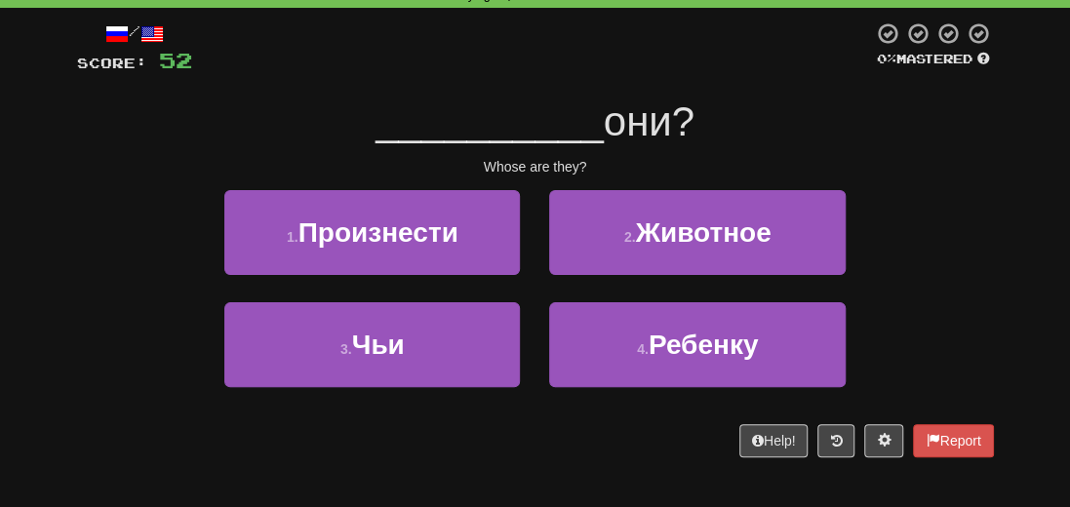
click at [957, 124] on div "__________ они?" at bounding box center [535, 123] width 917 height 54
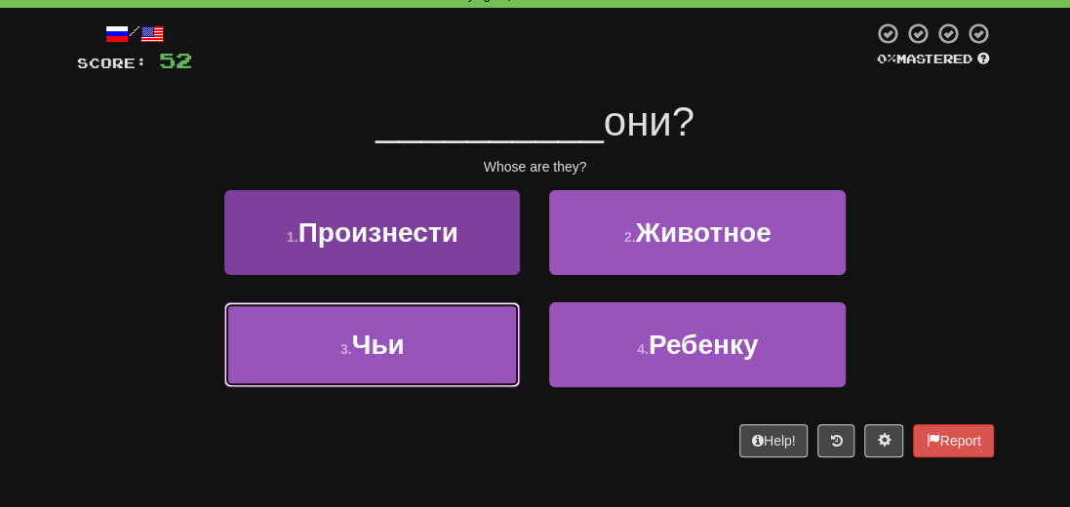
click at [381, 342] on span "Чьи" at bounding box center [378, 345] width 53 height 30
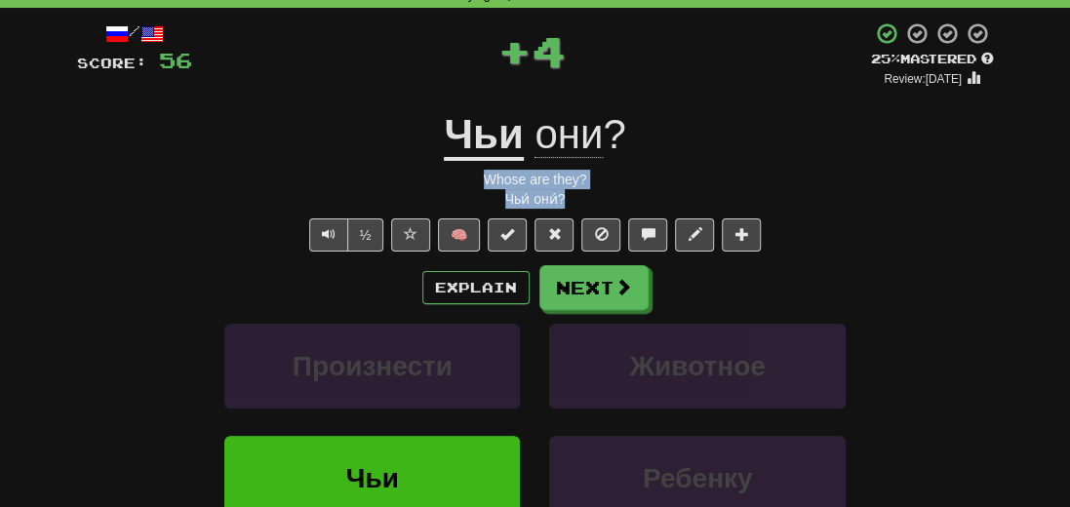
drag, startPoint x: 615, startPoint y: 198, endPoint x: 460, endPoint y: 180, distance: 155.1
click at [460, 180] on div "/ Score: 56 + 4 25 % Mastered Review: [DATE] Чьи они ? Whose are they? Чьи́ они…" at bounding box center [535, 336] width 917 height 631
click at [851, 288] on div "Explain Next" at bounding box center [535, 287] width 917 height 45
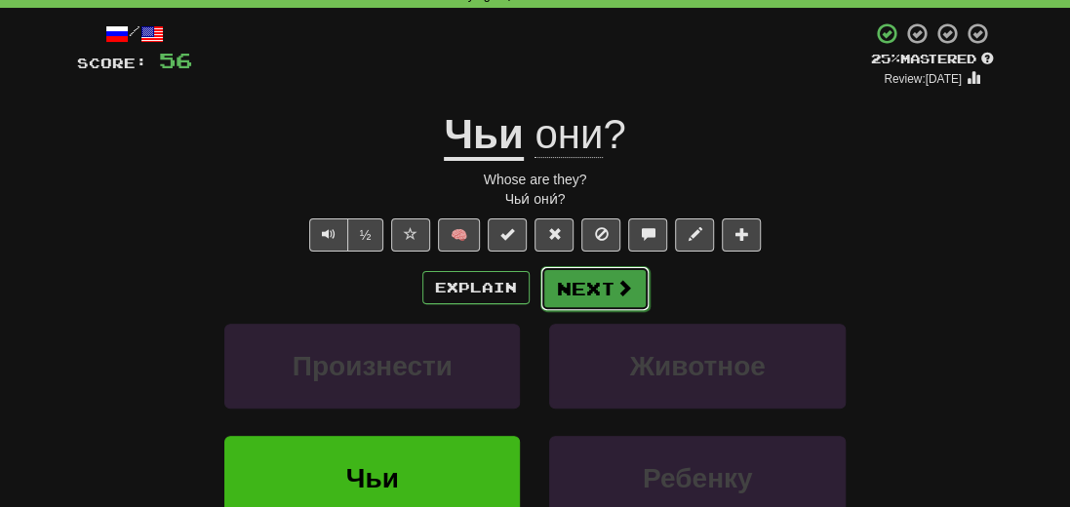
click at [619, 300] on button "Next" at bounding box center [594, 288] width 109 height 45
